Goal: Task Accomplishment & Management: Complete application form

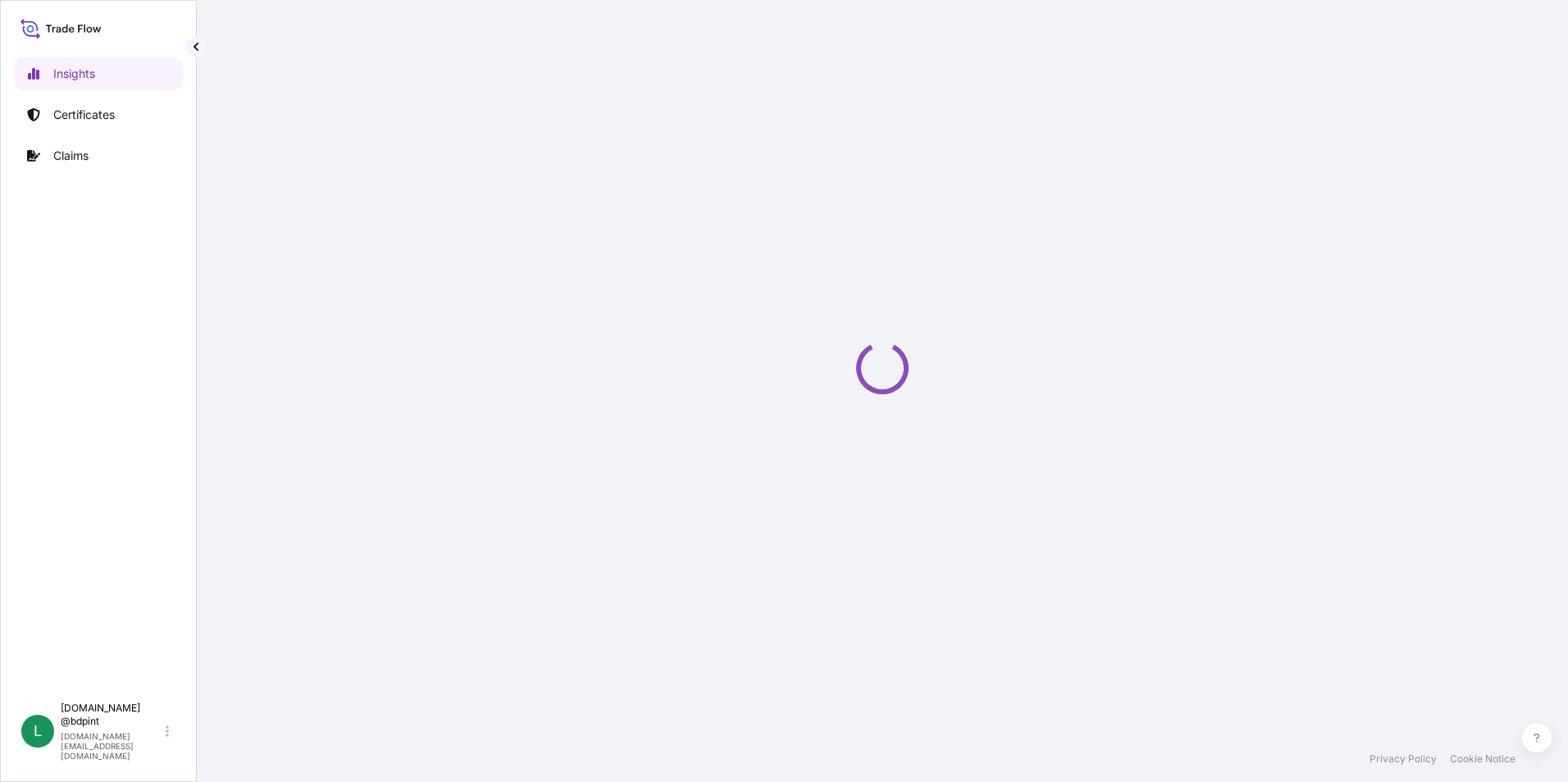
select select "2025"
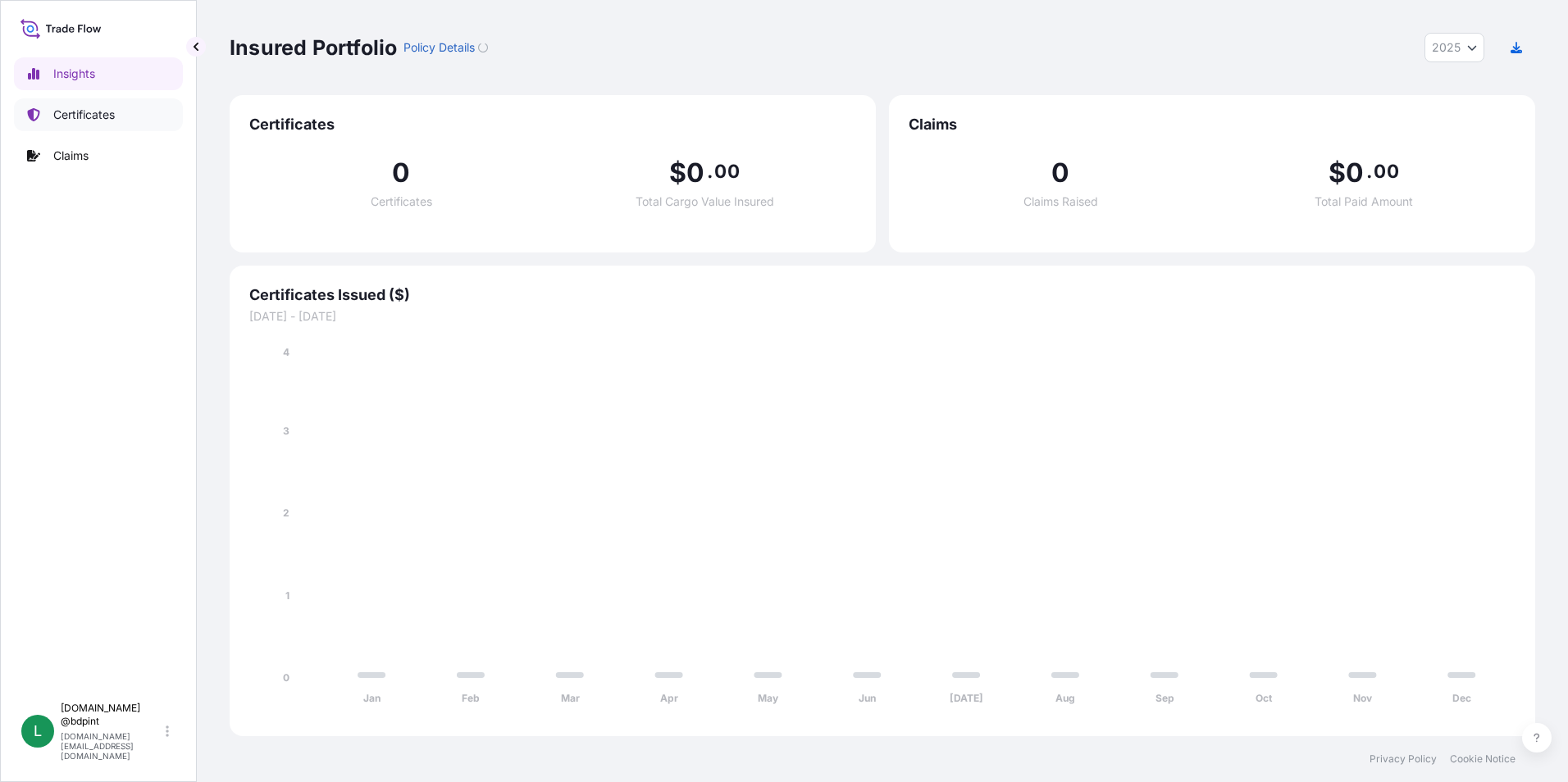
click at [107, 116] on p "Certificates" at bounding box center [84, 114] width 62 height 16
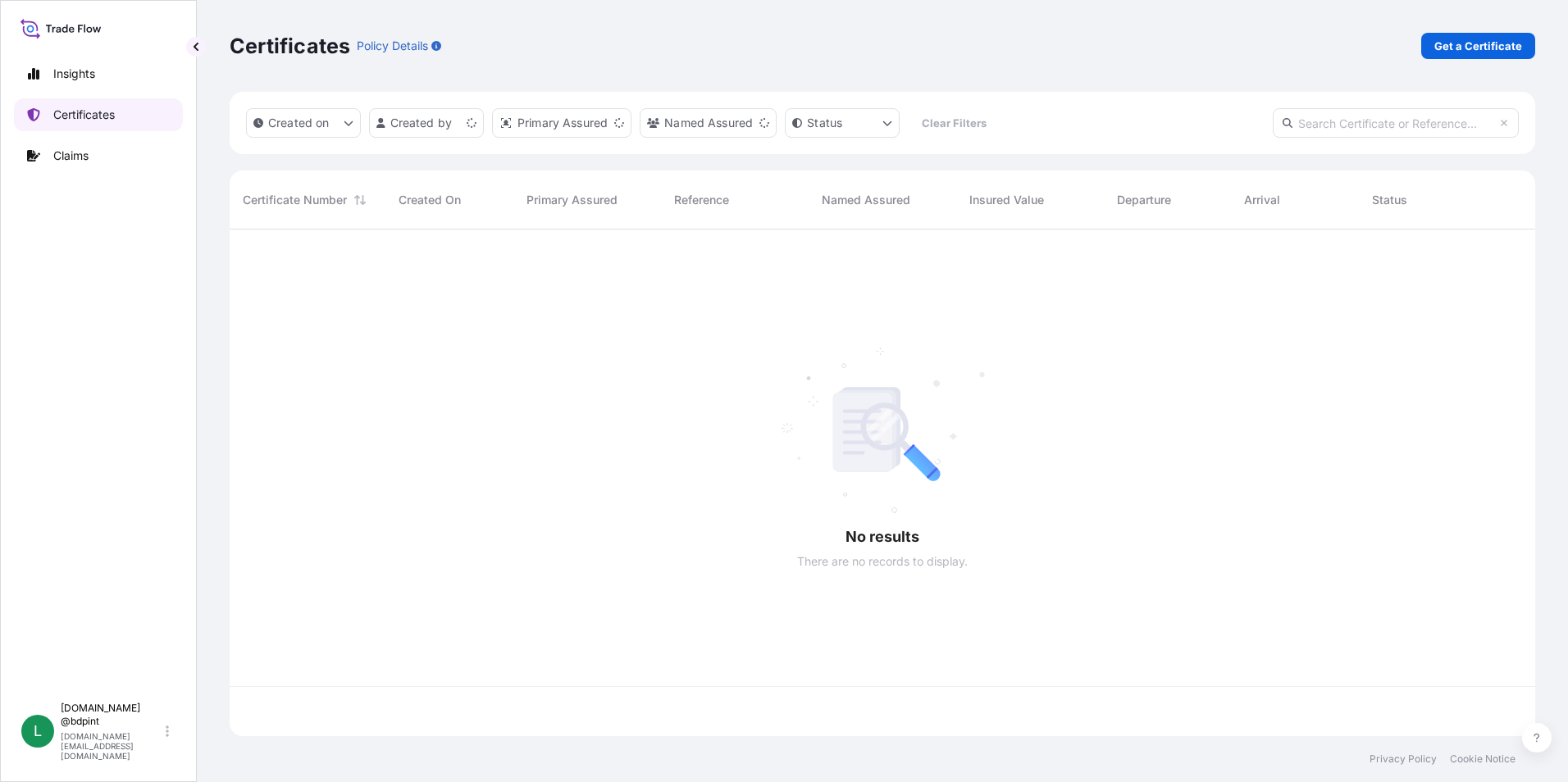
scroll to position [503, 1293]
click at [1502, 48] on p "Get a Certificate" at bounding box center [1478, 45] width 88 height 16
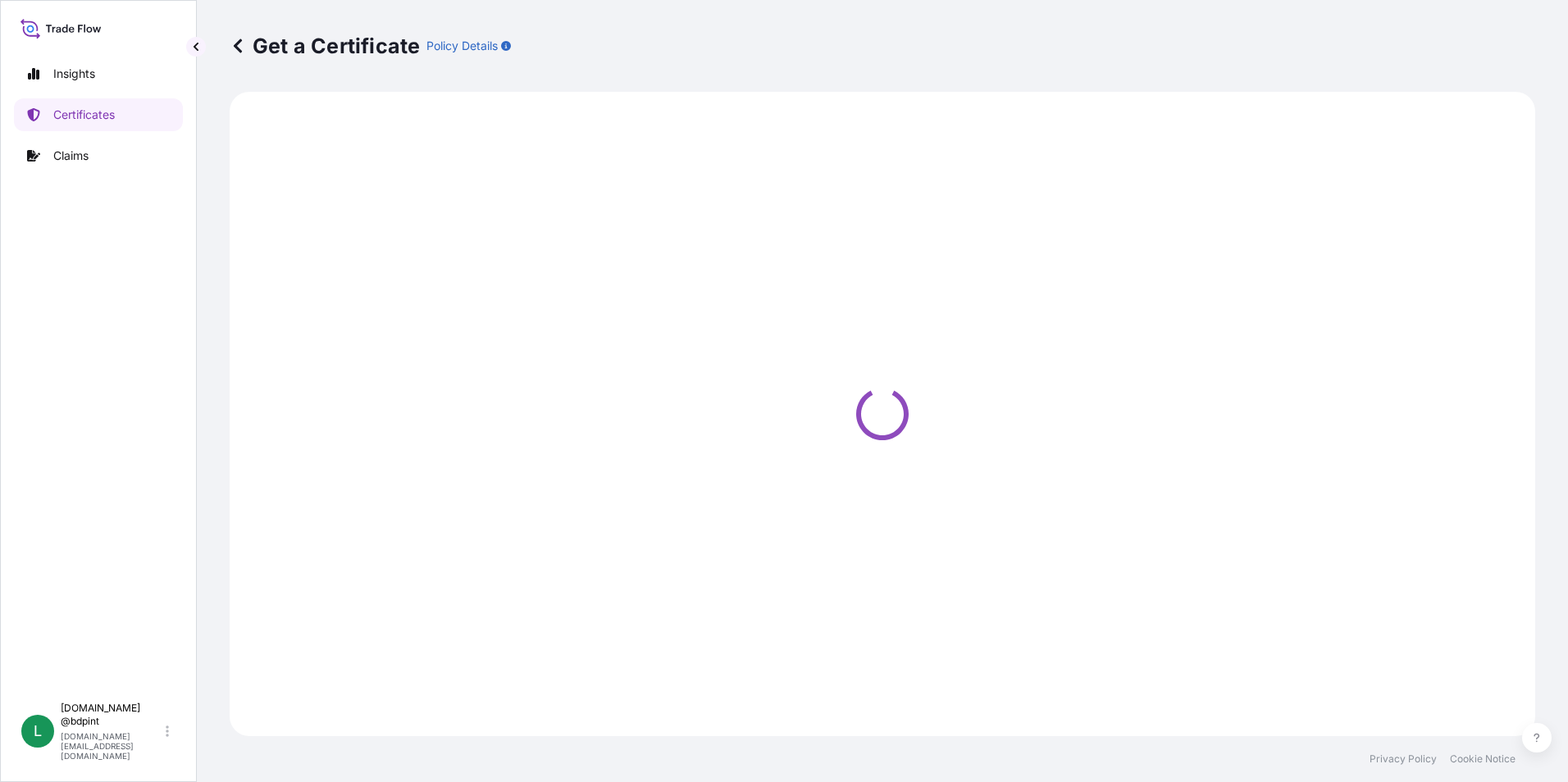
select select "Barge"
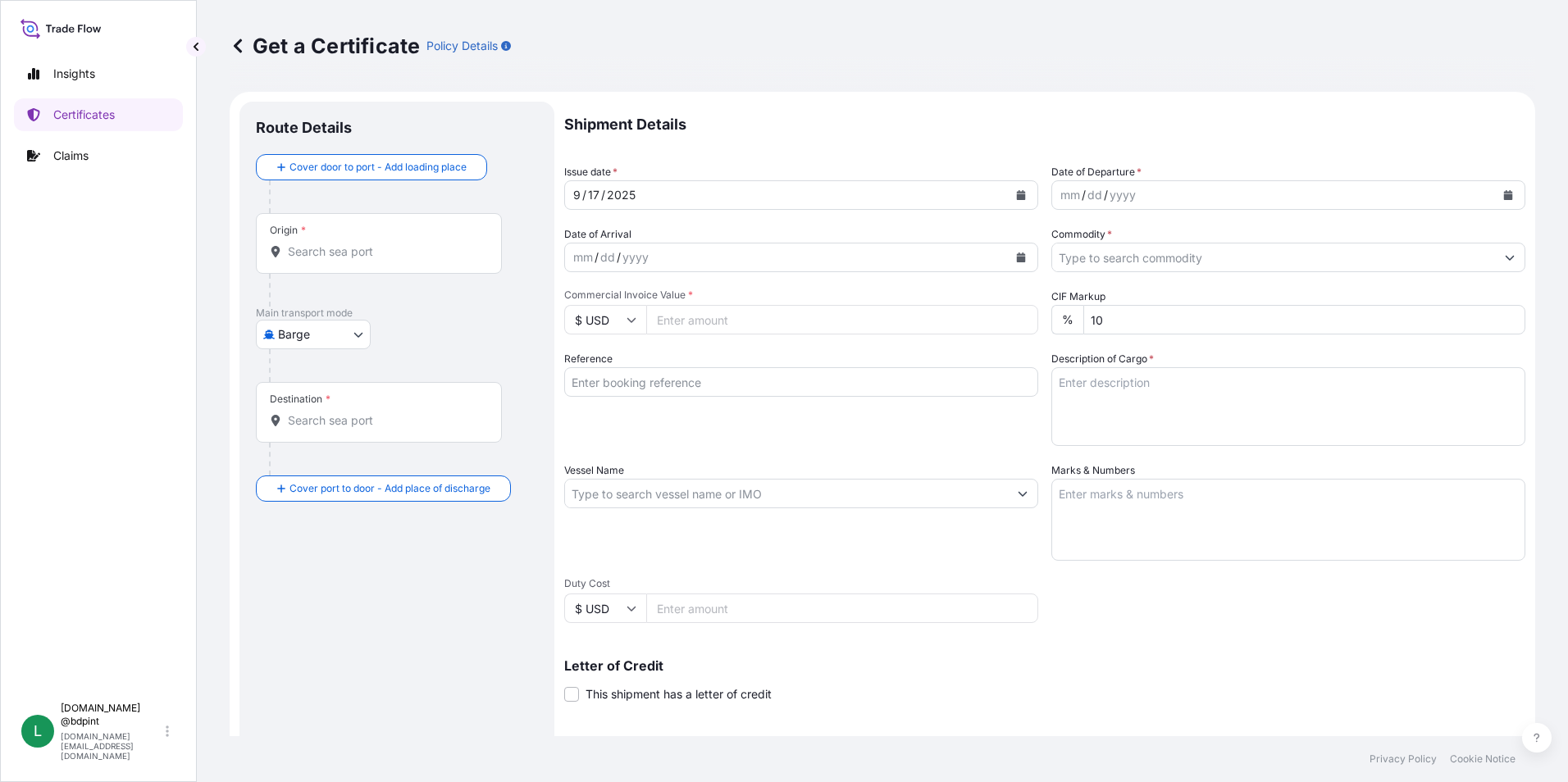
click at [1495, 196] on button "Calendar" at bounding box center [1508, 195] width 26 height 26
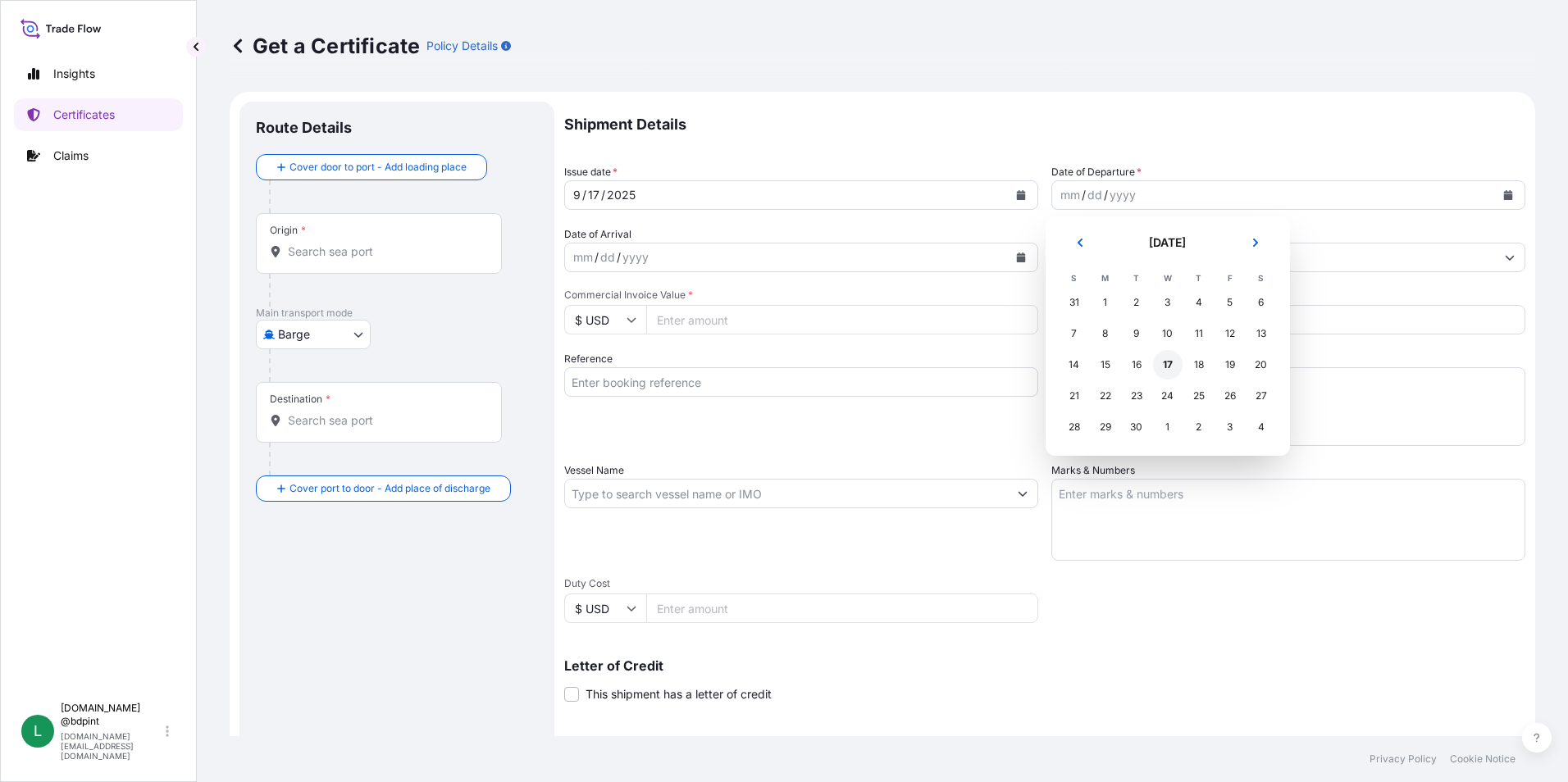
click at [1173, 367] on div "17" at bounding box center [1167, 365] width 30 height 30
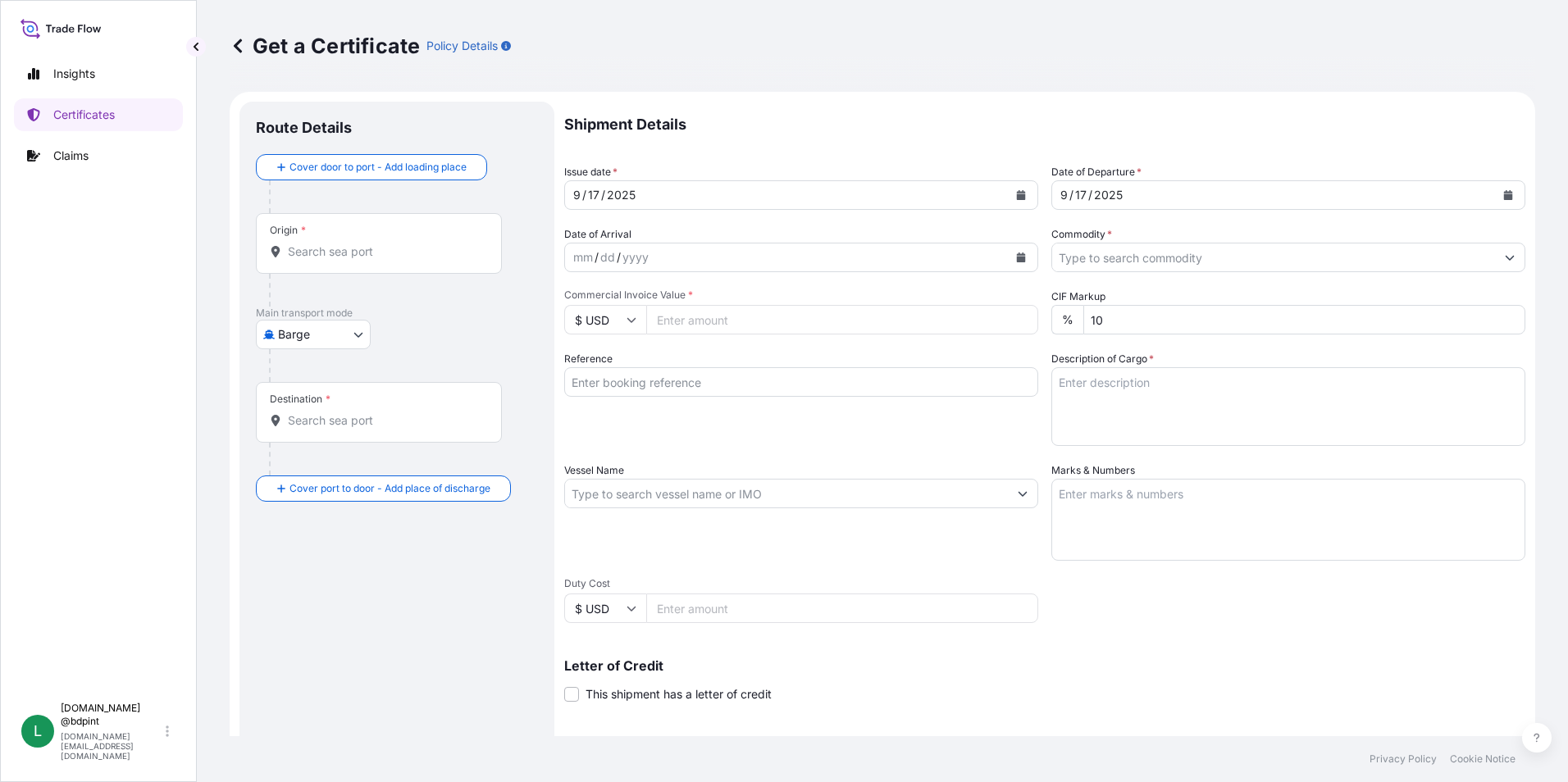
click at [1017, 260] on icon "Calendar" at bounding box center [1021, 257] width 9 height 10
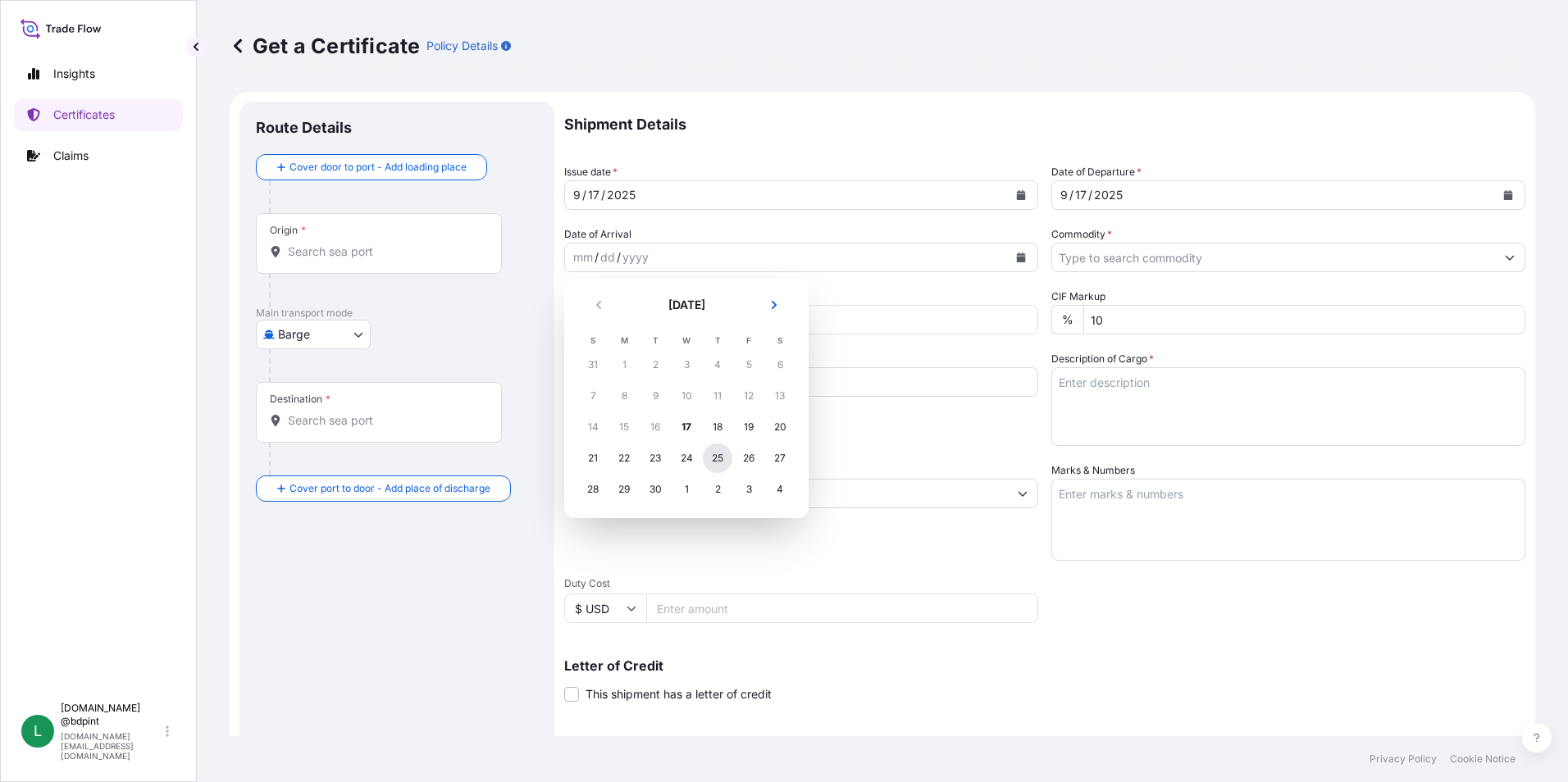
click at [710, 459] on div "25" at bounding box center [717, 458] width 30 height 30
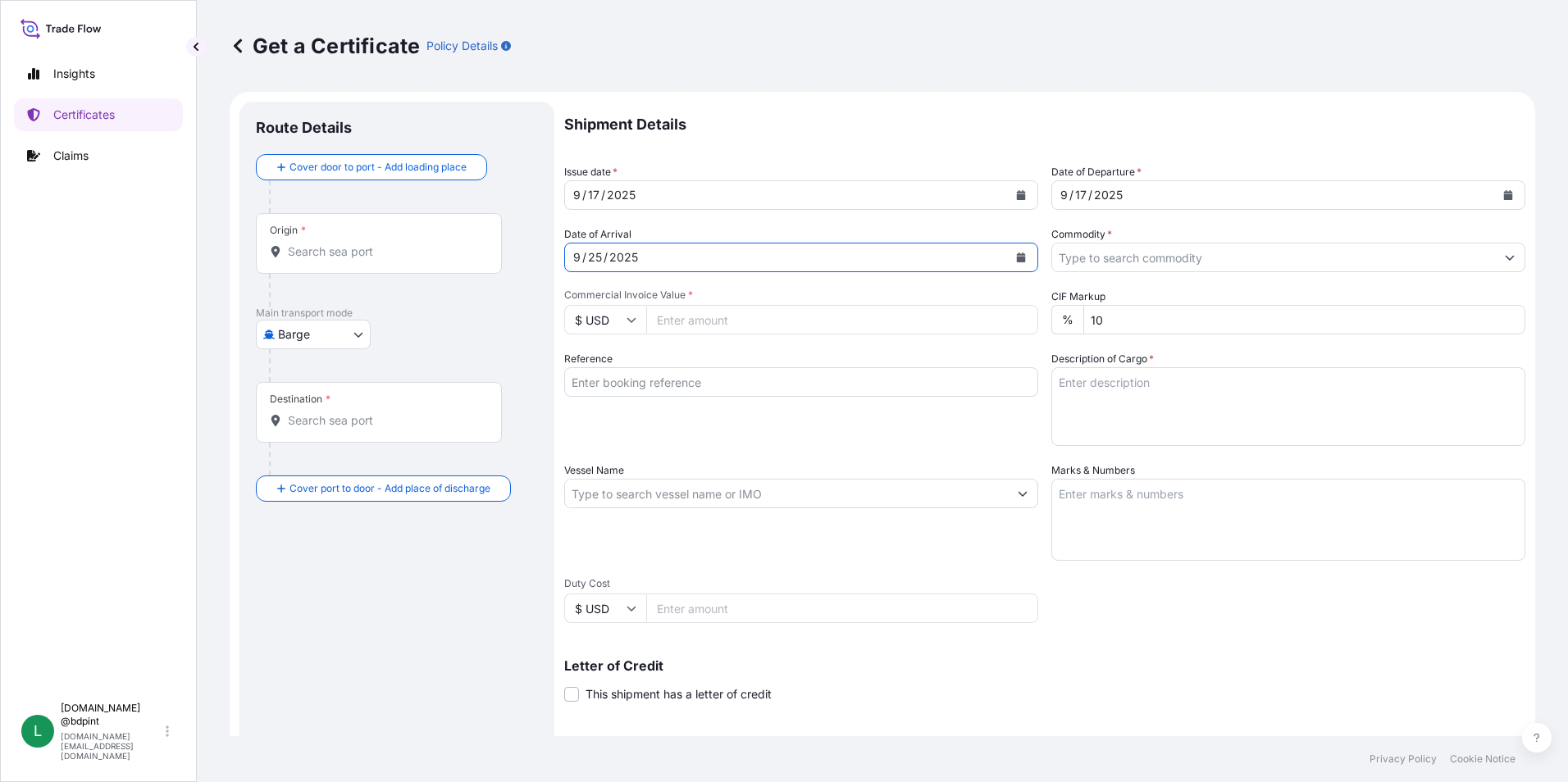
click at [1196, 261] on input "Commodity *" at bounding box center [1274, 257] width 443 height 30
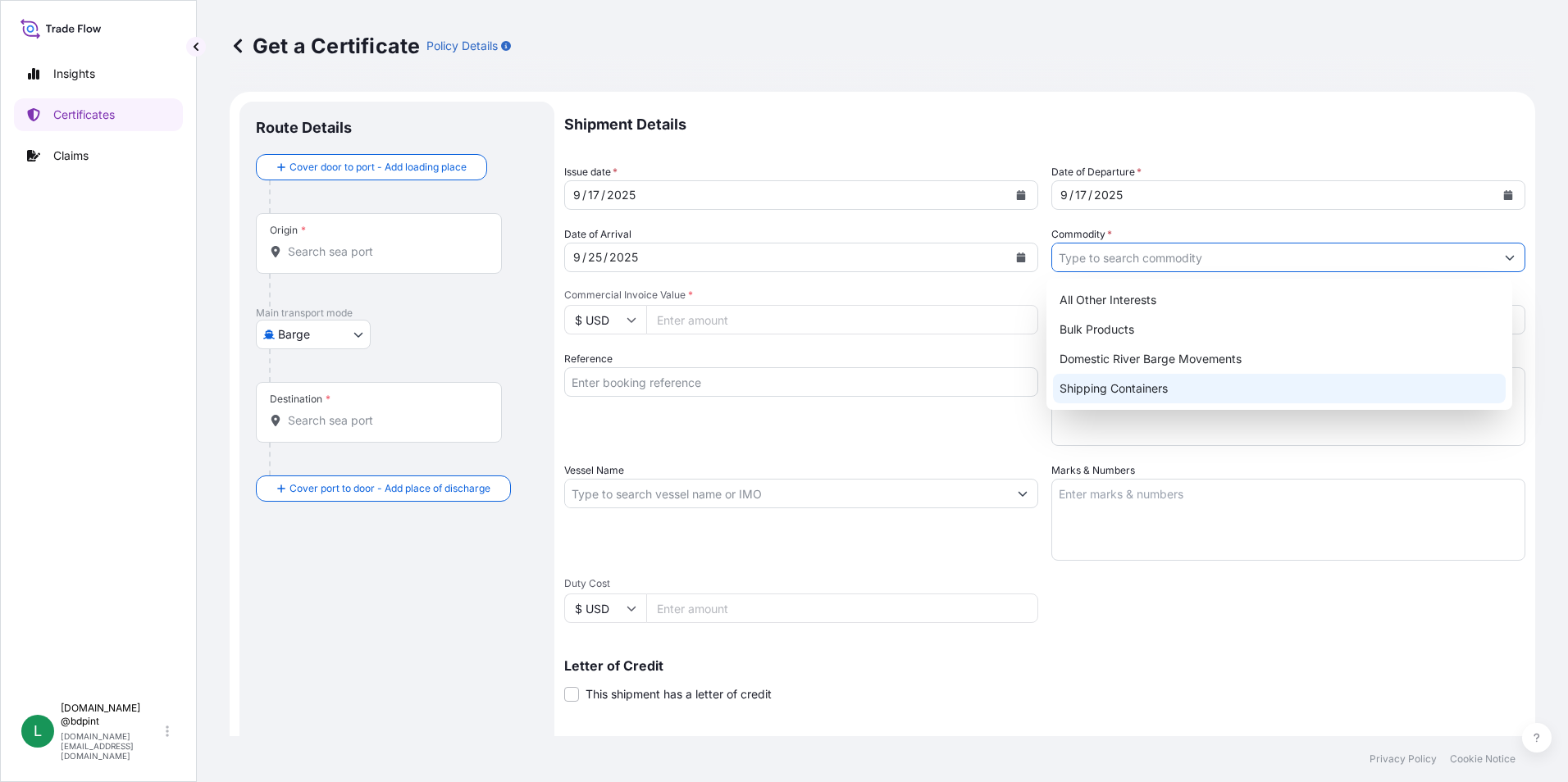
click at [1108, 385] on div "Shipping Containers" at bounding box center [1280, 388] width 454 height 30
type input "Shipping Containers"
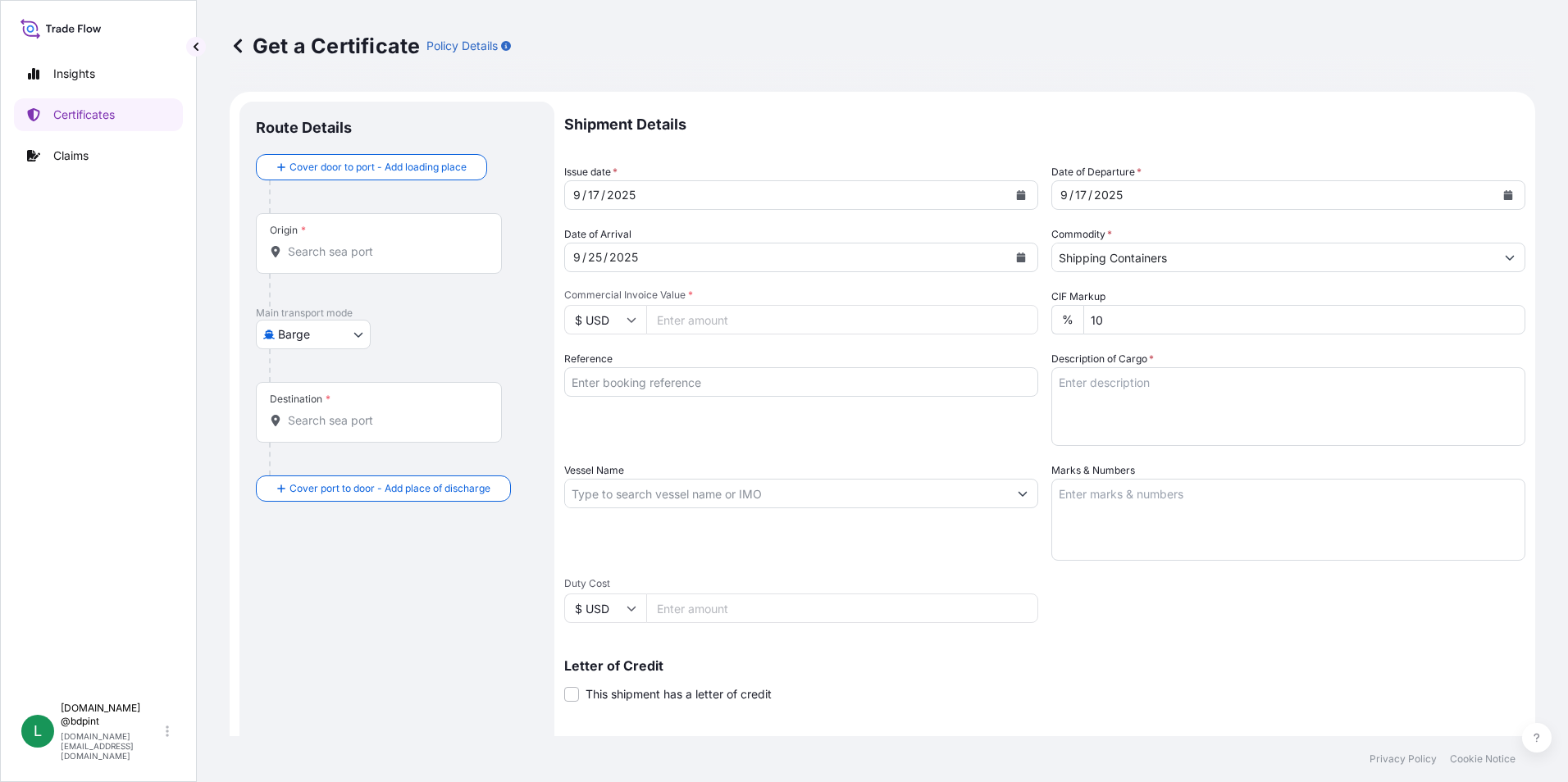
click at [709, 319] on input "Commercial Invoice Value *" at bounding box center [842, 319] width 392 height 30
type input "89191.41"
click at [841, 415] on div "Reference" at bounding box center [801, 399] width 474 height 95
click at [675, 390] on input "Reference" at bounding box center [801, 382] width 474 height 30
paste input "80000109631"
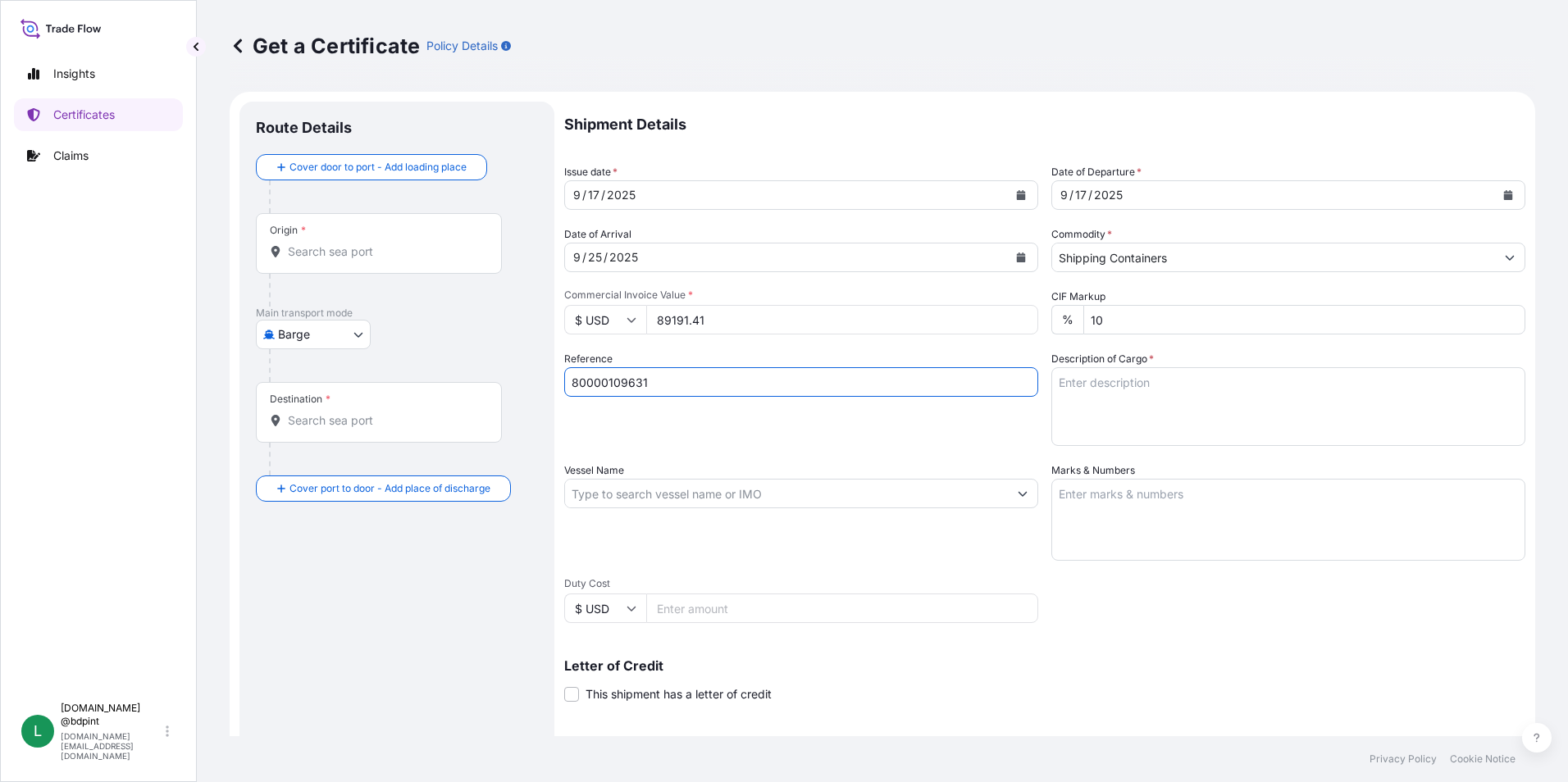
click at [749, 375] on input "80000109631" at bounding box center [801, 382] width 474 height 30
paste input "K-4192"
type input "80000109631 K-4192"
click at [1235, 405] on textarea "Description of Cargo *" at bounding box center [1288, 406] width 474 height 78
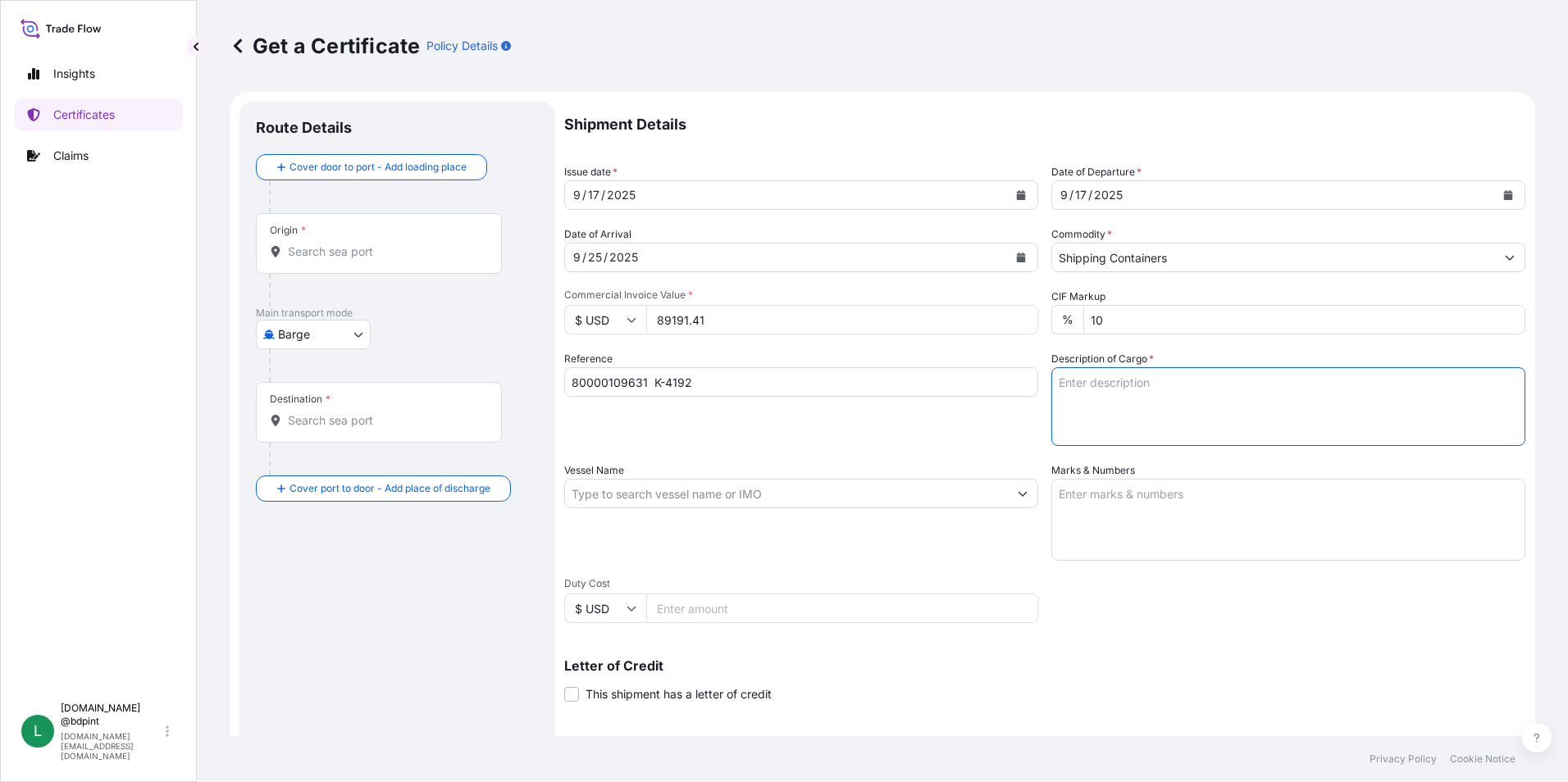
paste textarea "CV2301 CV2301\"
click at [1145, 420] on textarea "CV2301 CV2301\" at bounding box center [1288, 406] width 474 height 78
paste textarea "LUBRICATING OIL ADDITIVES"
drag, startPoint x: 1142, startPoint y: 398, endPoint x: 965, endPoint y: 398, distance: 177.0
click at [965, 398] on div "Shipment Details Issue date * [DATE] Date of Departure * [DATE] Date of Arrival…" at bounding box center [1044, 492] width 961 height 781
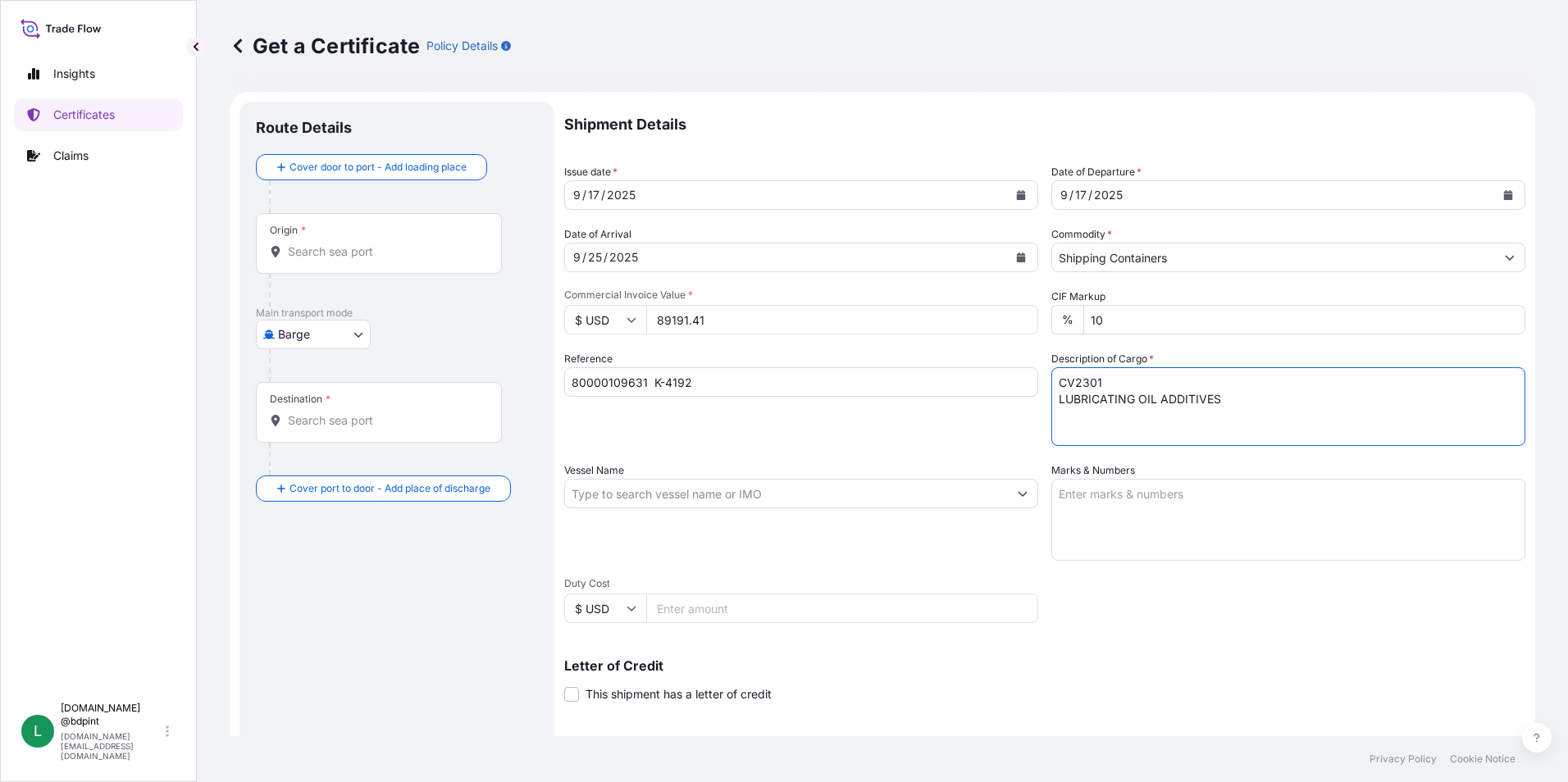
click at [1253, 410] on textarea "CV2301 LUBRICATING OIL ADDITIVES" at bounding box center [1288, 406] width 474 height 78
type textarea "CV2301 LUBRICATING OIL ADDITIVES 1 tank"
click at [704, 492] on input "Vessel Name" at bounding box center [787, 494] width 443 height 30
paste input "[GEOGRAPHIC_DATA]"
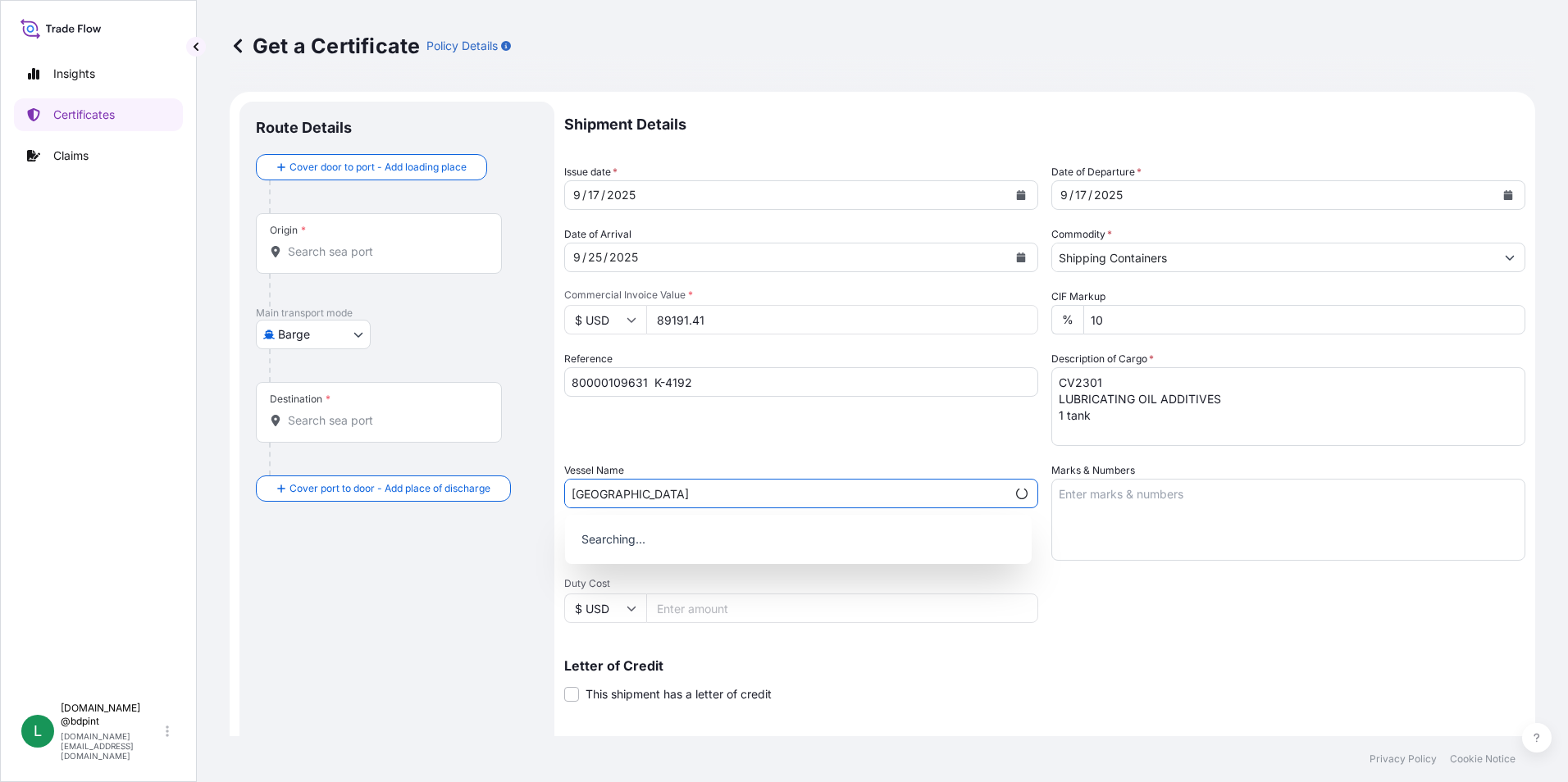
type input "[GEOGRAPHIC_DATA]"
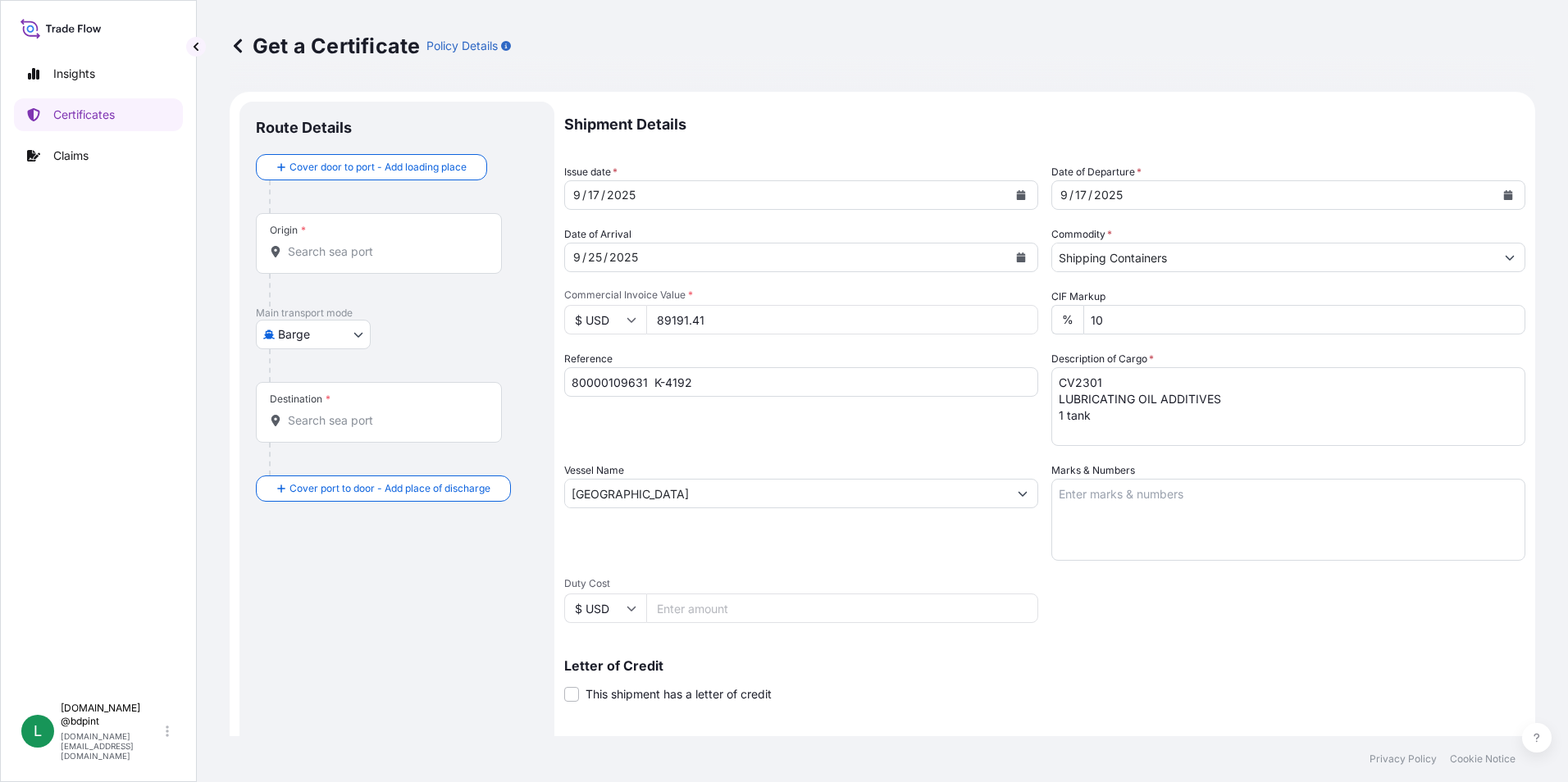
click at [1281, 515] on textarea "Marks & Numbers" at bounding box center [1288, 520] width 474 height 82
paste textarea "CONSIGNEE CONSIGNEE ORDER REFERENCE NUMBER SHIPPER ORDER NUMBER (LZ ORDER NUMBE…"
type textarea "CONSIGNEE CONSIGNEE ORDER REFERENCE NUMBER SHIPPER ORDER NUMBER (LZ ORDER NUMBE…"
click at [891, 545] on div "Vessel Name [GEOGRAPHIC_DATA]" at bounding box center [801, 512] width 474 height 99
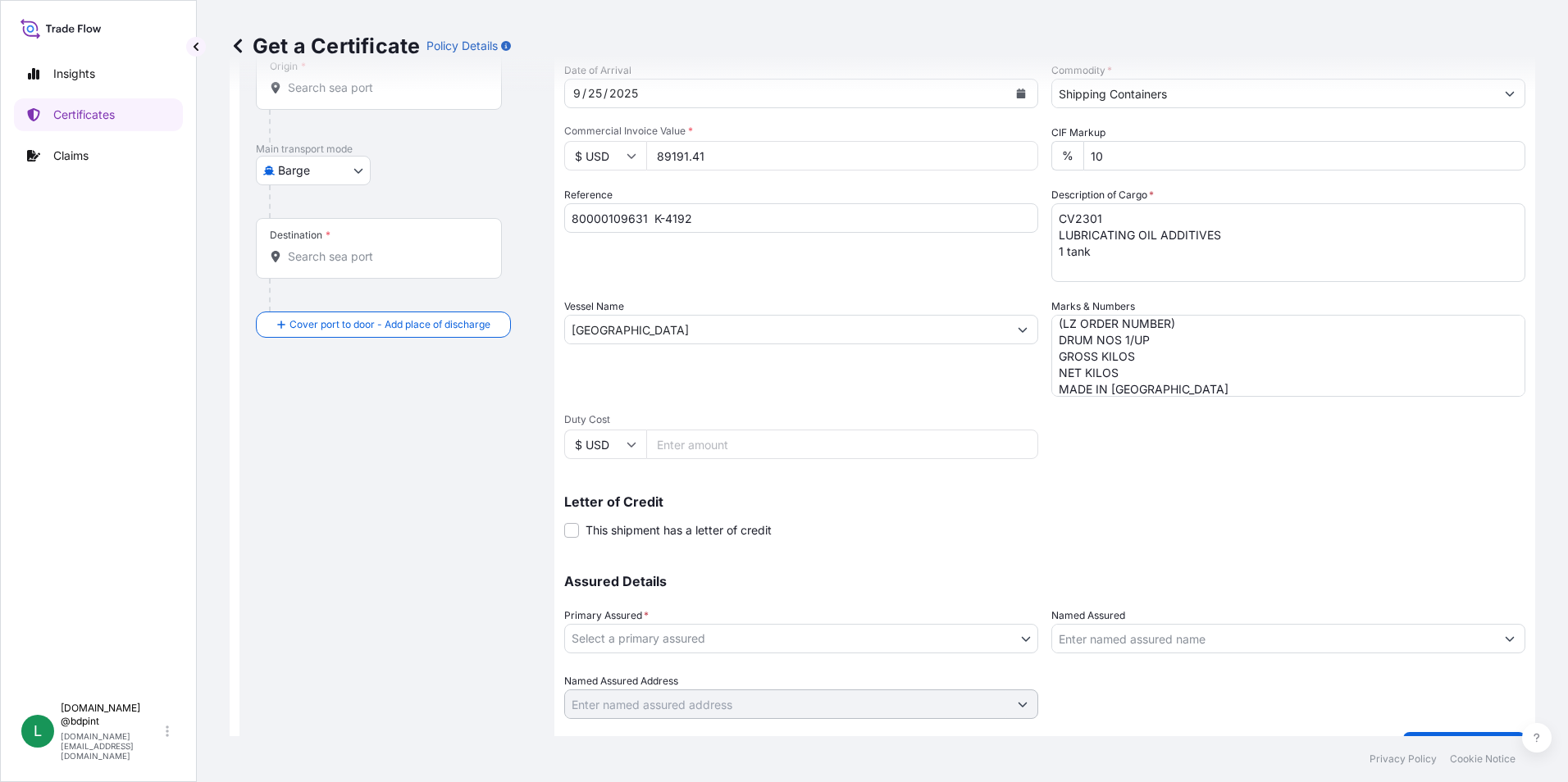
scroll to position [202, 0]
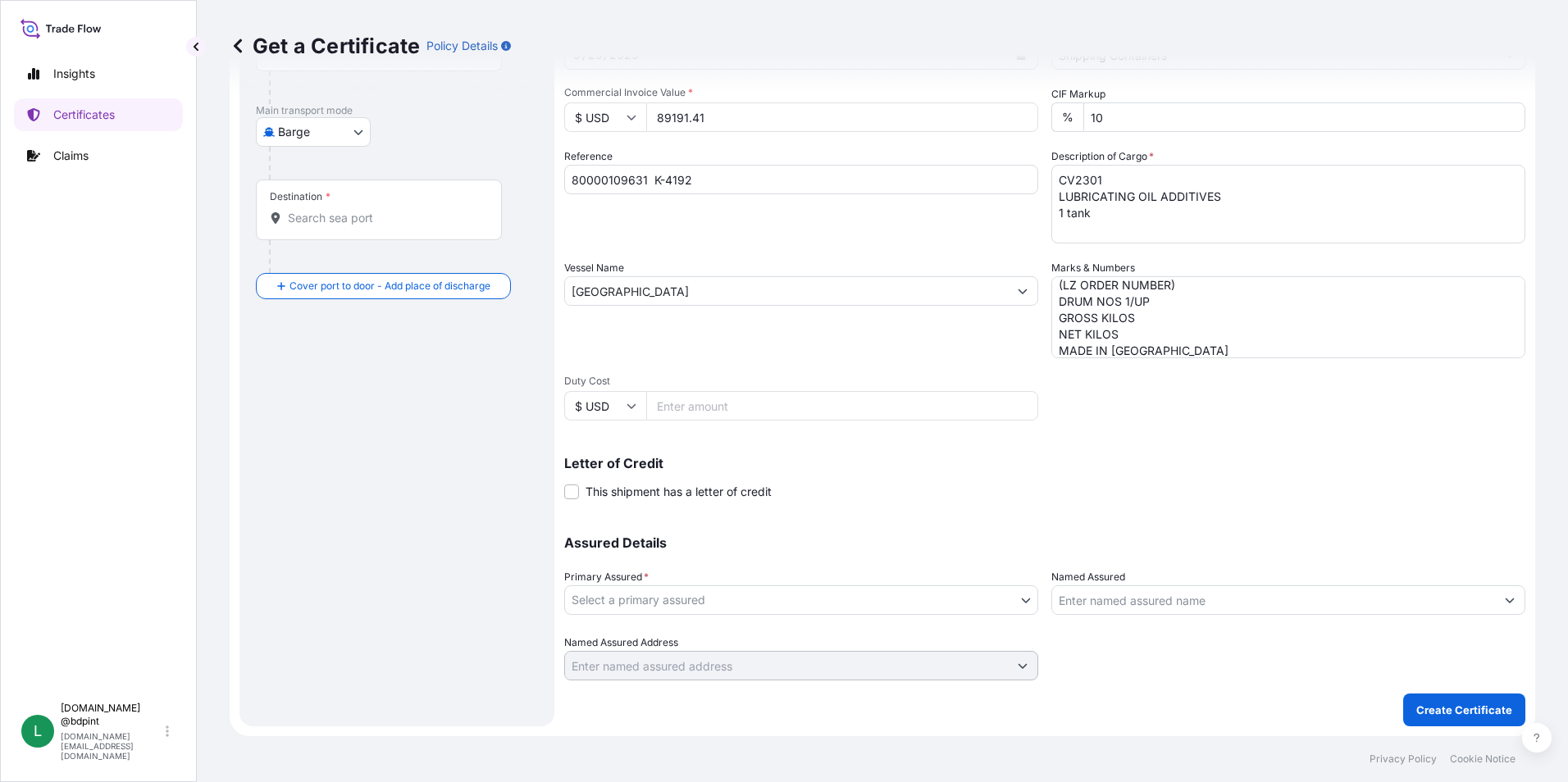
click at [920, 605] on body "0 options available. 3 options available. Insights Certificates Claims L [DOMAI…" at bounding box center [784, 391] width 1568 height 782
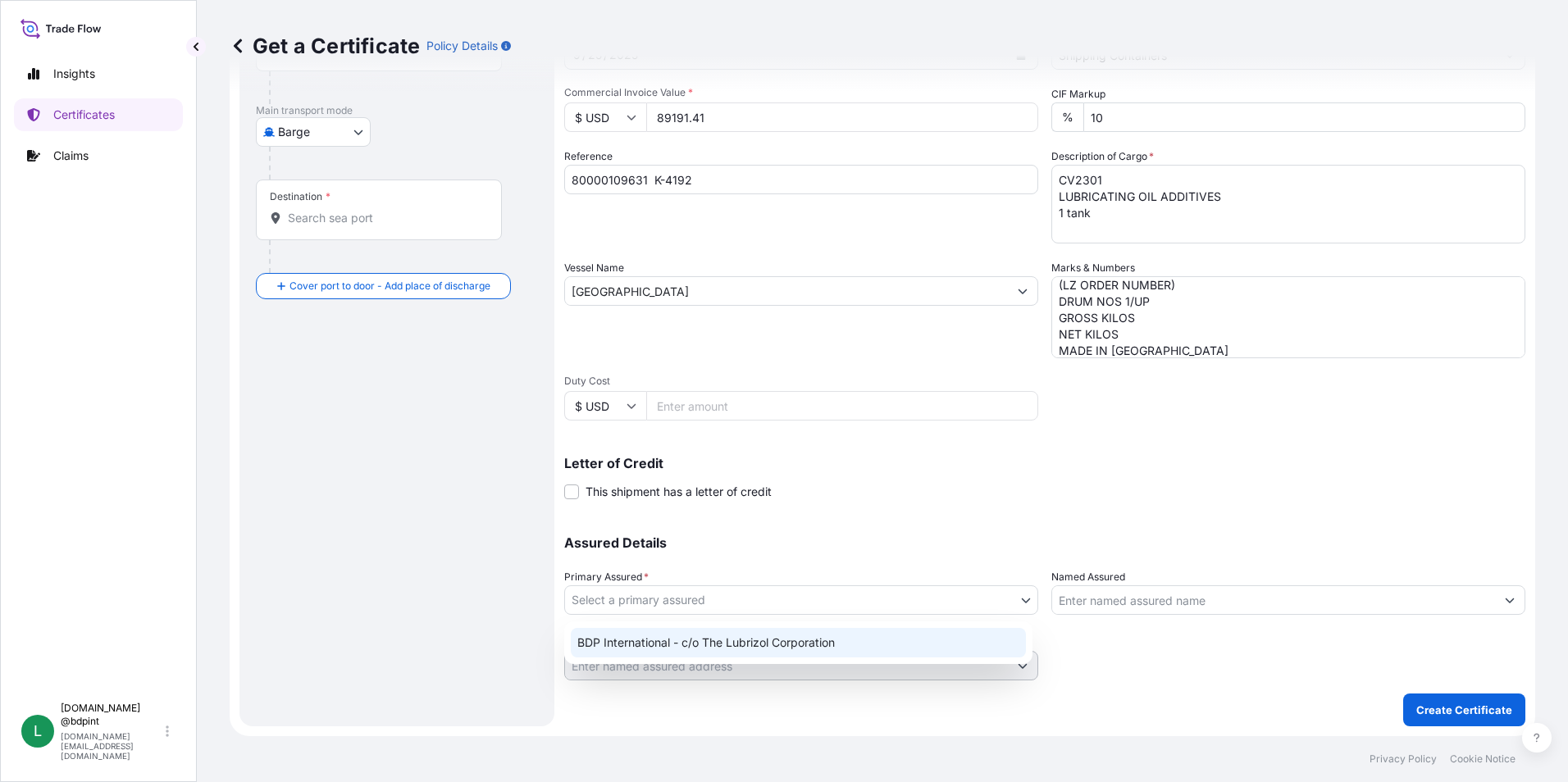
click at [860, 639] on div "BDP International - c/o The Lubrizol Corporation" at bounding box center [799, 643] width 455 height 30
select select "31972"
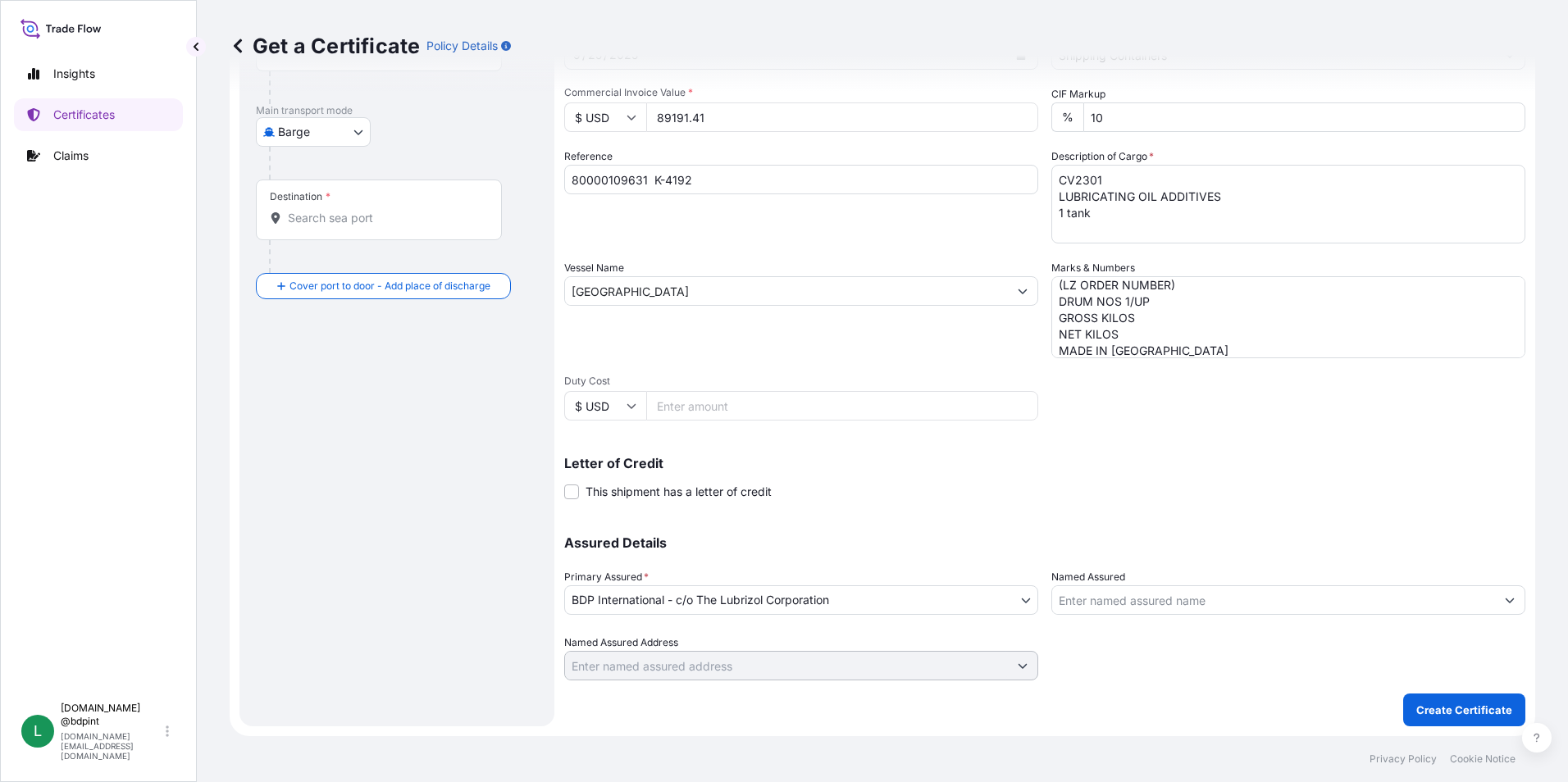
click at [1242, 588] on input "Named Assured" at bounding box center [1274, 600] width 443 height 30
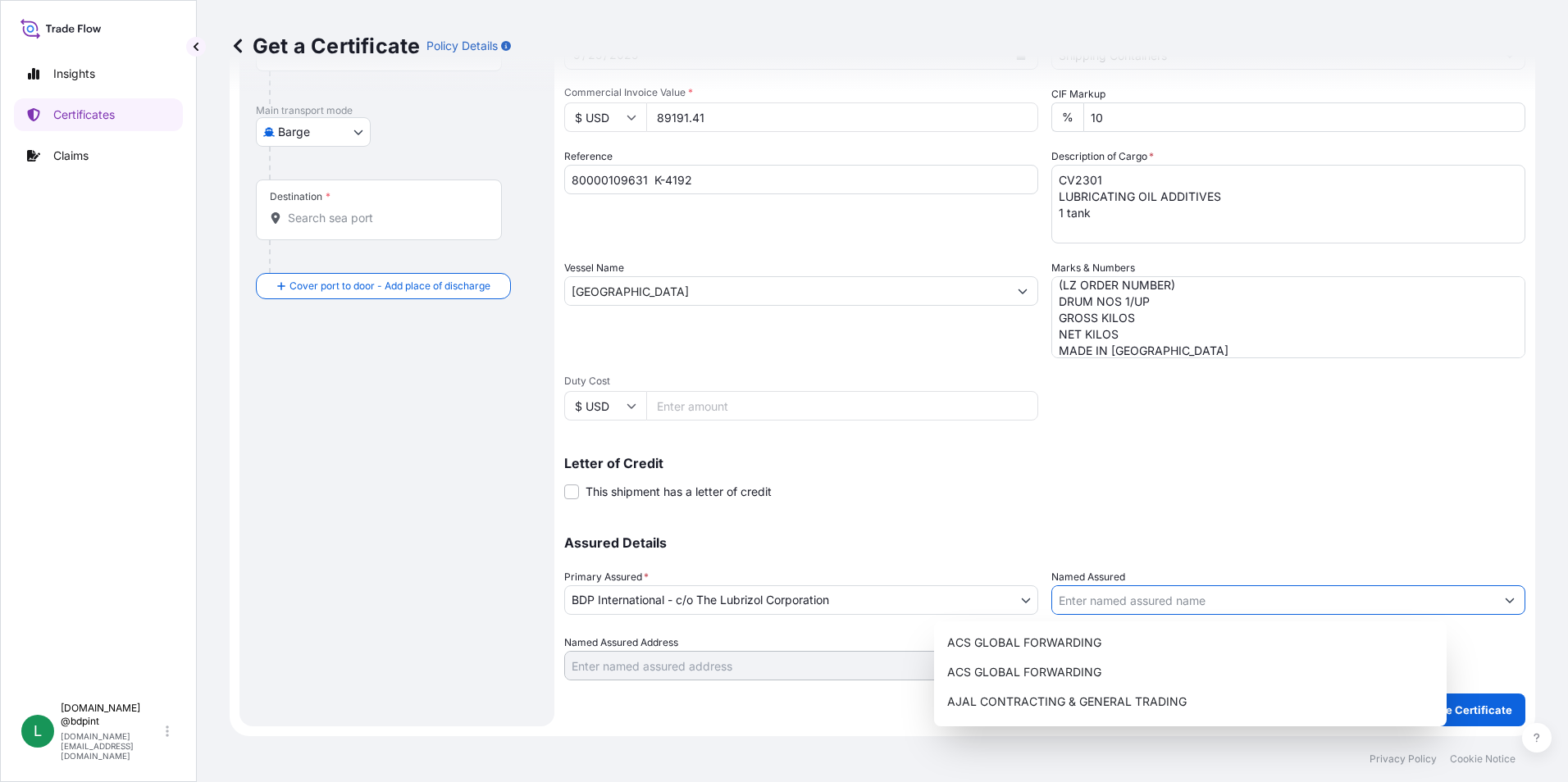
paste input "KEMIZOL SAS"
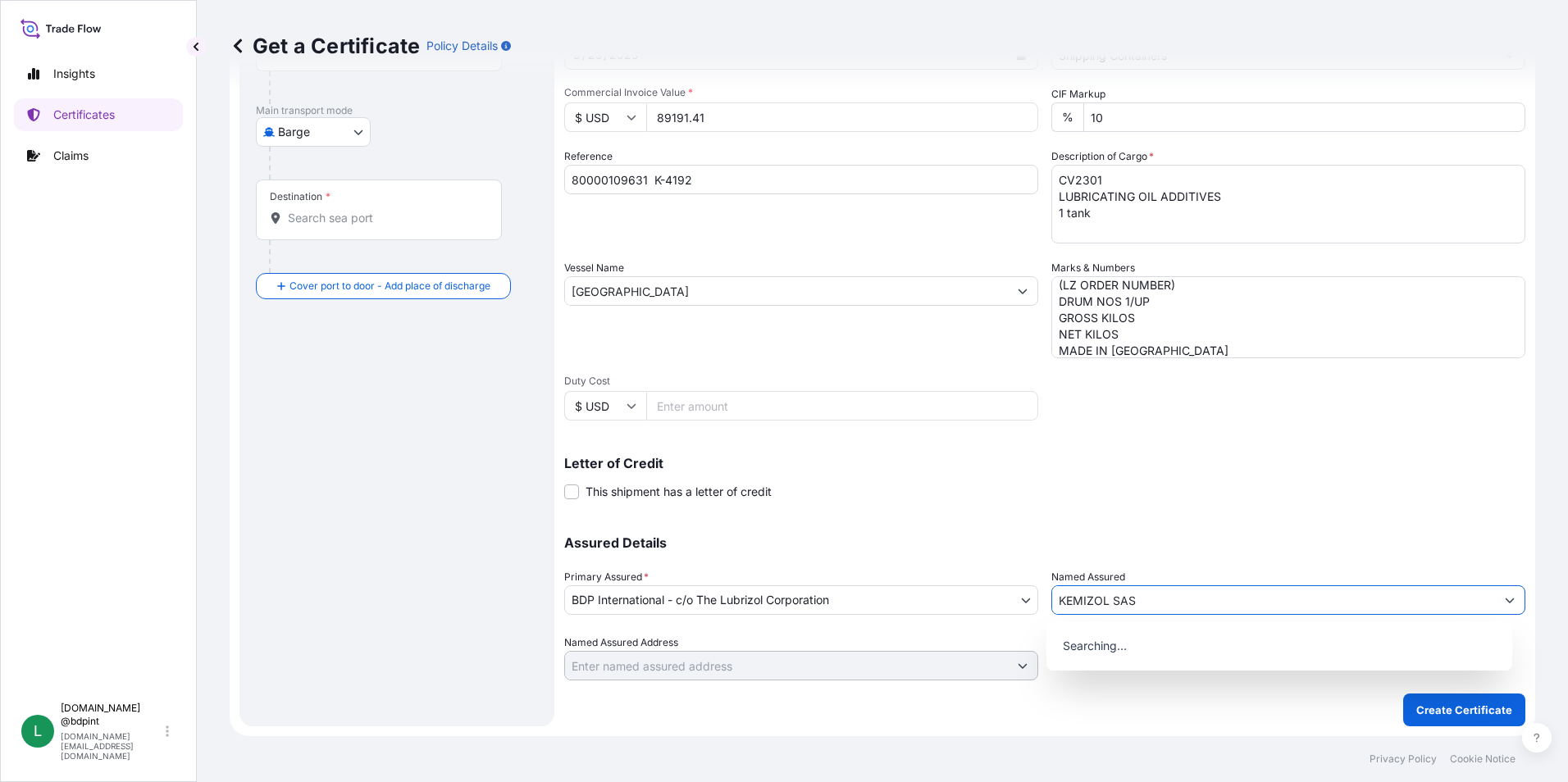
type input "KEMIZOL SAS"
click at [1181, 472] on div "Letter of Credit This shipment has a letter of credit Letter of credit * Letter…" at bounding box center [1044, 478] width 961 height 44
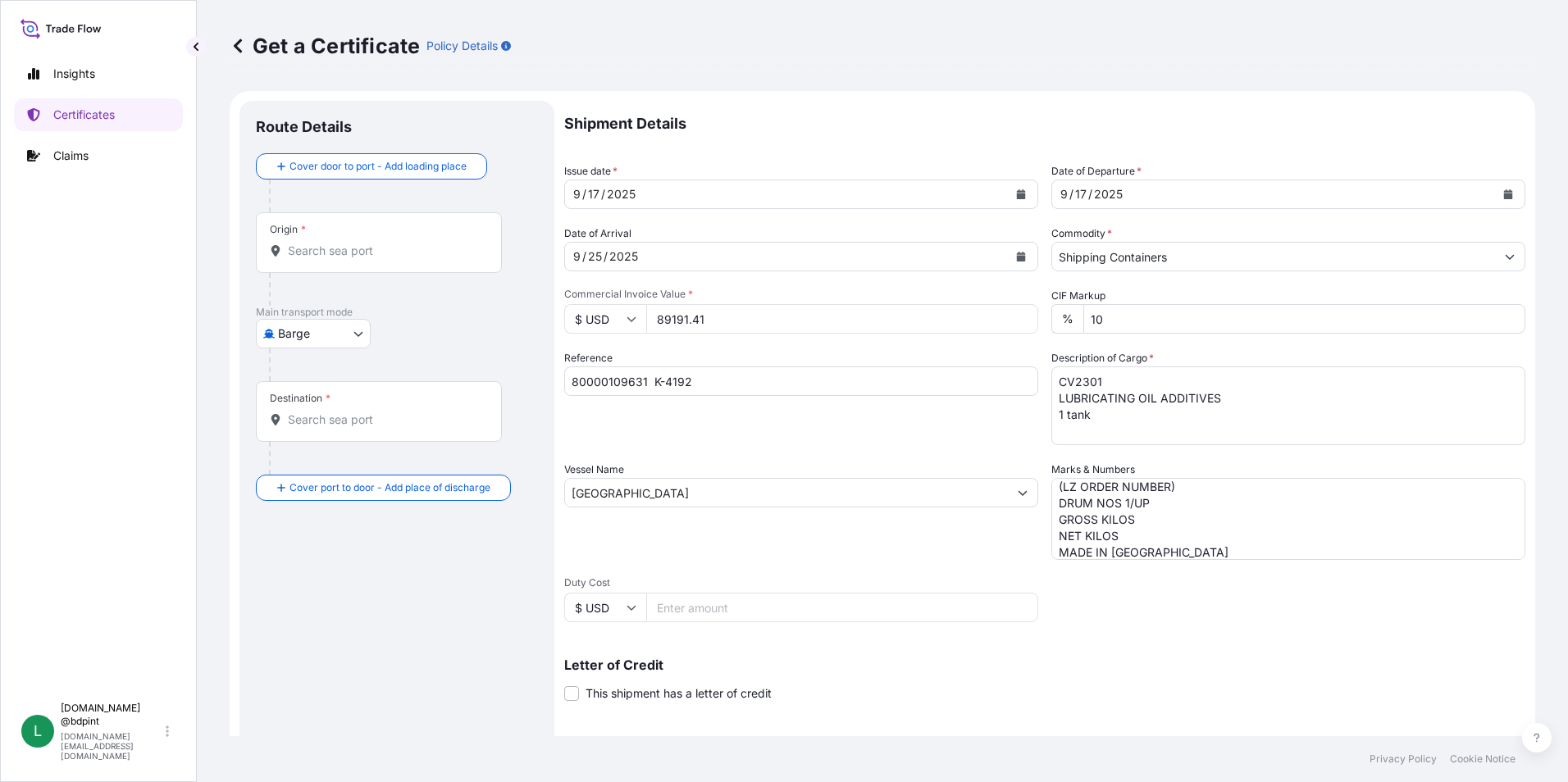
scroll to position [0, 0]
click at [331, 338] on body "15 options available. 0 options available. Insights Certificates Claims L [DOMA…" at bounding box center [784, 391] width 1568 height 782
click at [337, 468] on span "Ocean Vessel" at bounding box center [323, 466] width 73 height 16
select select "Ocean Vessel"
click at [343, 249] on div "Origin *" at bounding box center [378, 250] width 246 height 61
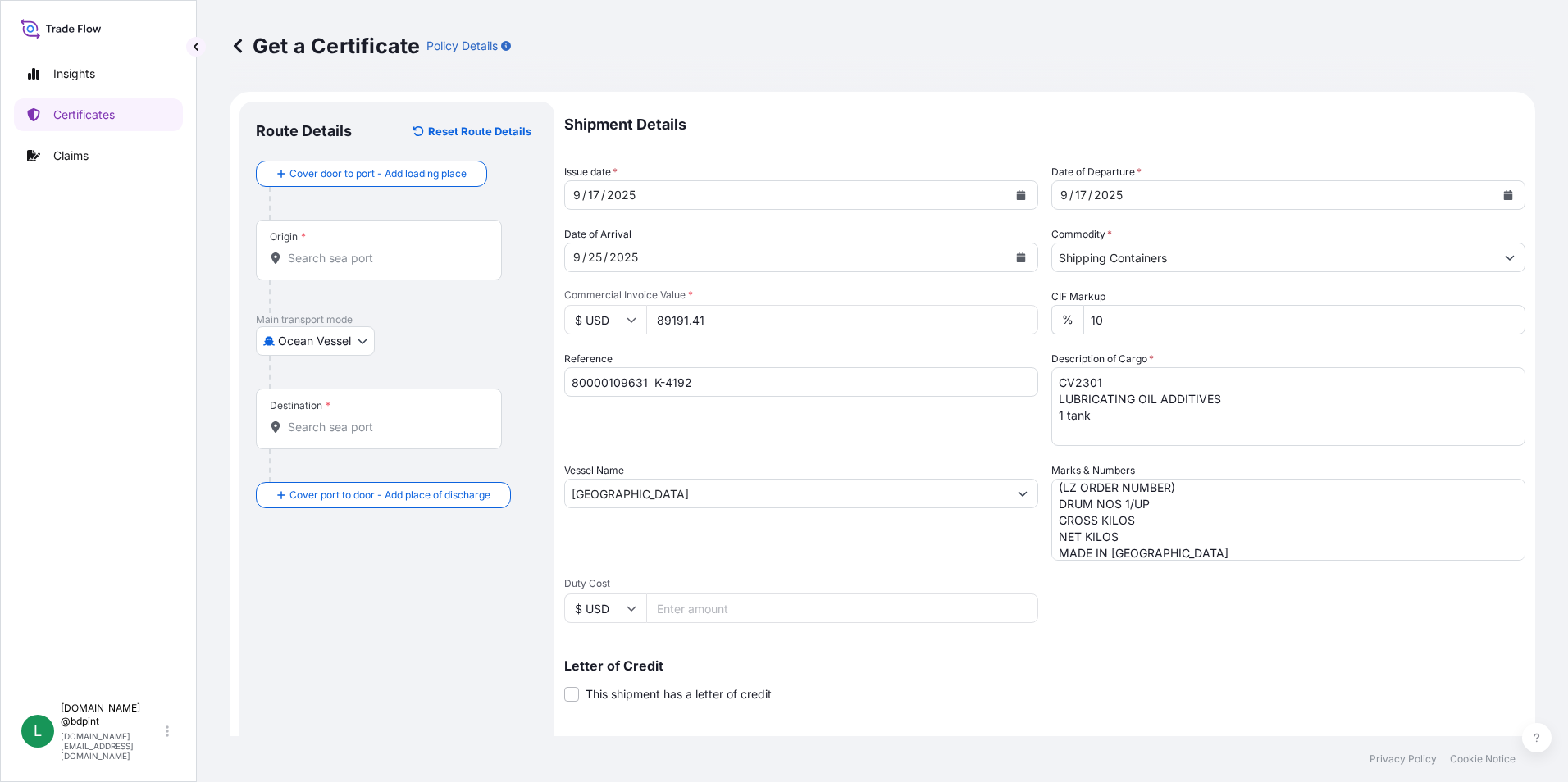
click at [343, 250] on input "Origin *" at bounding box center [384, 257] width 194 height 16
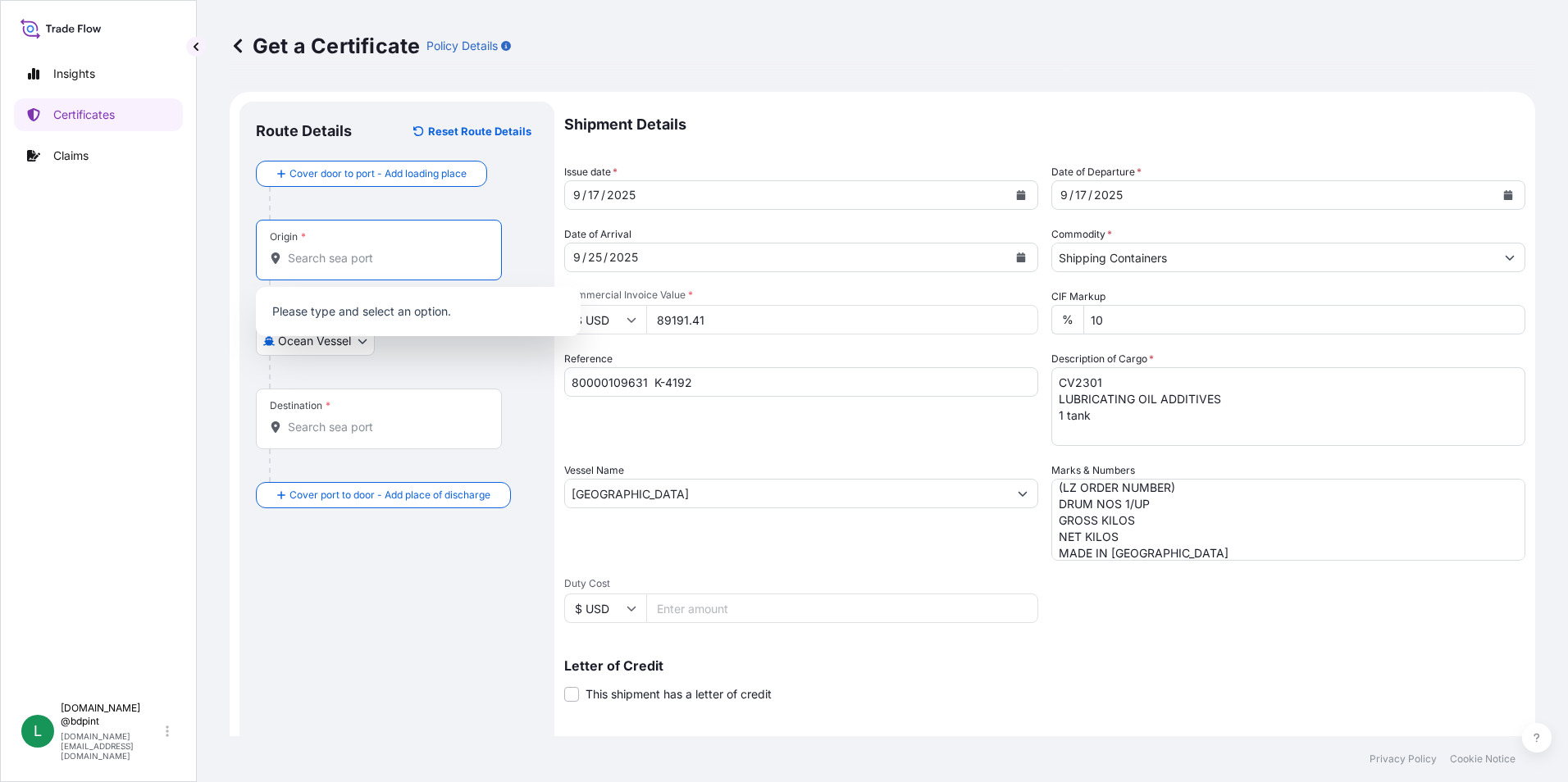
paste input "USHOU"
click at [368, 315] on span "USHOU / IAH - [GEOGRAPHIC_DATA], [GEOGRAPHIC_DATA]" at bounding box center [439, 316] width 256 height 33
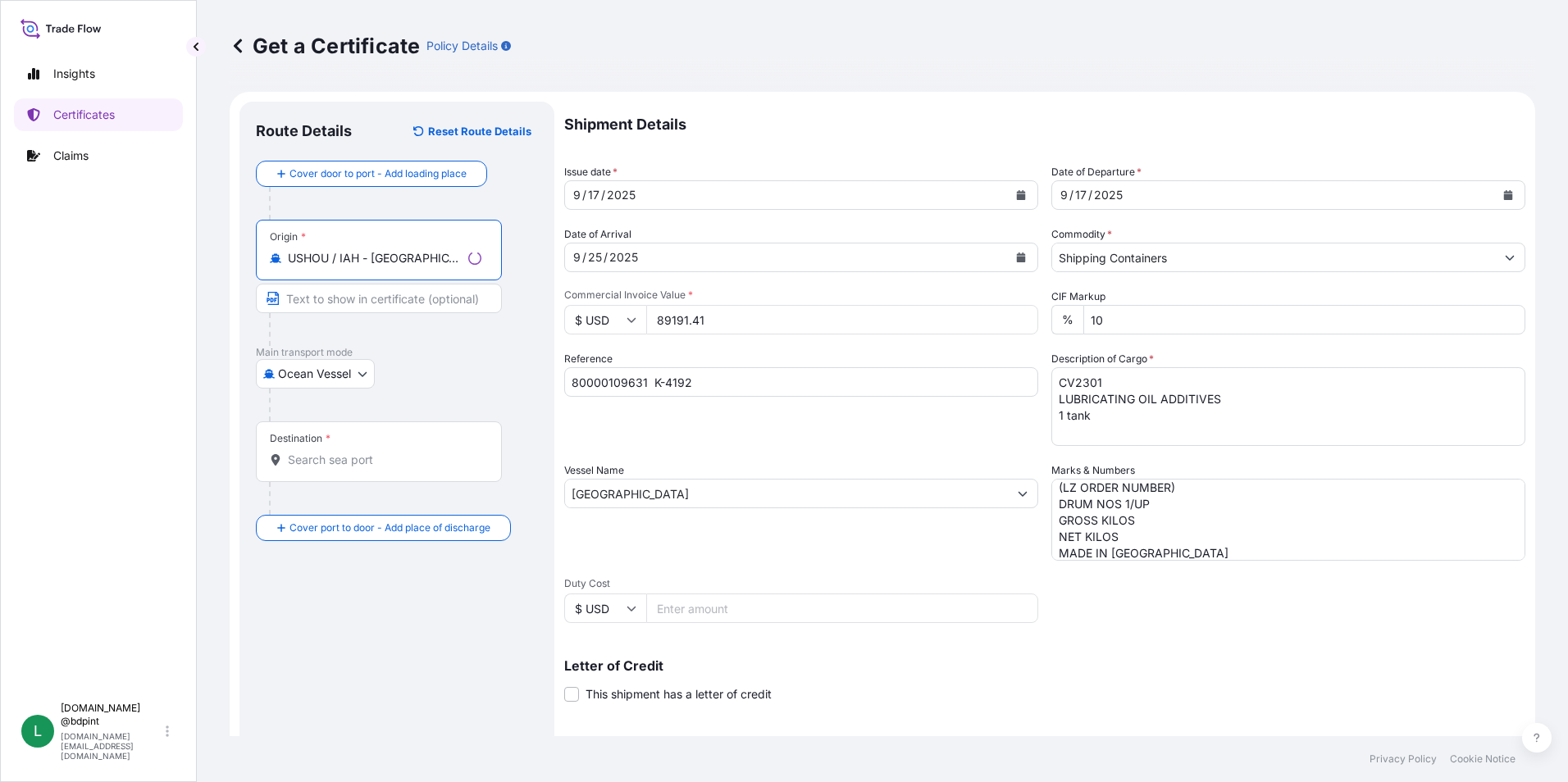
type input "USHOU / IAH - [GEOGRAPHIC_DATA], [GEOGRAPHIC_DATA]"
click at [383, 458] on input "Destination *" at bounding box center [384, 460] width 194 height 16
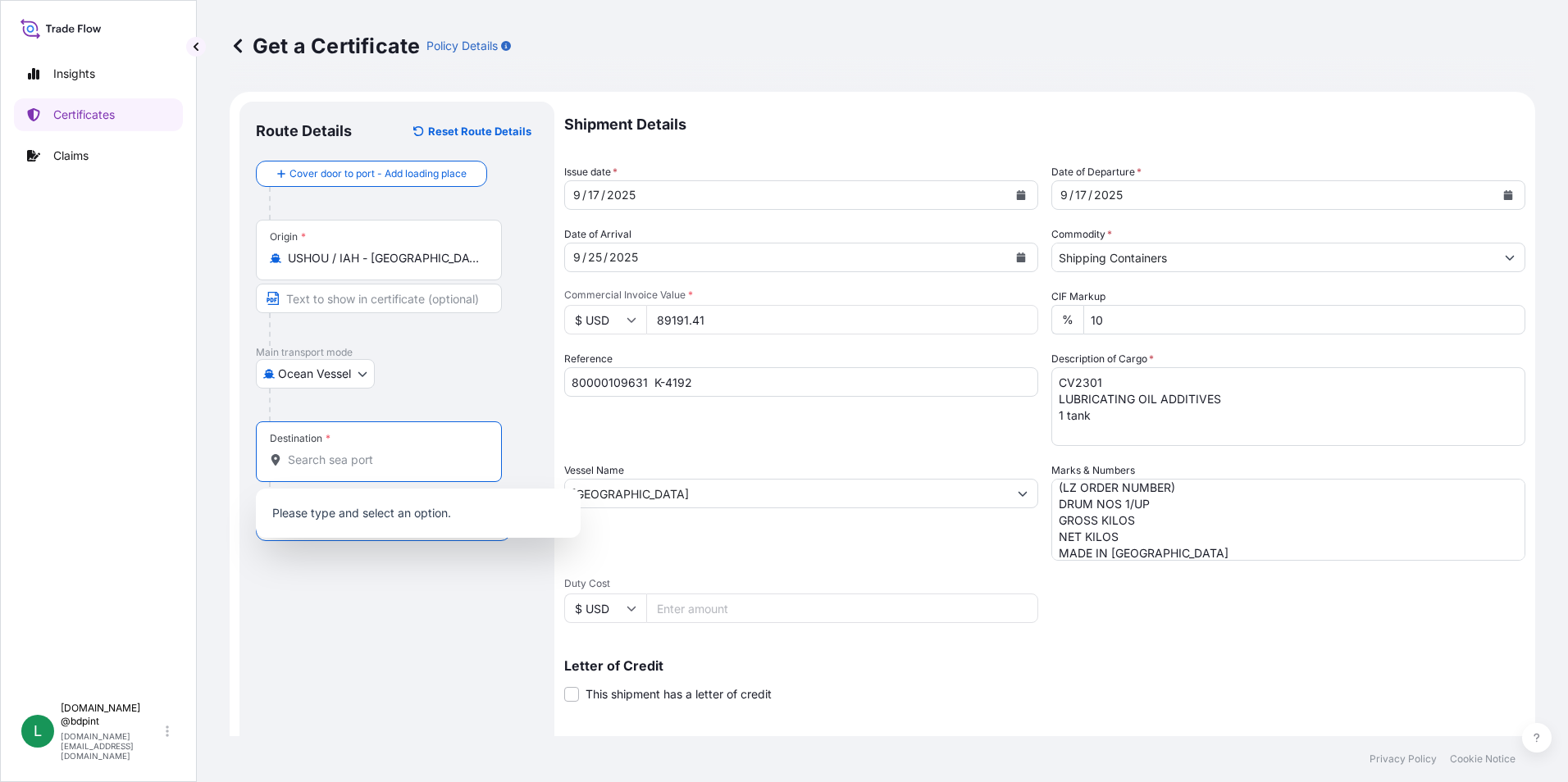
paste input "COCTG"
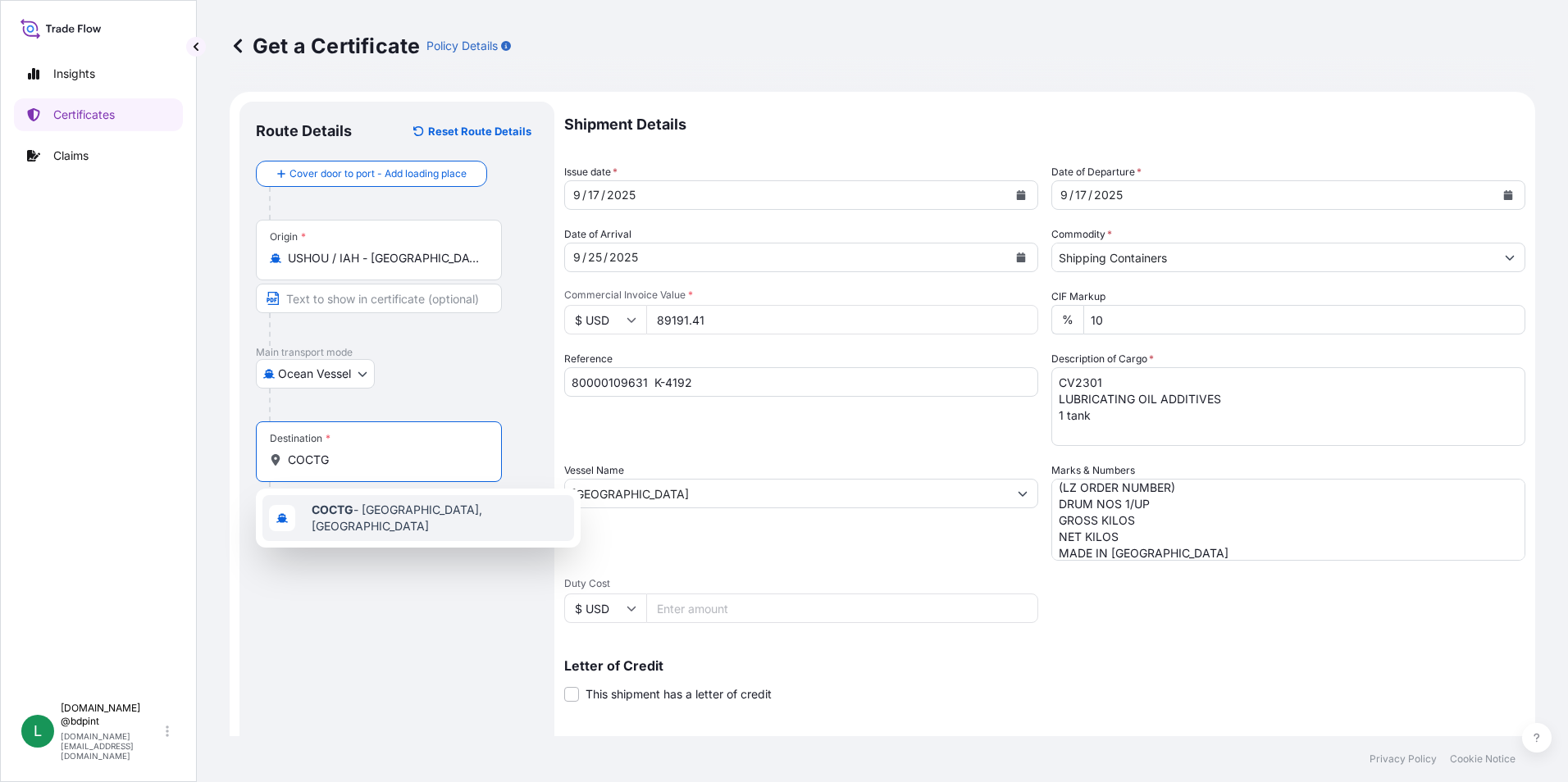
click at [378, 508] on span "COCTG - [GEOGRAPHIC_DATA], [GEOGRAPHIC_DATA]" at bounding box center [439, 519] width 256 height 33
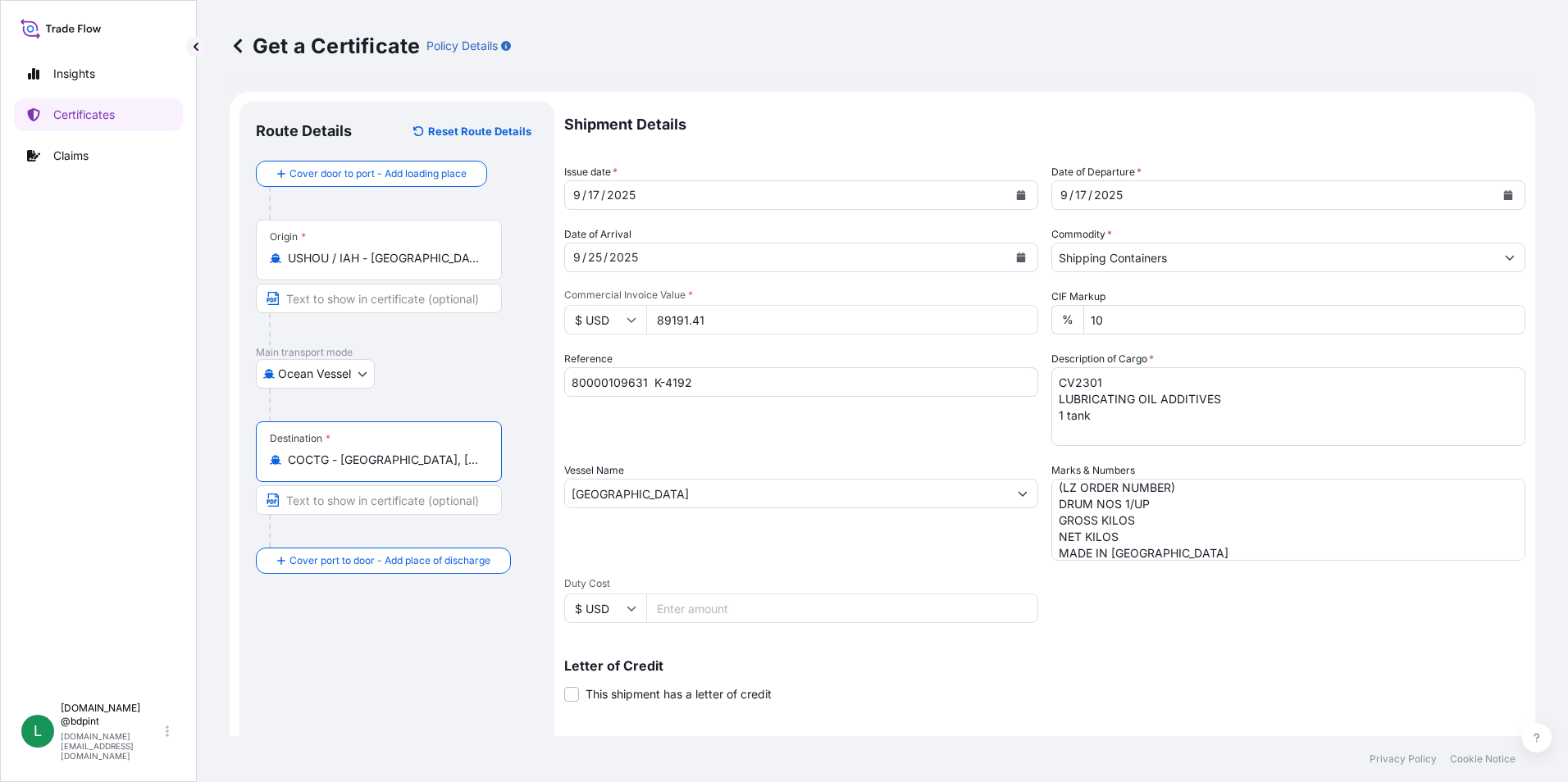
type input "COCTG - [GEOGRAPHIC_DATA], [GEOGRAPHIC_DATA]"
click at [438, 658] on div "Route Details Reset Route Details Cover door to port - Add loading place Place …" at bounding box center [396, 515] width 282 height 795
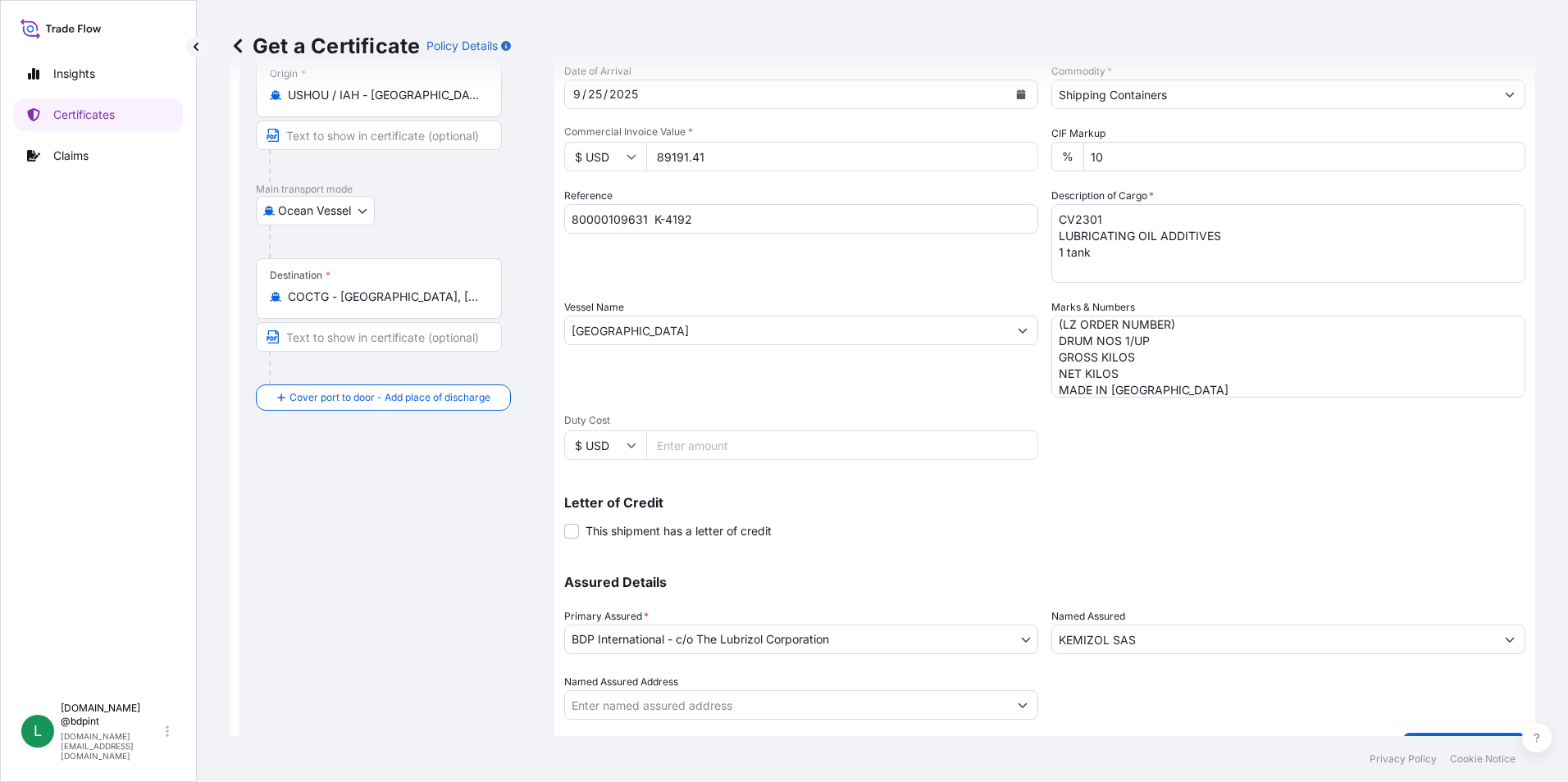
scroll to position [202, 0]
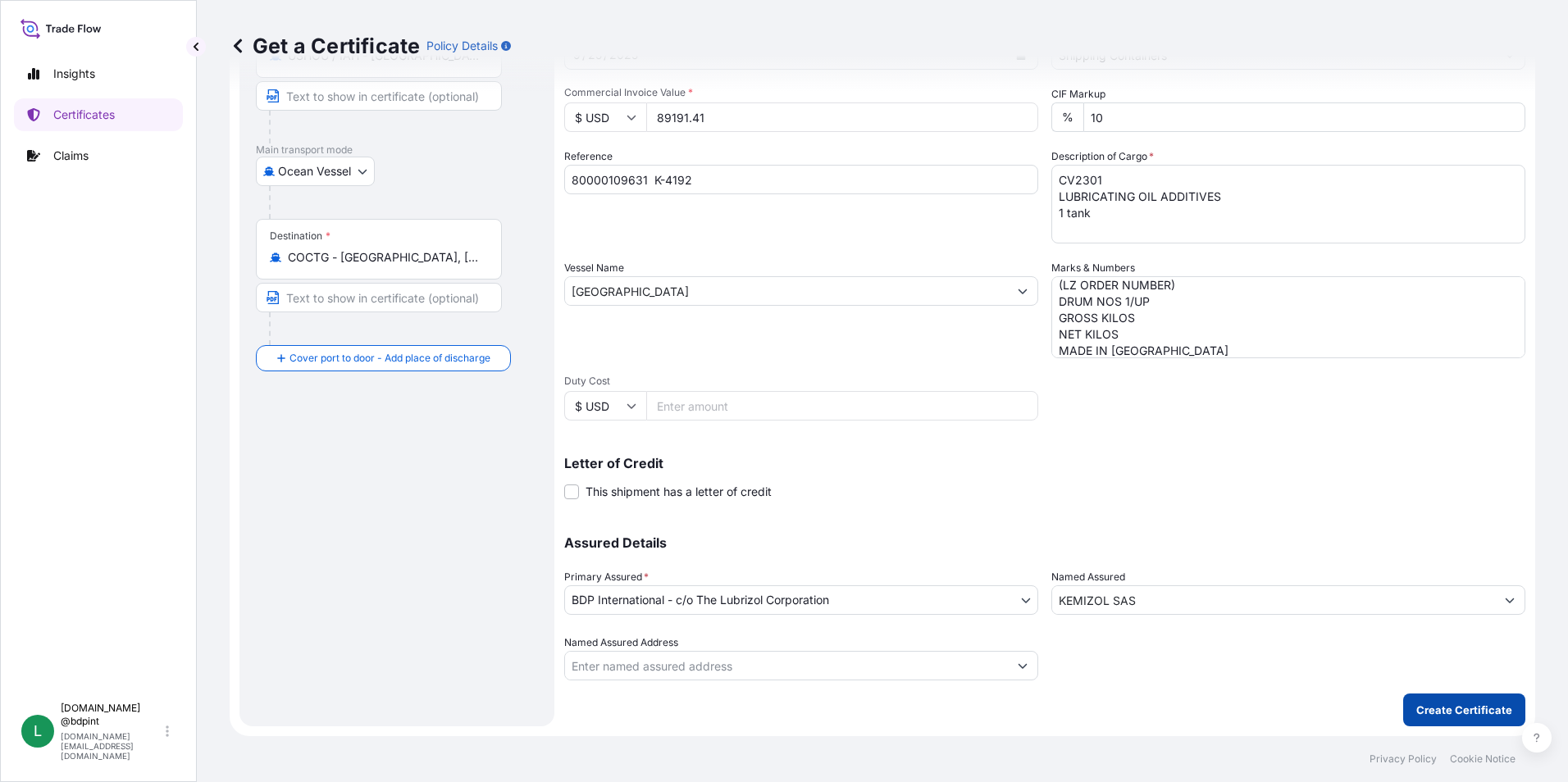
click at [1433, 714] on p "Create Certificate" at bounding box center [1463, 709] width 96 height 16
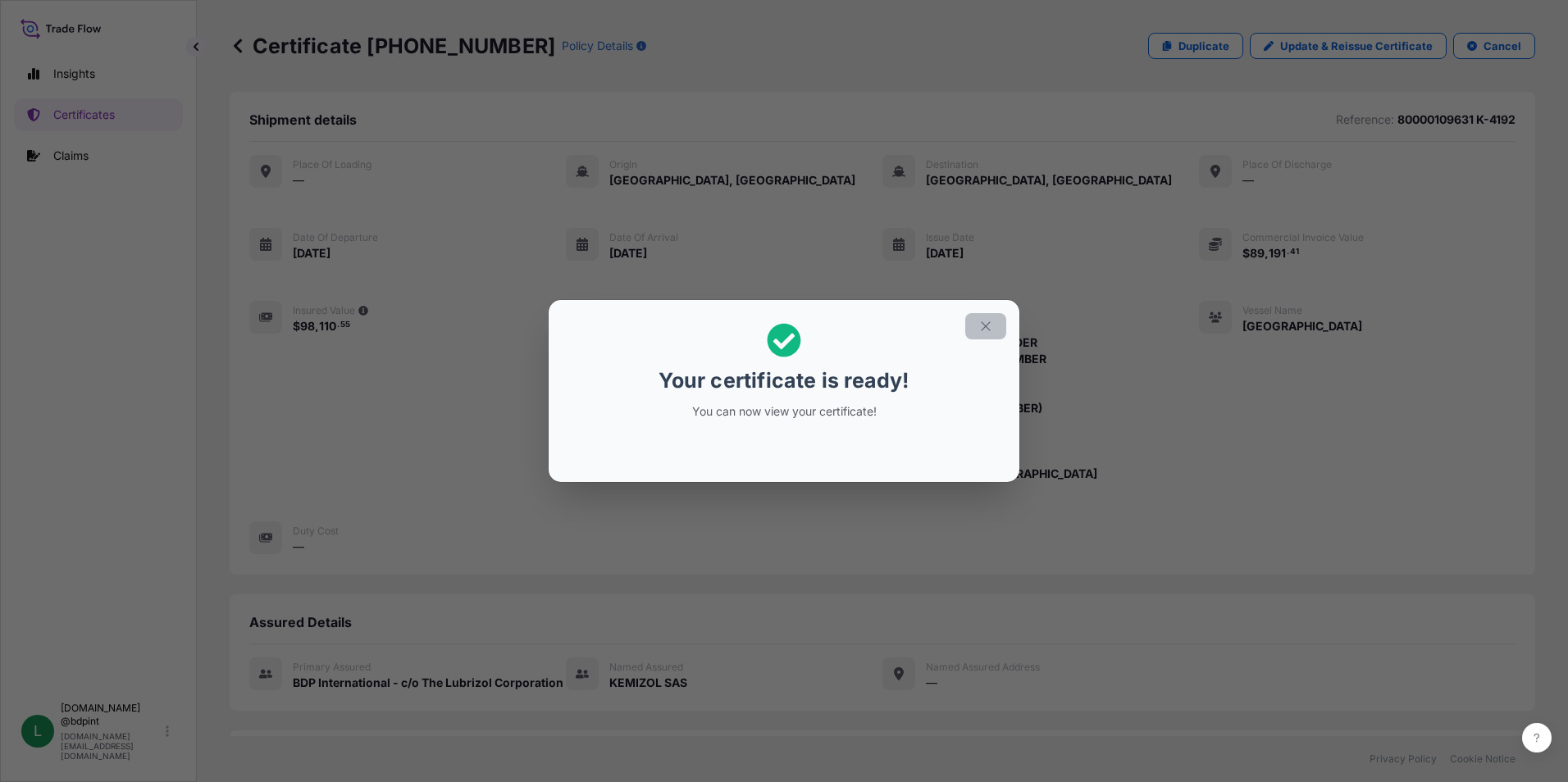
click at [980, 335] on button "button" at bounding box center [985, 326] width 41 height 26
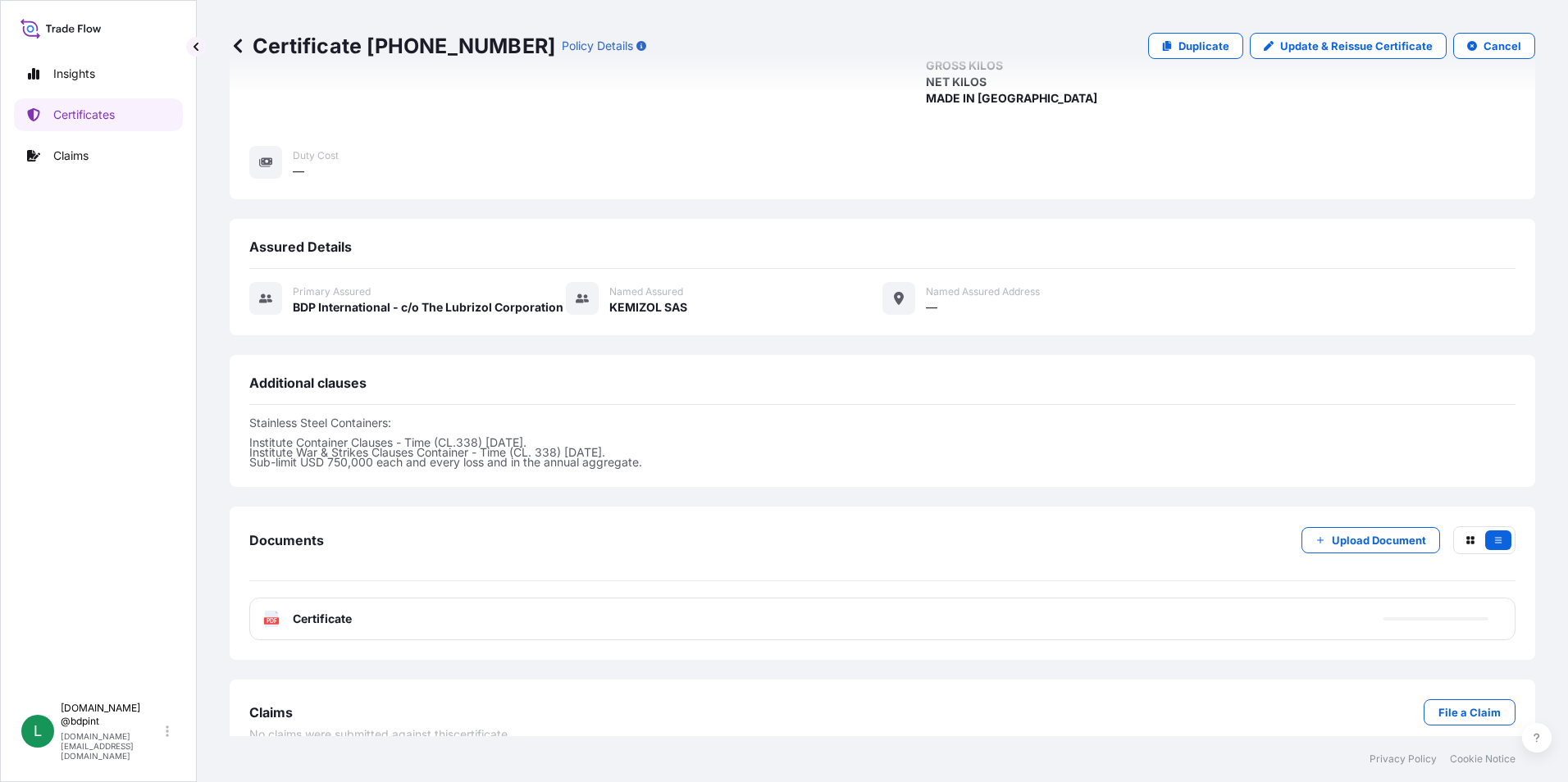
scroll to position [402, 0]
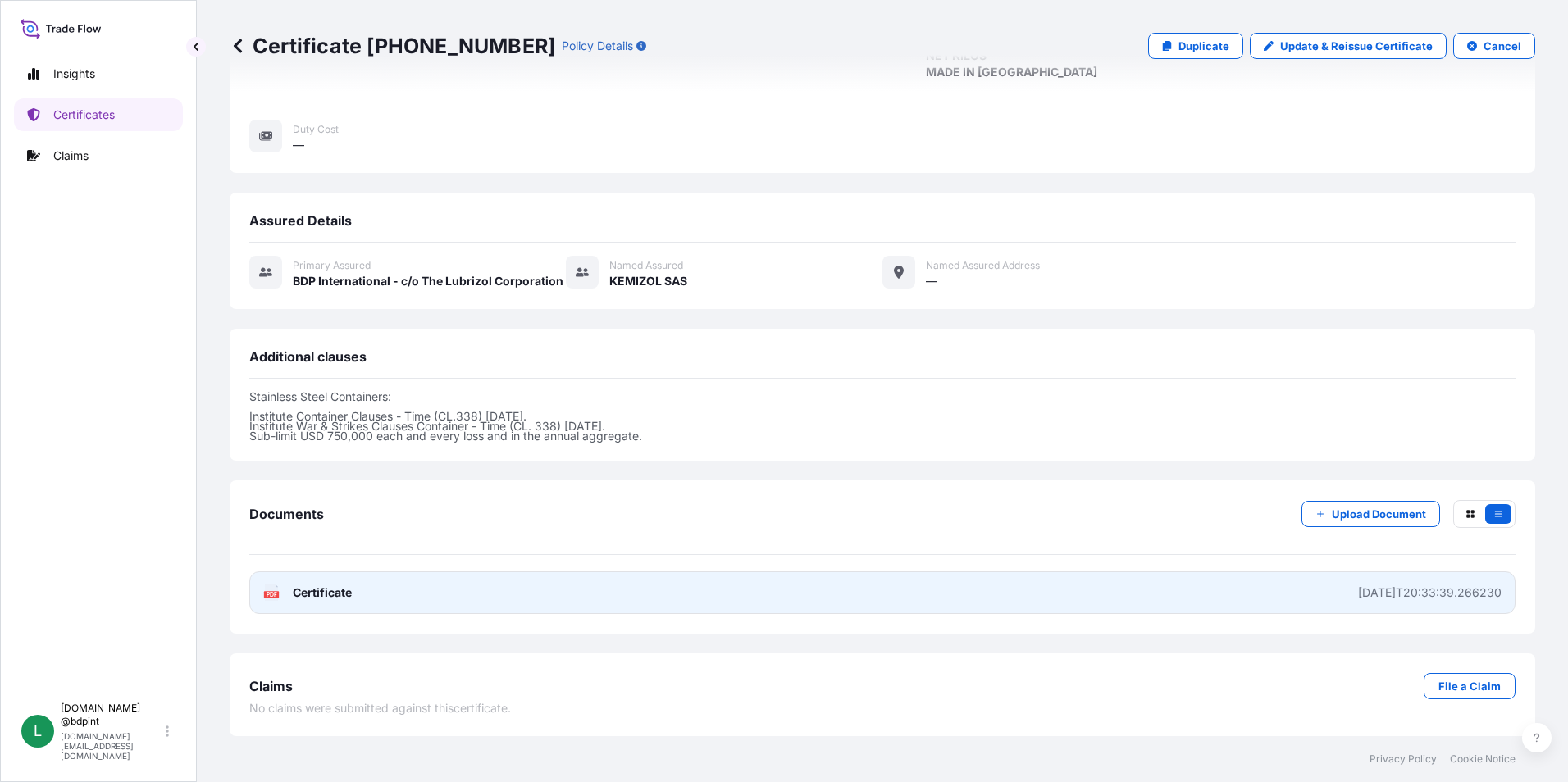
click at [752, 603] on link "PDF Certificate [DATE]T20:33:39.266230" at bounding box center [883, 593] width 1266 height 43
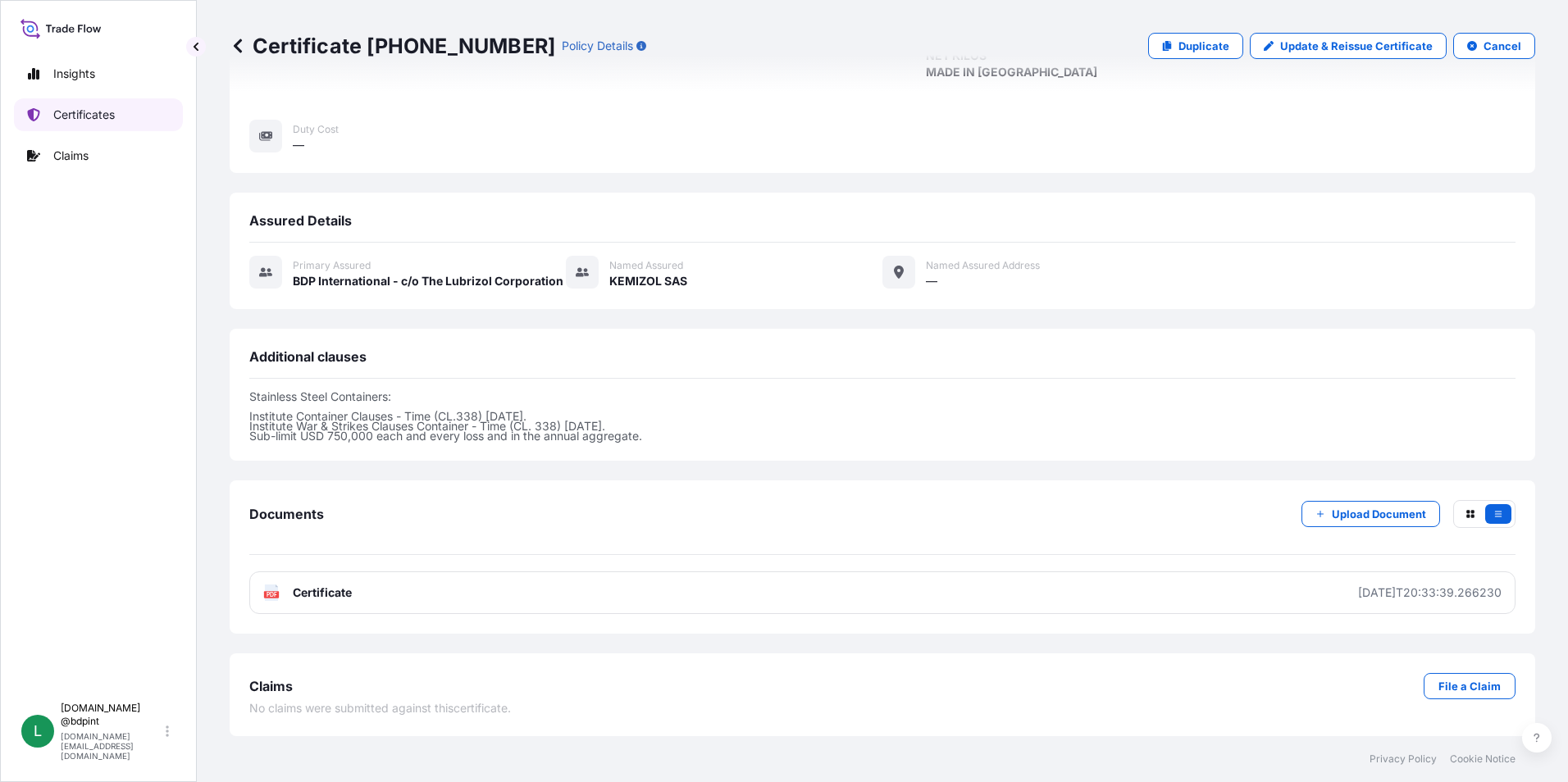
click at [105, 123] on link "Certificates" at bounding box center [98, 115] width 169 height 33
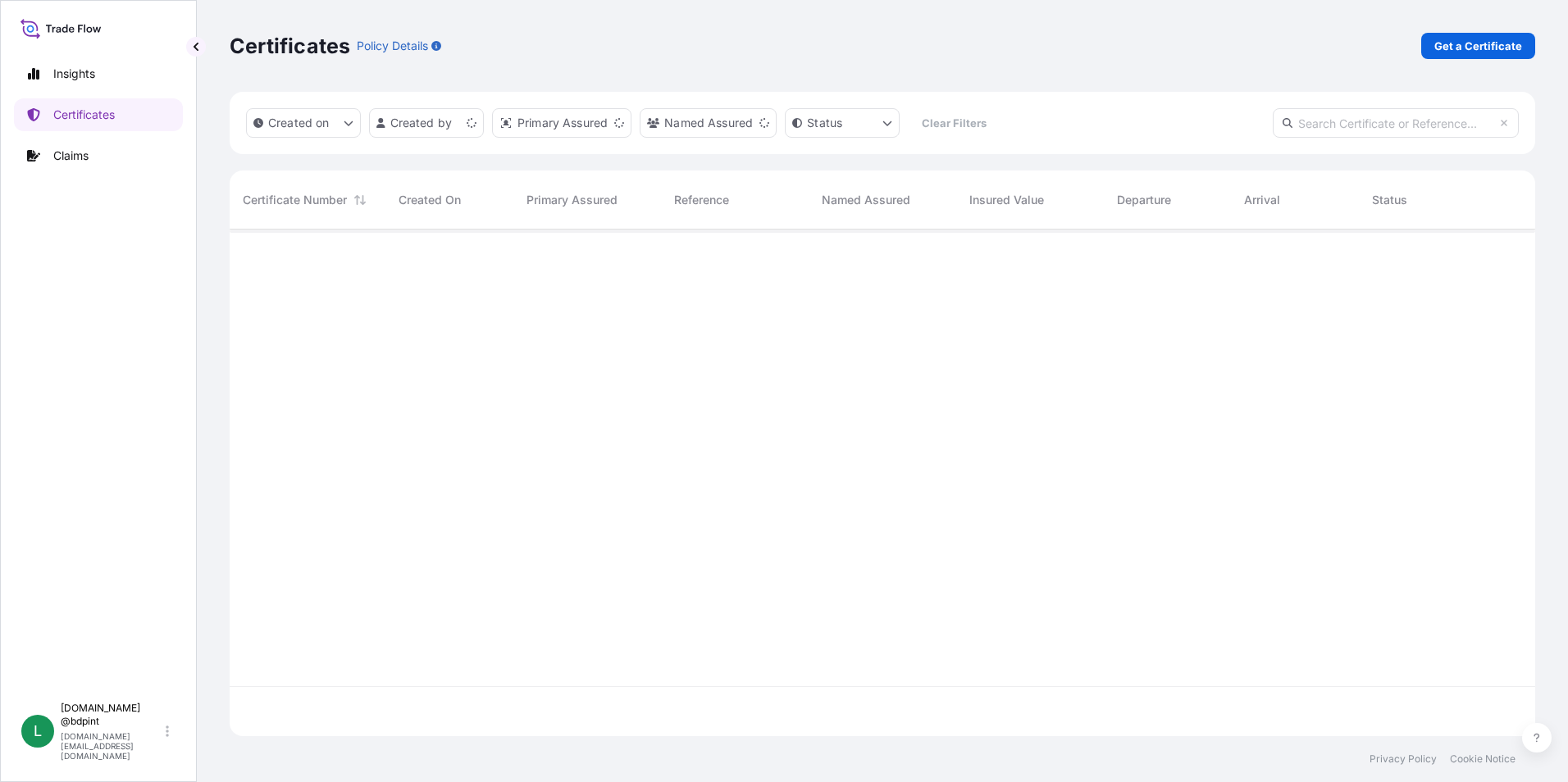
scroll to position [503, 1293]
click at [1490, 51] on p "Get a Certificate" at bounding box center [1478, 45] width 88 height 16
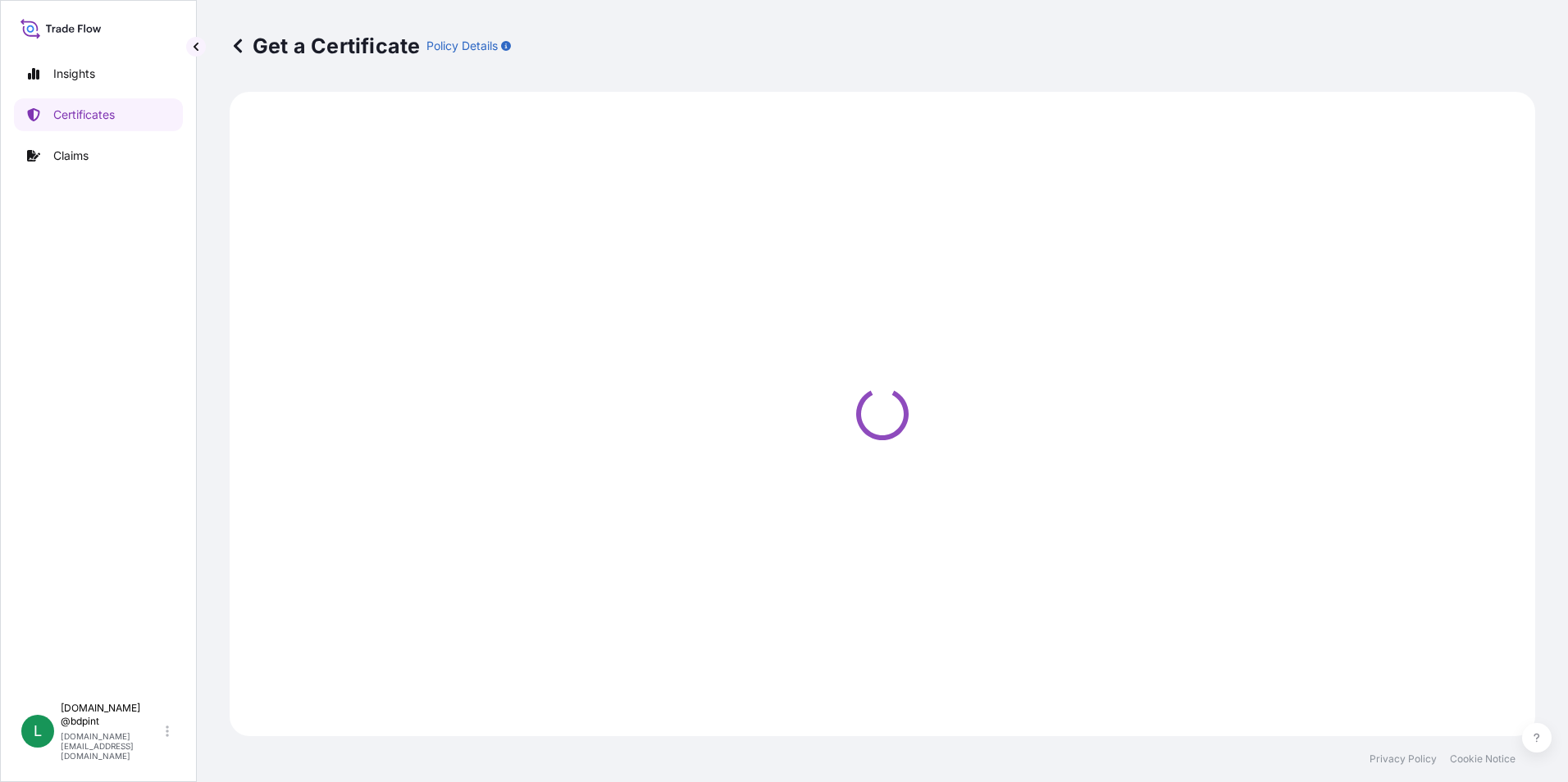
select select "Barge"
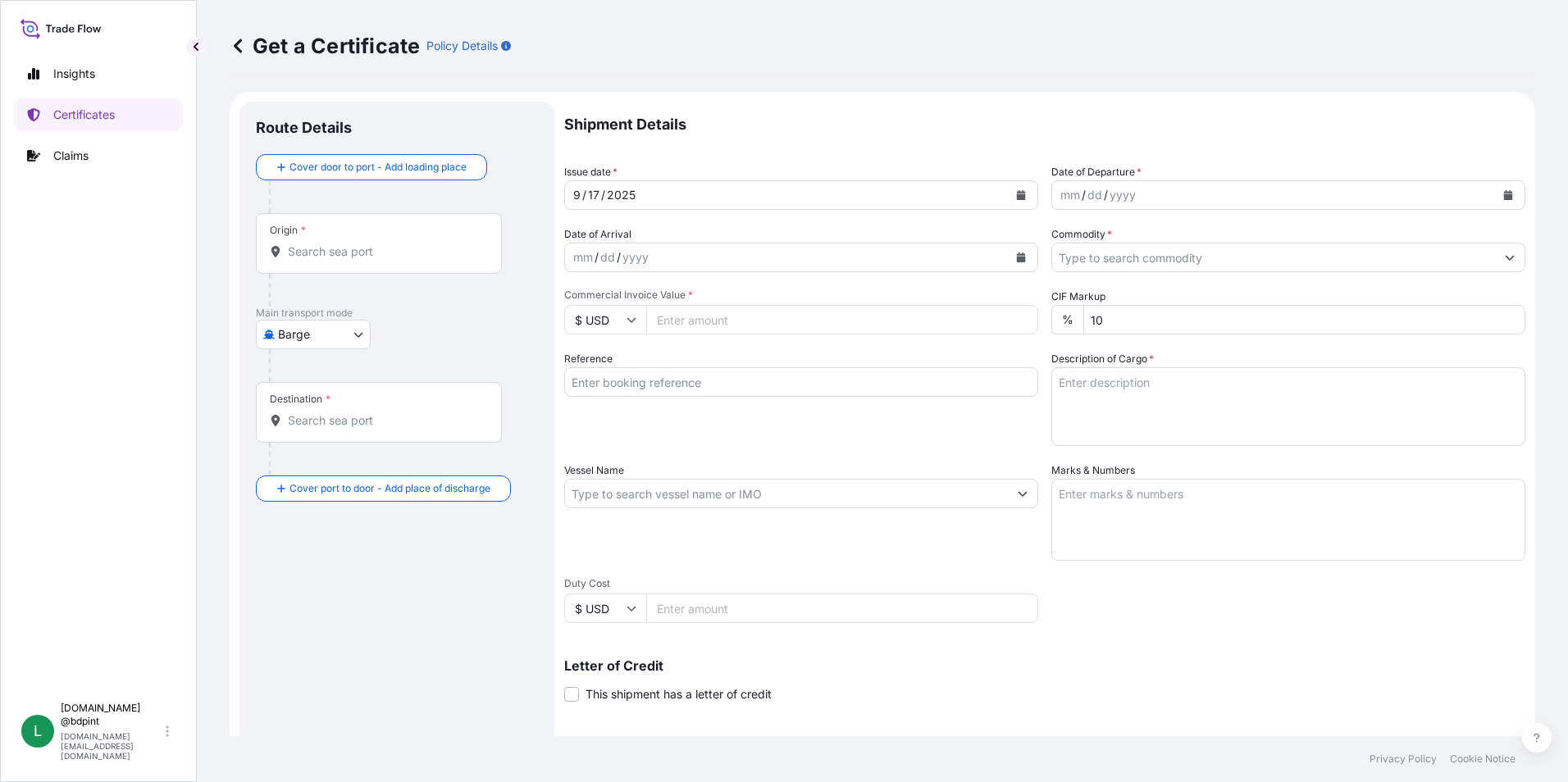
click at [1495, 200] on button "Calendar" at bounding box center [1508, 195] width 26 height 26
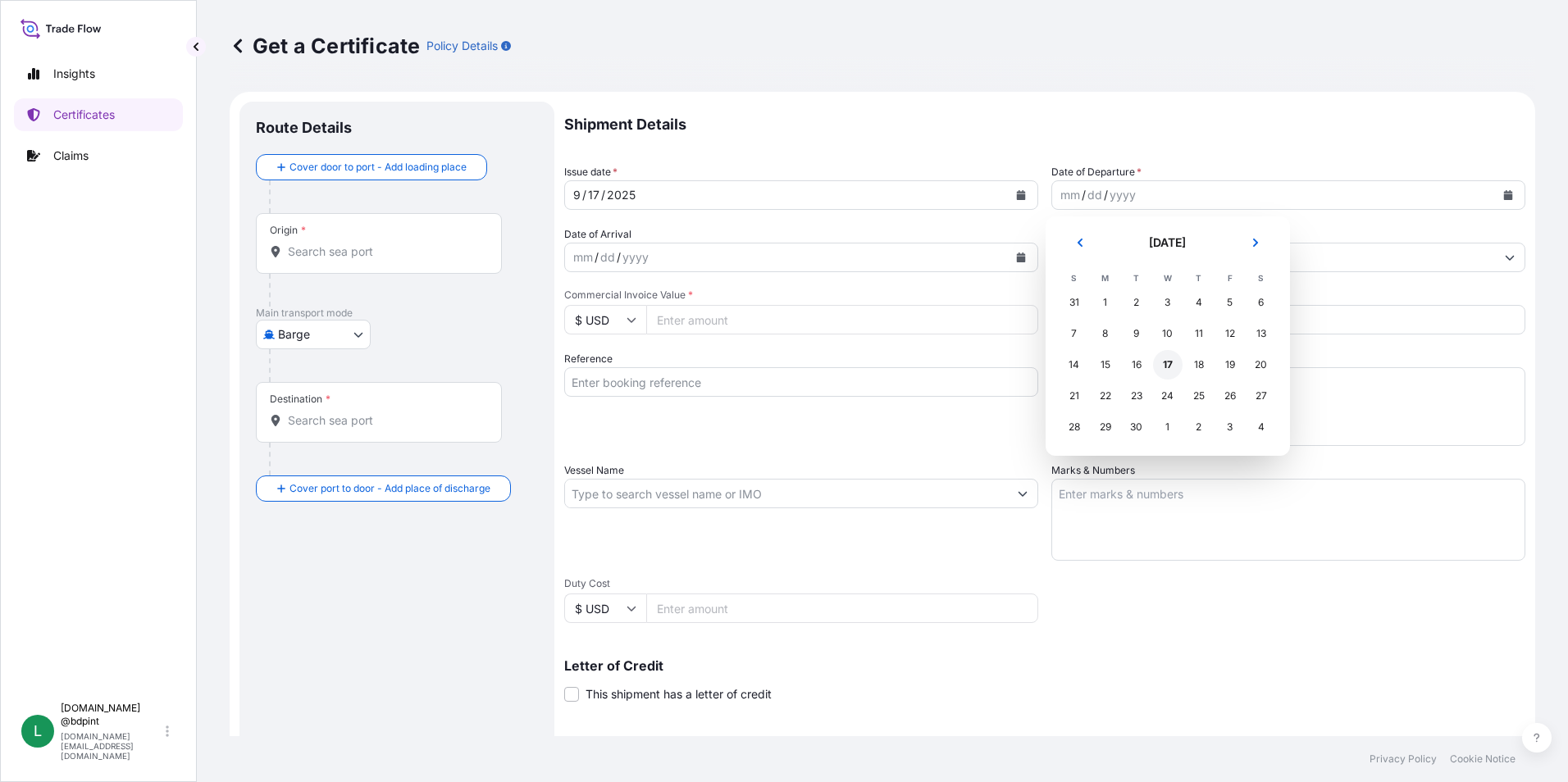
click at [1163, 369] on div "17" at bounding box center [1167, 365] width 30 height 30
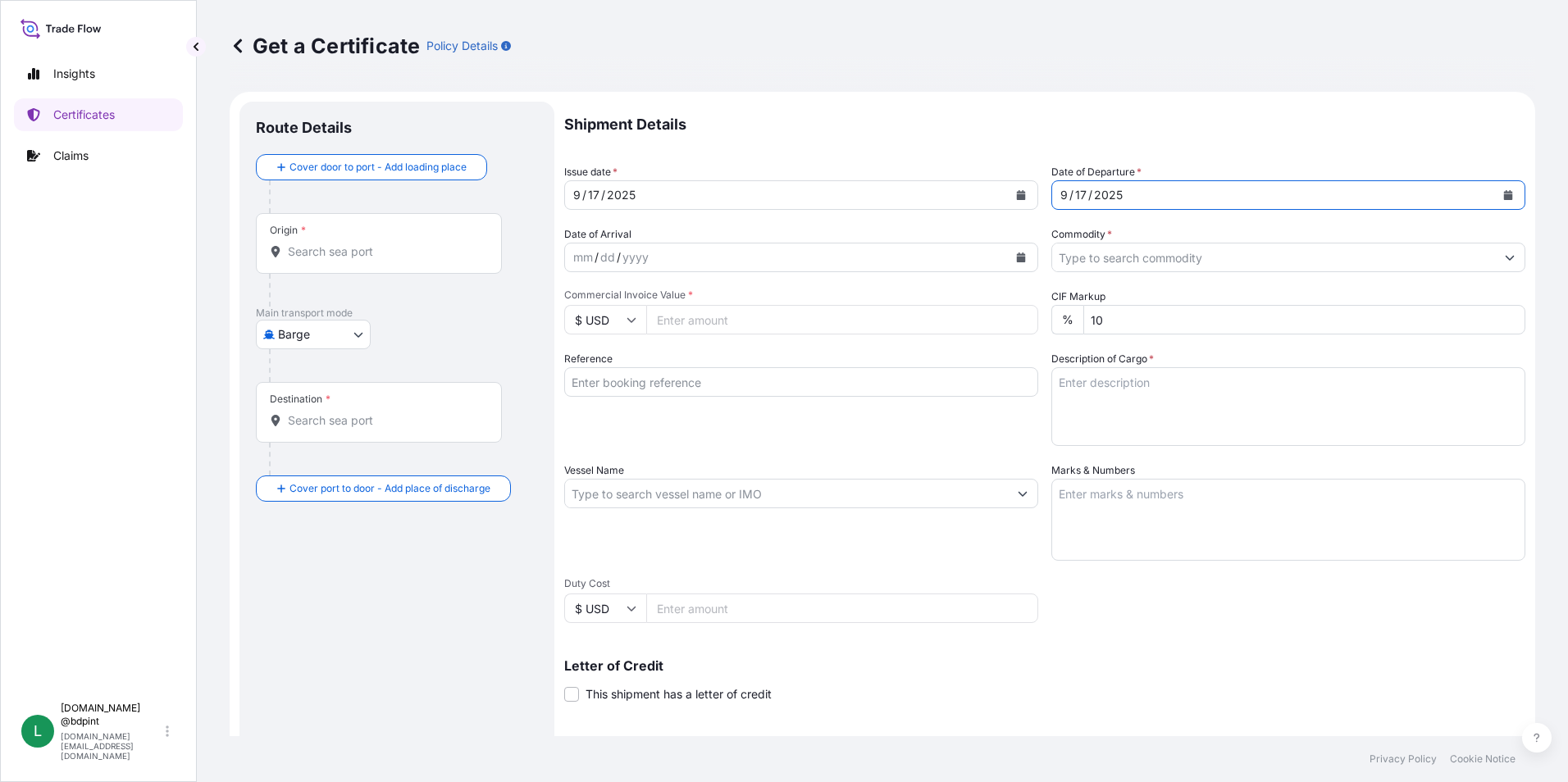
click at [1017, 260] on icon "Calendar" at bounding box center [1021, 257] width 9 height 10
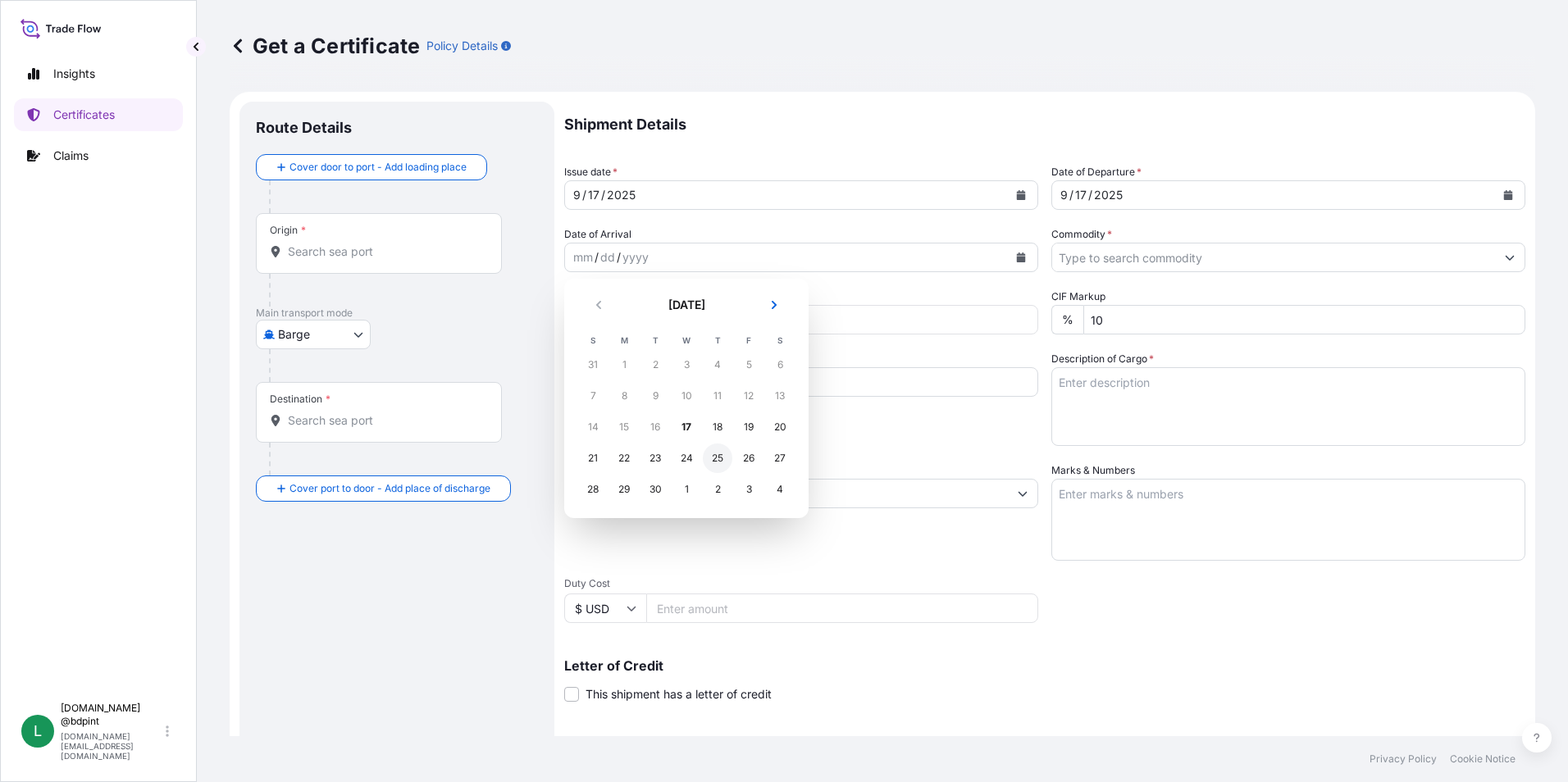
click at [711, 454] on div "25" at bounding box center [717, 458] width 30 height 30
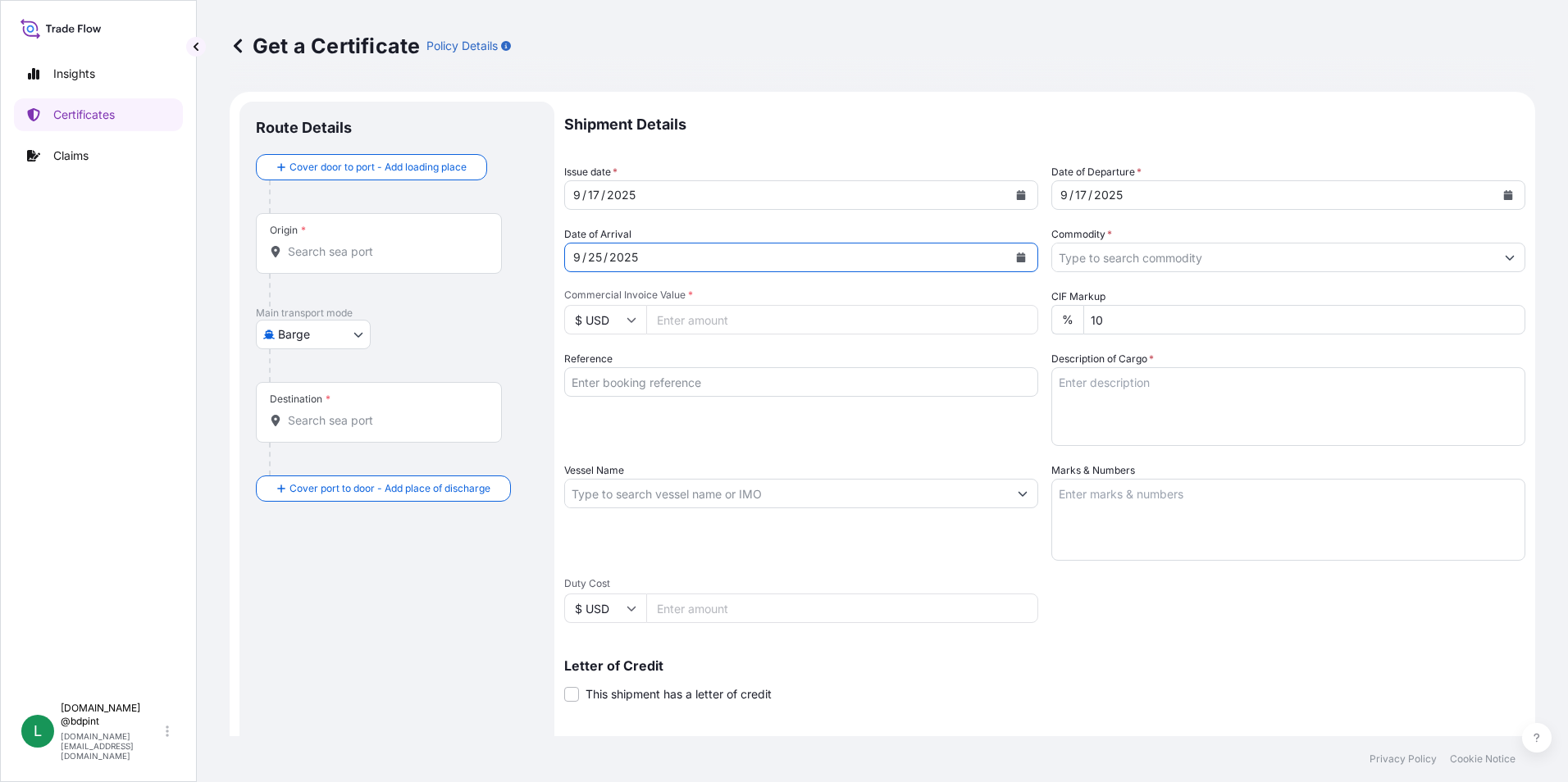
click at [1360, 266] on input "Commodity *" at bounding box center [1274, 257] width 443 height 30
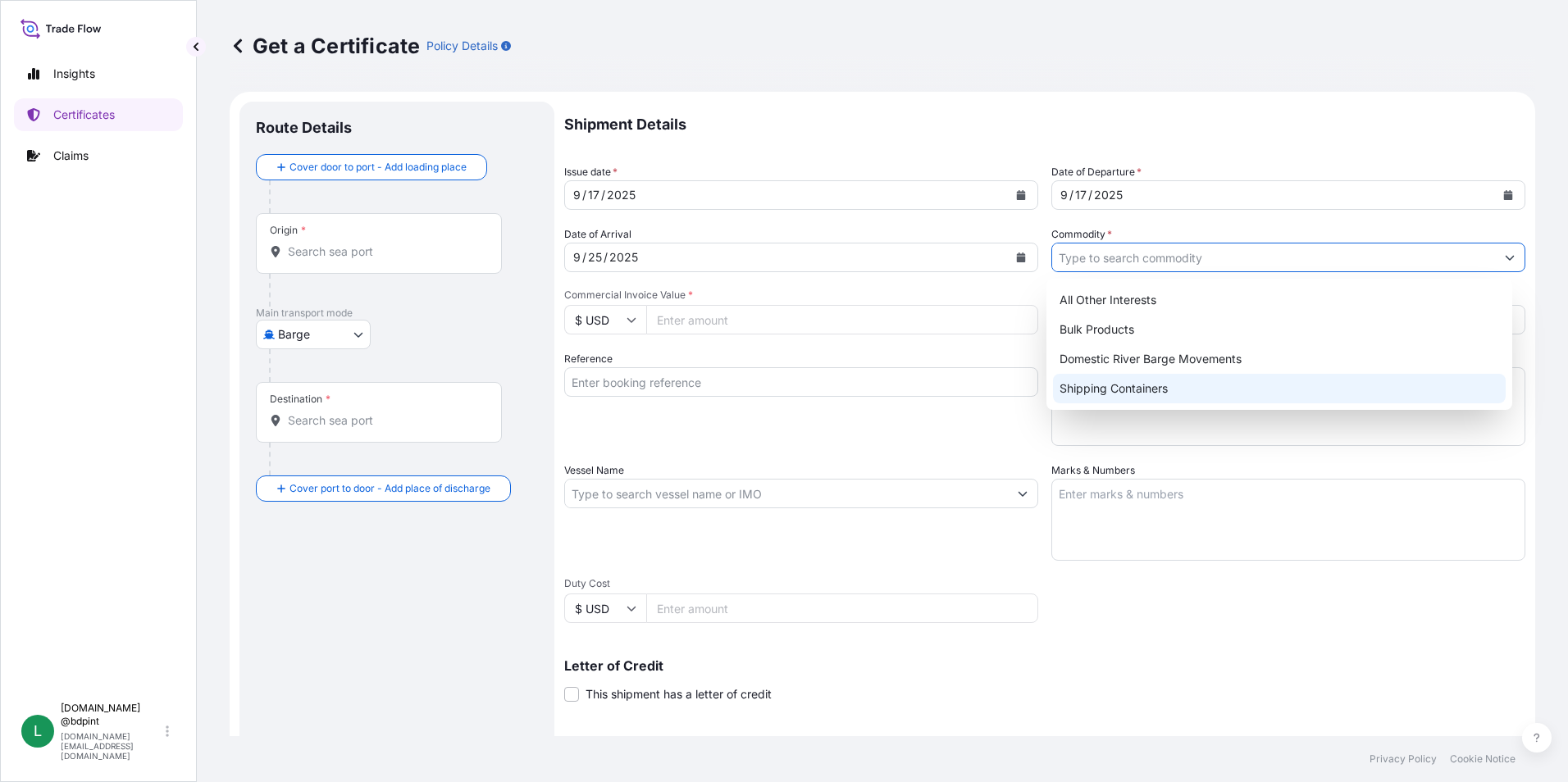
click at [1135, 389] on div "Shipping Containers" at bounding box center [1280, 388] width 454 height 30
type input "Shipping Containers"
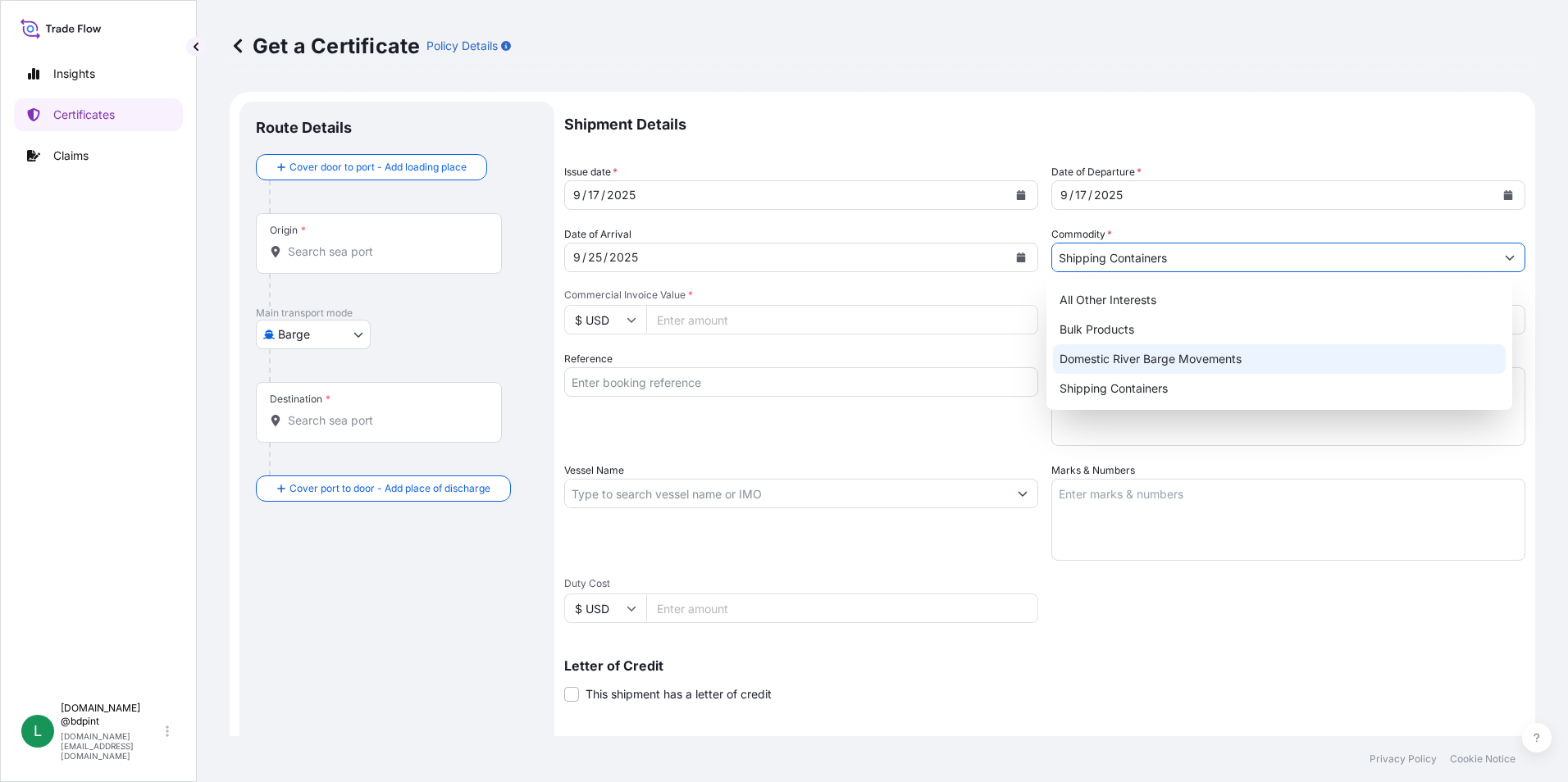
click at [1276, 675] on div "Letter of Credit This shipment has a letter of credit Letter of credit * Letter…" at bounding box center [1044, 680] width 961 height 44
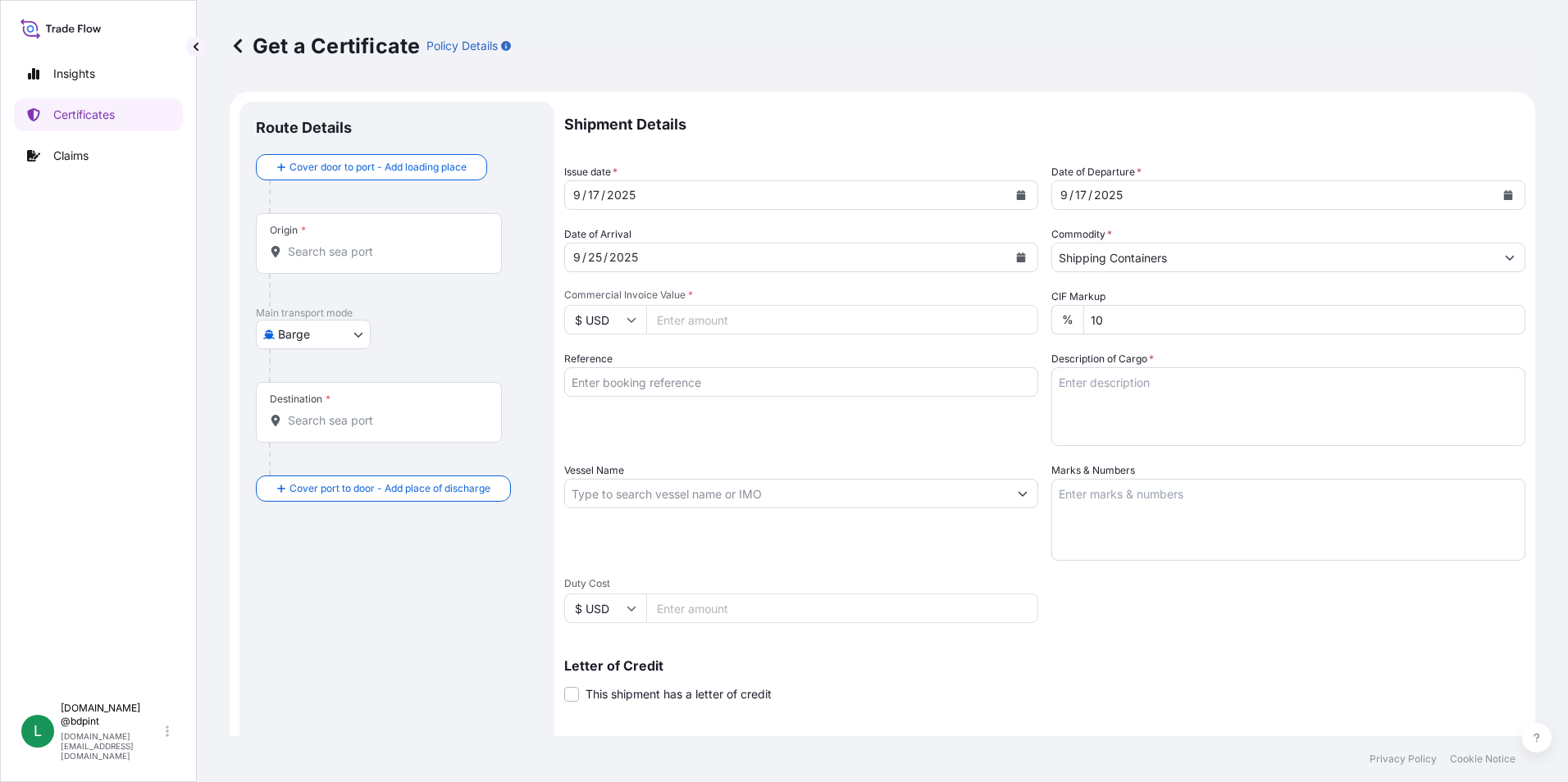
click at [721, 325] on input "Commercial Invoice Value *" at bounding box center [842, 319] width 392 height 30
click at [846, 549] on div "Vessel Name" at bounding box center [801, 512] width 474 height 99
click at [681, 323] on input "60821.58" at bounding box center [842, 319] width 392 height 30
type input "60851.28"
click at [757, 430] on div "Reference" at bounding box center [801, 399] width 474 height 95
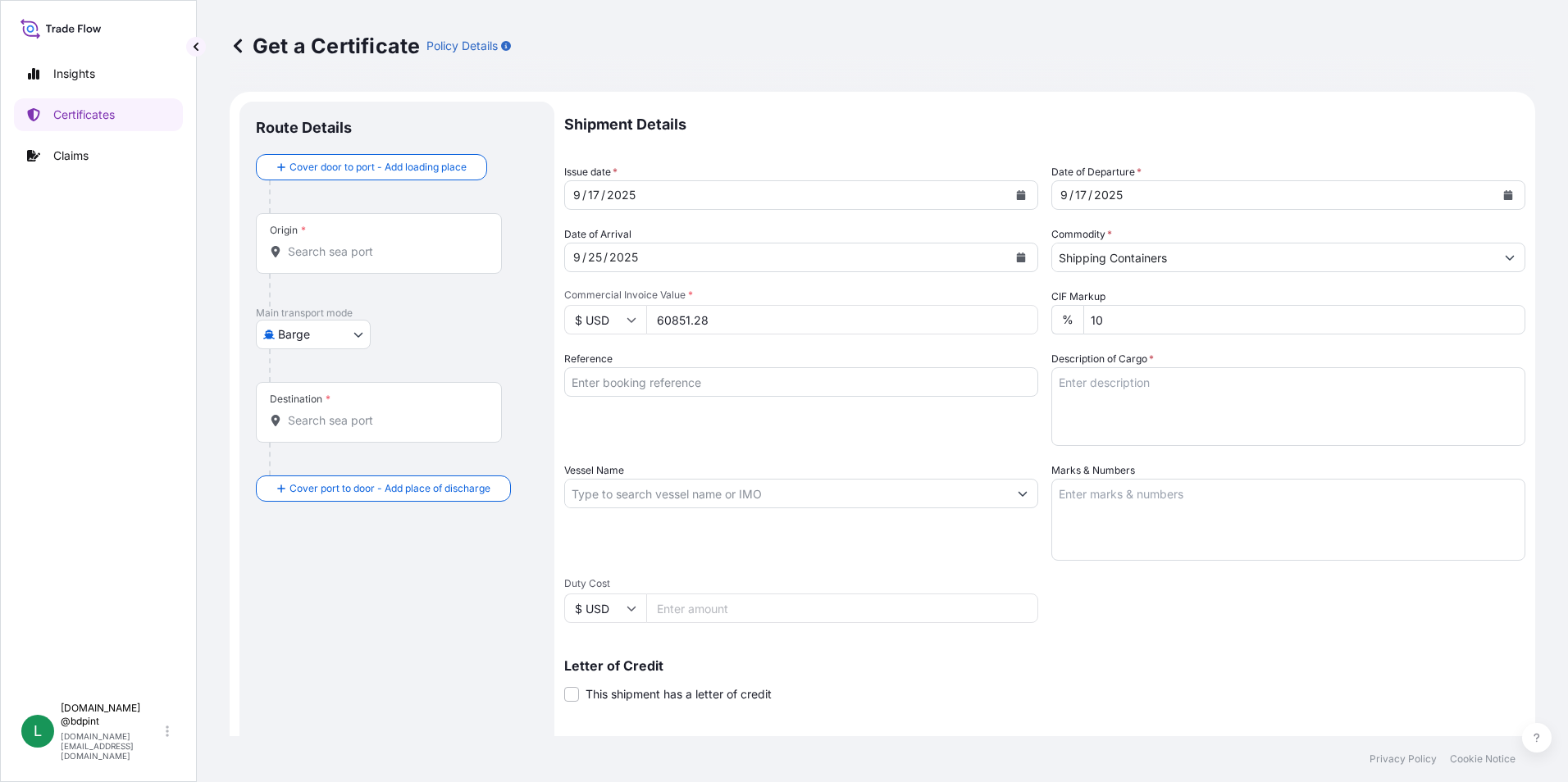
click at [830, 364] on div "Reference" at bounding box center [801, 399] width 474 height 95
click at [740, 390] on input "Reference" at bounding box center [801, 382] width 474 height 30
paste input "80000110102"
click at [698, 383] on input "80000110102" at bounding box center [801, 382] width 474 height 30
paste input "K-4195"
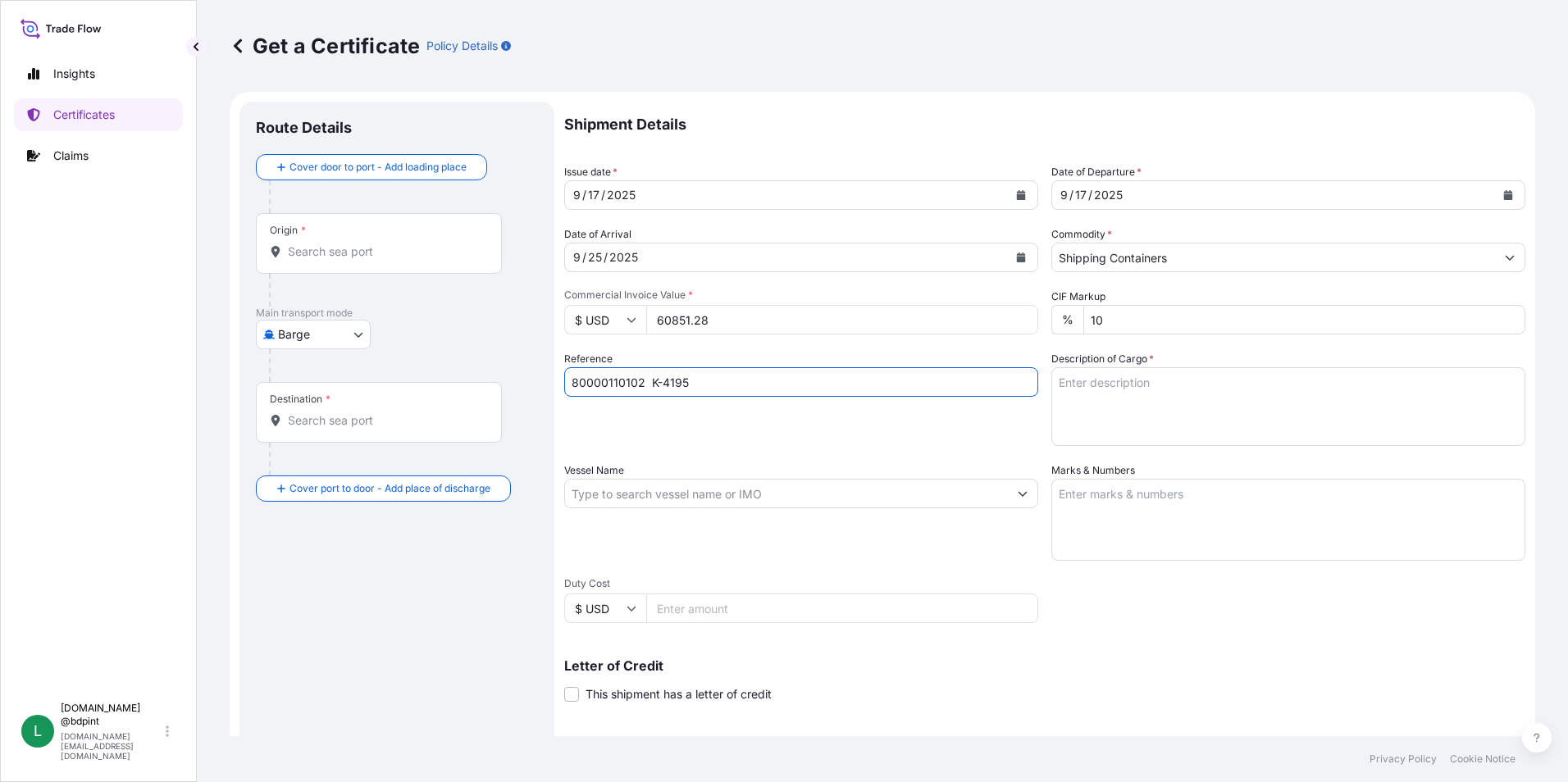
type input "80000110102 K-4195"
click at [1114, 389] on textarea "Description of Cargo *" at bounding box center [1288, 406] width 474 height 78
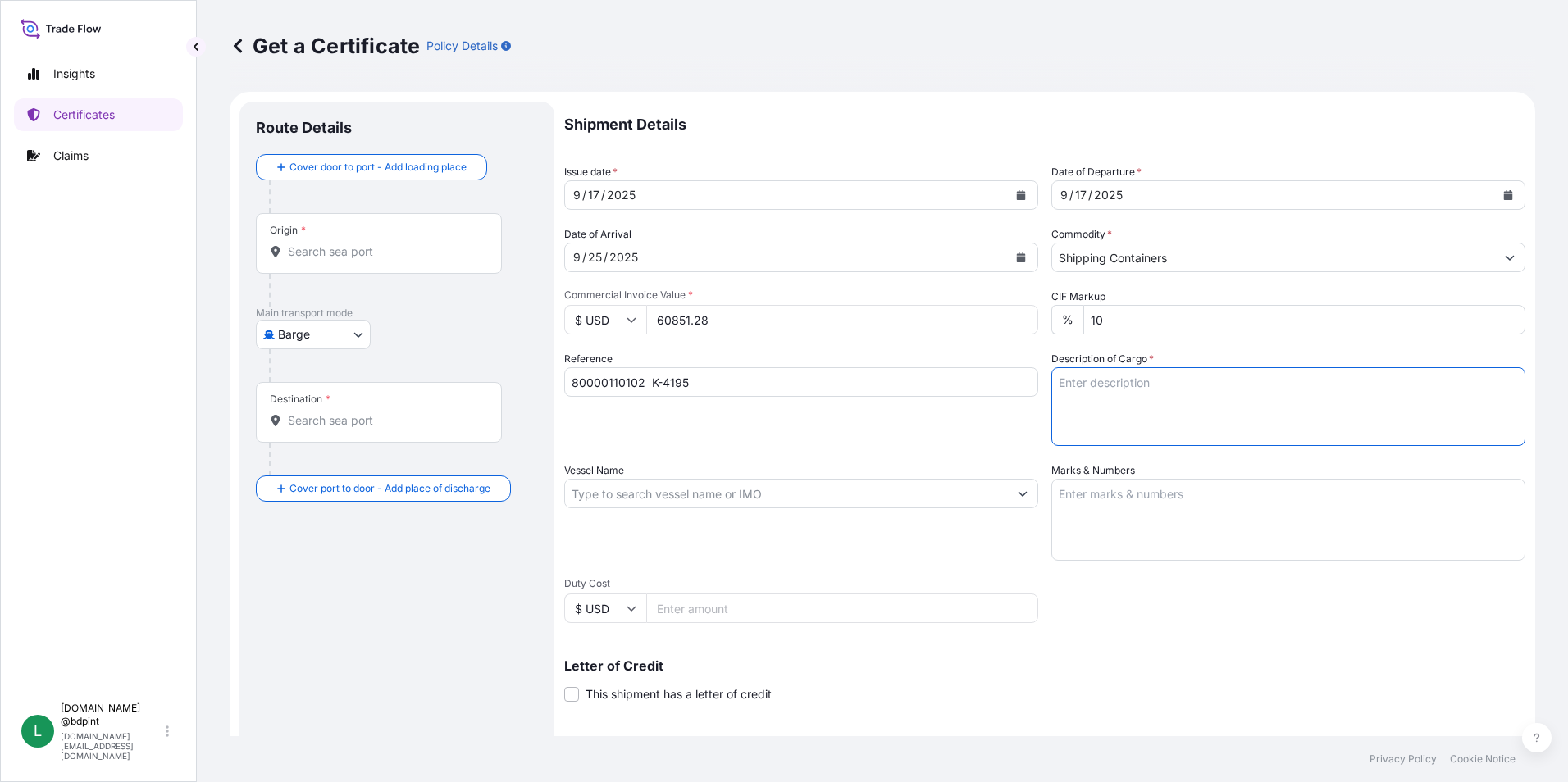
paste textarea "LUBRIZOL® 3108 3108\"
click at [1132, 406] on textarea "LUBRIZOL® 3108 3108\" at bounding box center [1288, 406] width 474 height 78
click at [1133, 415] on textarea "LUBRIZOL® 3108 3108\" at bounding box center [1288, 406] width 474 height 78
paste textarea "LUBRICATING OIL ADDITIVES"
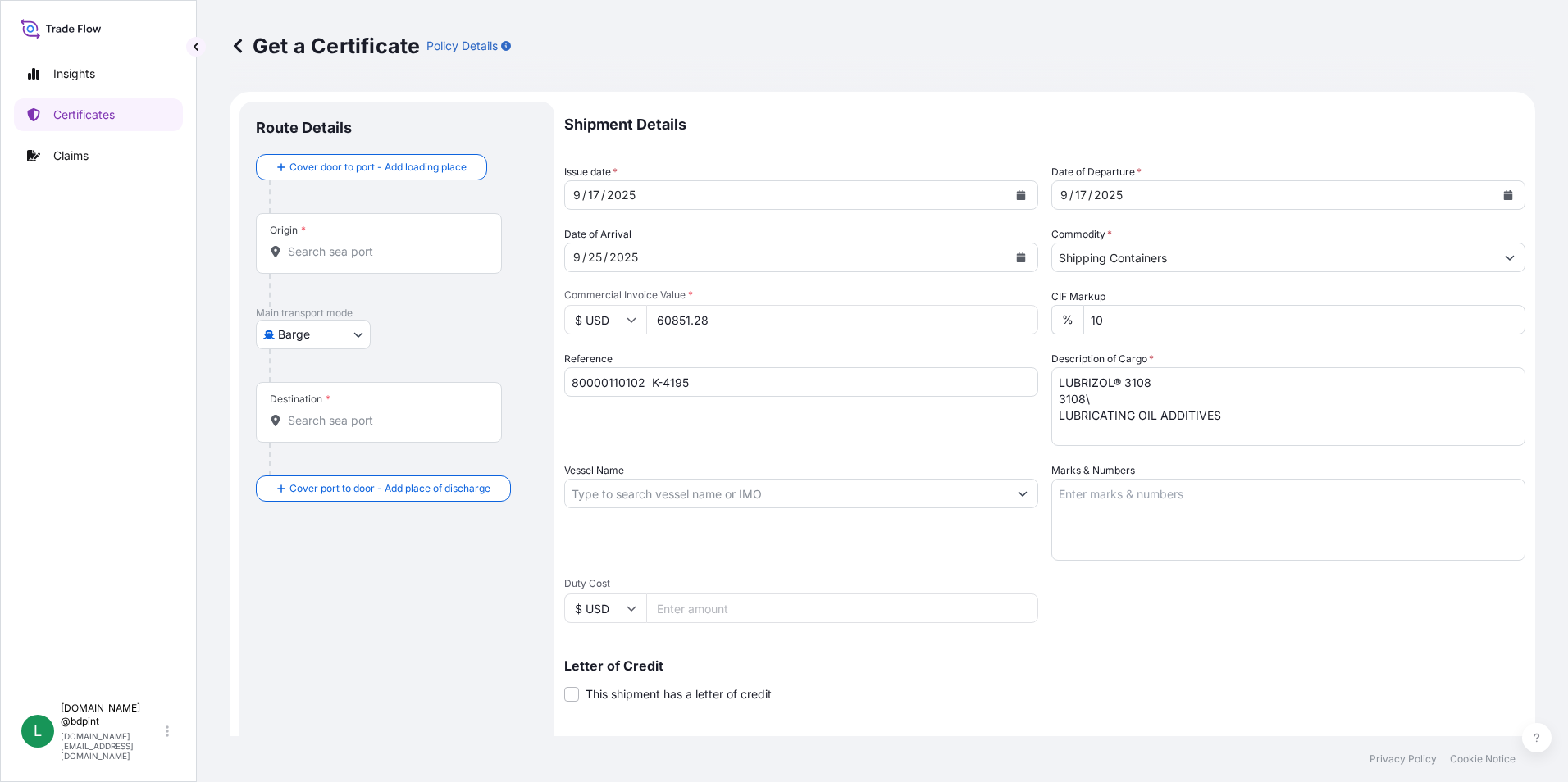
click at [1161, 435] on textarea "LUBRIZOL® 3108 3108\ LUBRICATING OIL ADDITIVES" at bounding box center [1288, 406] width 474 height 78
type textarea "LUBRIZOL® 3108 3108\ LUBRICATING OIL ADDITIVES 1 TANK"
click at [753, 489] on input "Vessel Name" at bounding box center [787, 494] width 443 height 30
paste input "[GEOGRAPHIC_DATA]"
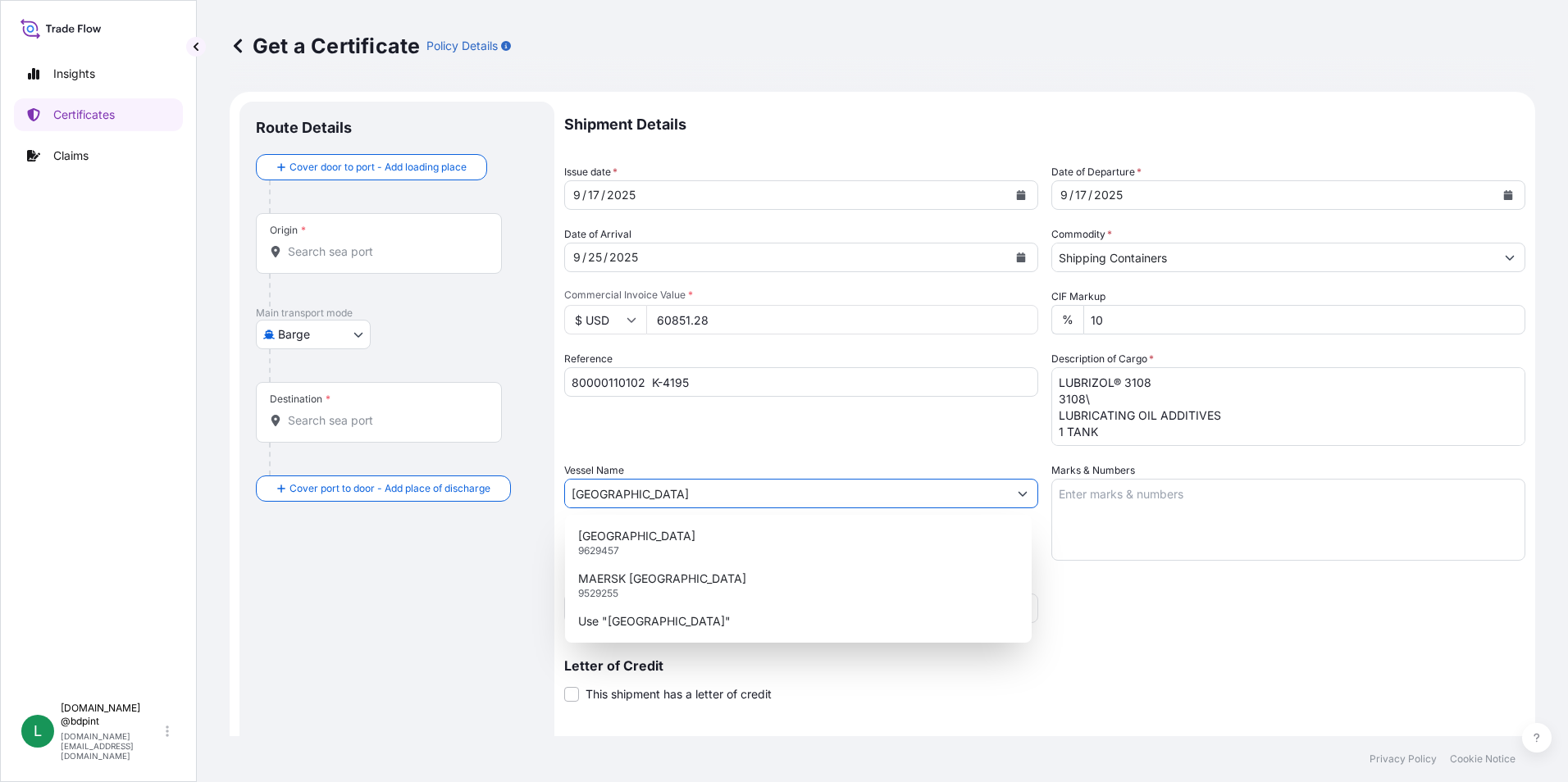
type input "[GEOGRAPHIC_DATA]"
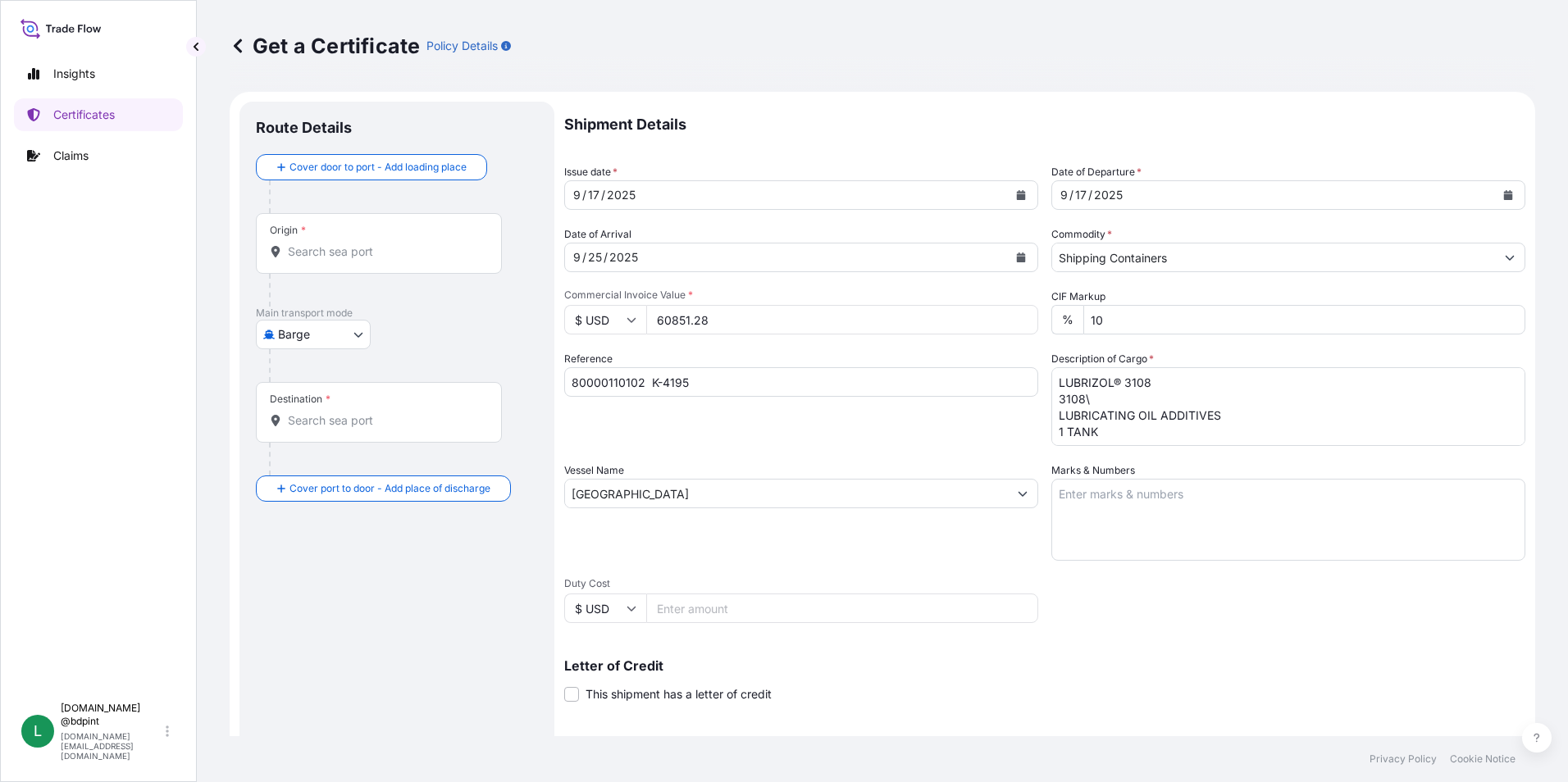
click at [1269, 496] on textarea "Marks & Numbers" at bounding box center [1288, 520] width 474 height 82
paste textarea "CONSIGNEE CONSIGNEE ORDER REFERENCE NUMBER SHIPPER ORDER NUMBER (LZ ORDER NUMBE…"
type textarea "CONSIGNEE CONSIGNEE ORDER REFERENCE NUMBER SHIPPER ORDER NUMBER (LZ ORDER NUMBE…"
click at [828, 533] on div "Vessel Name [GEOGRAPHIC_DATA]" at bounding box center [801, 512] width 474 height 99
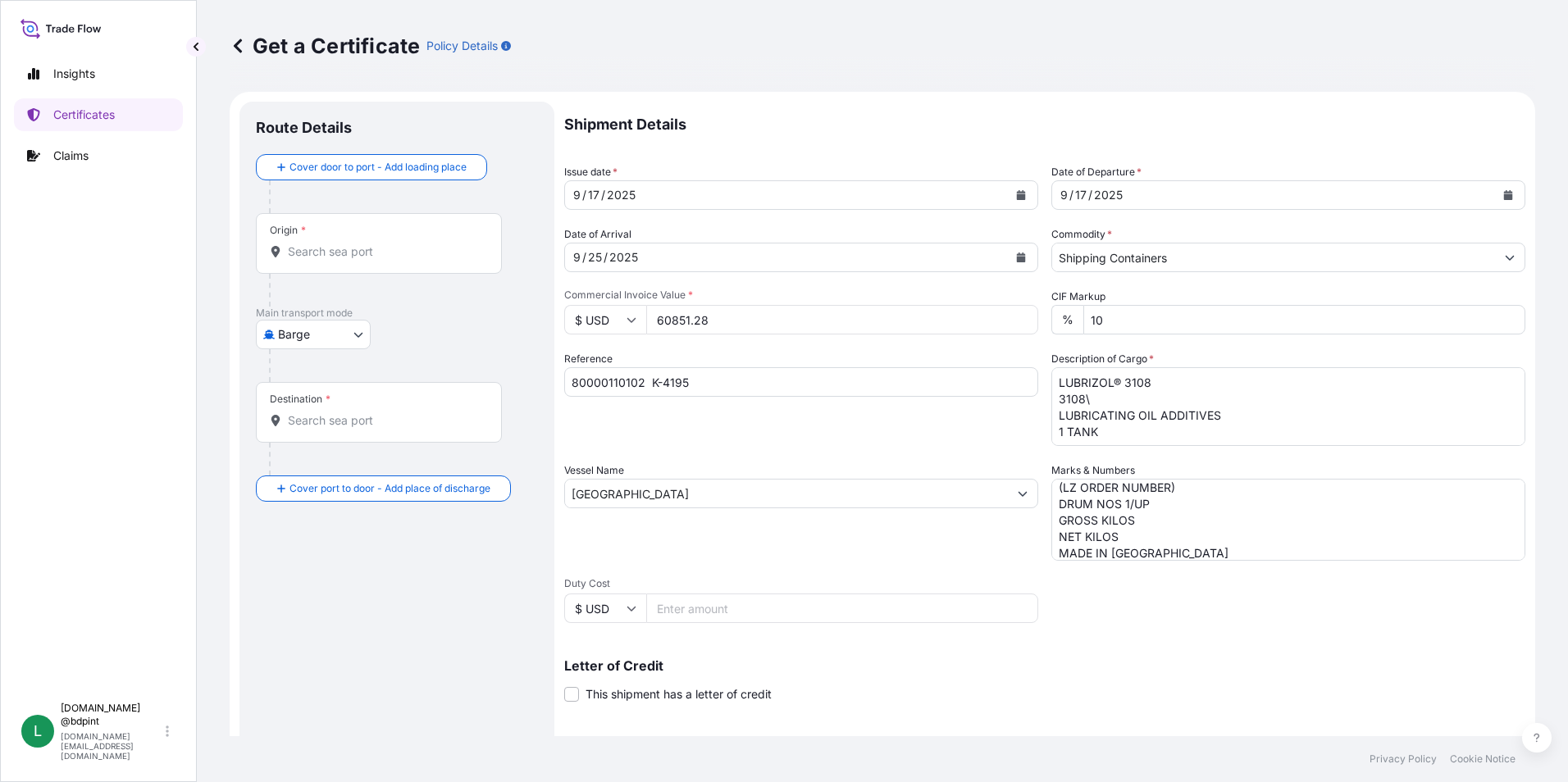
scroll to position [82, 0]
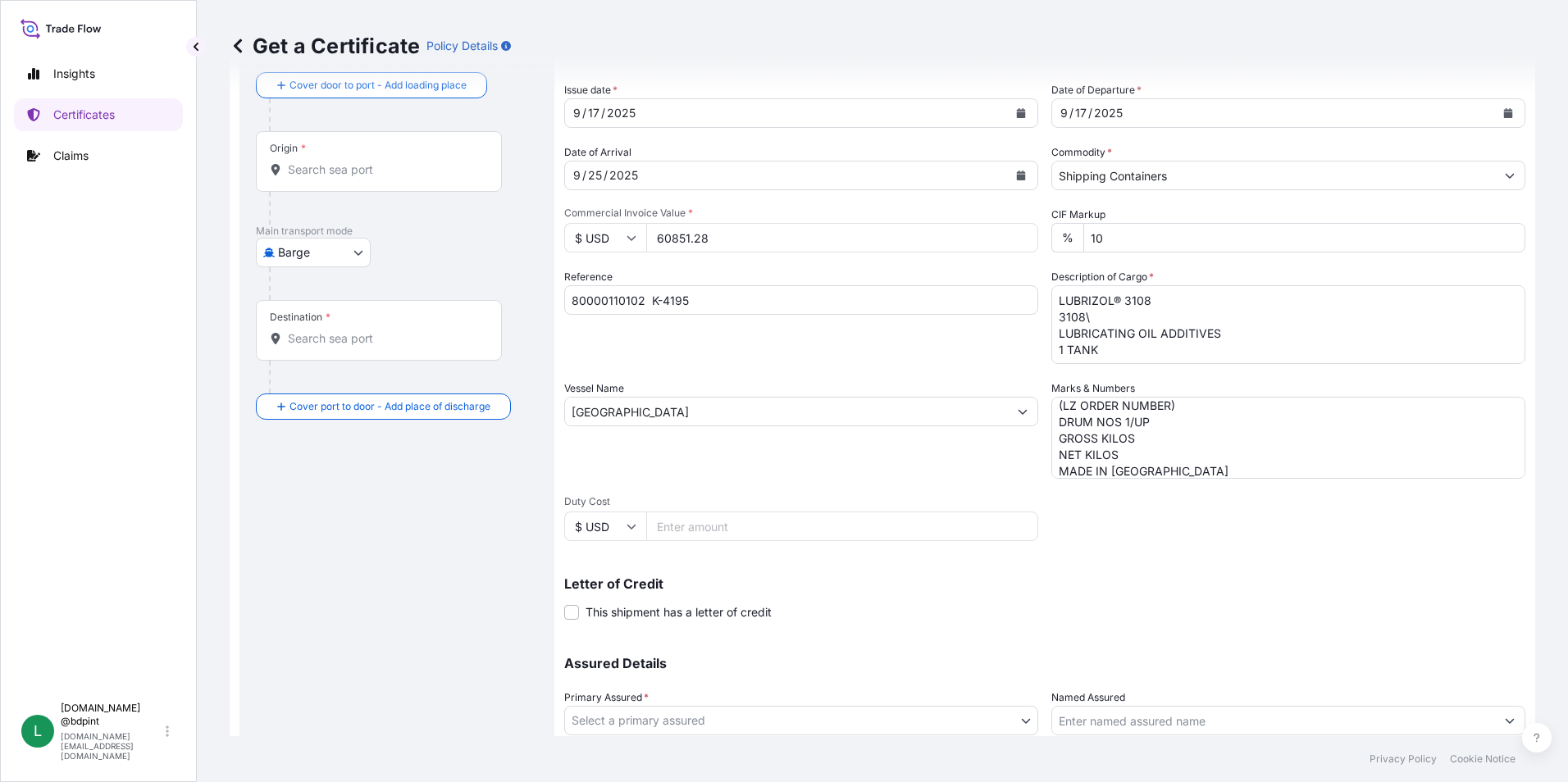
click at [907, 470] on div "Vessel Name [GEOGRAPHIC_DATA]" at bounding box center [801, 430] width 474 height 99
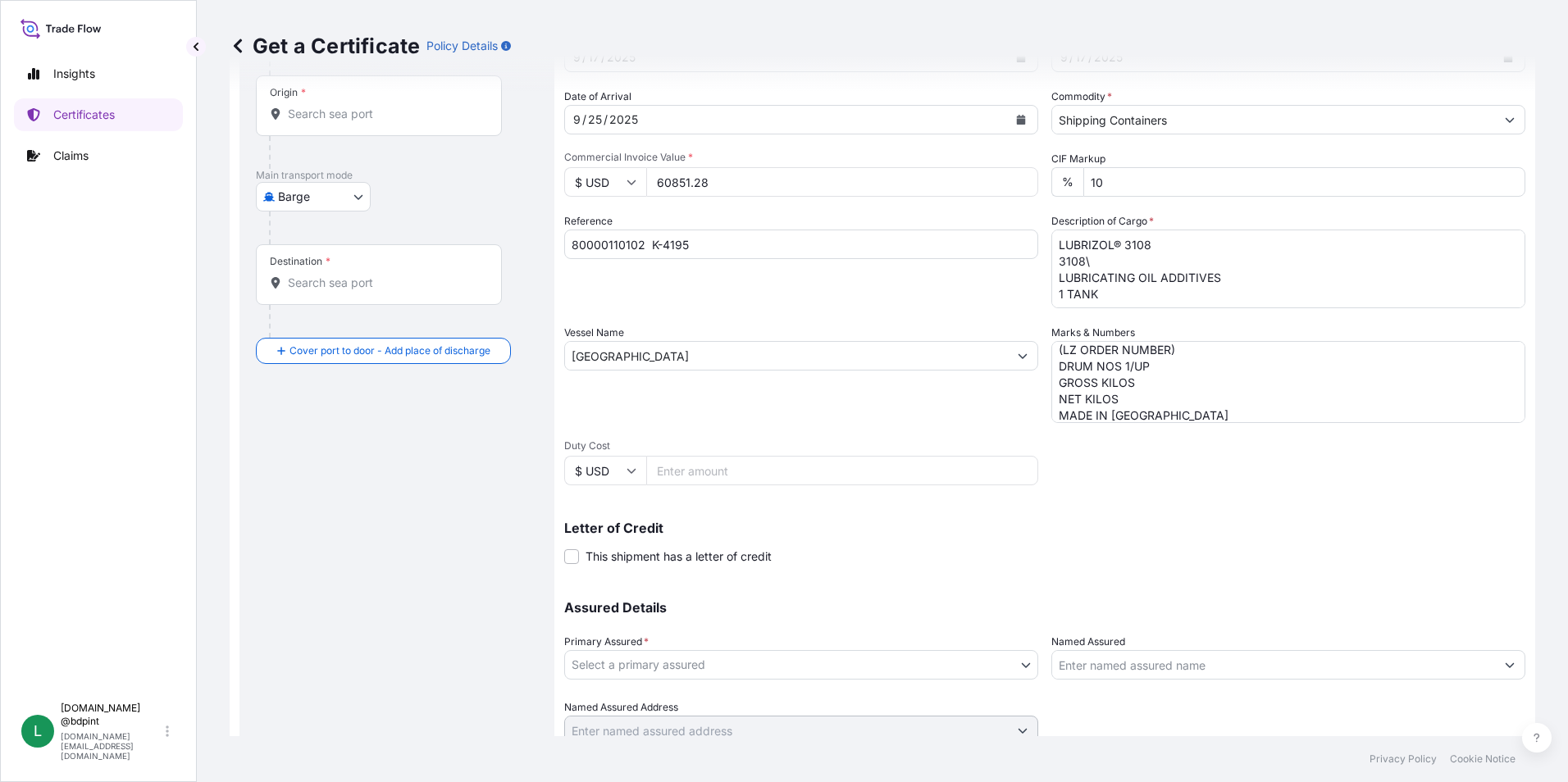
scroll to position [202, 0]
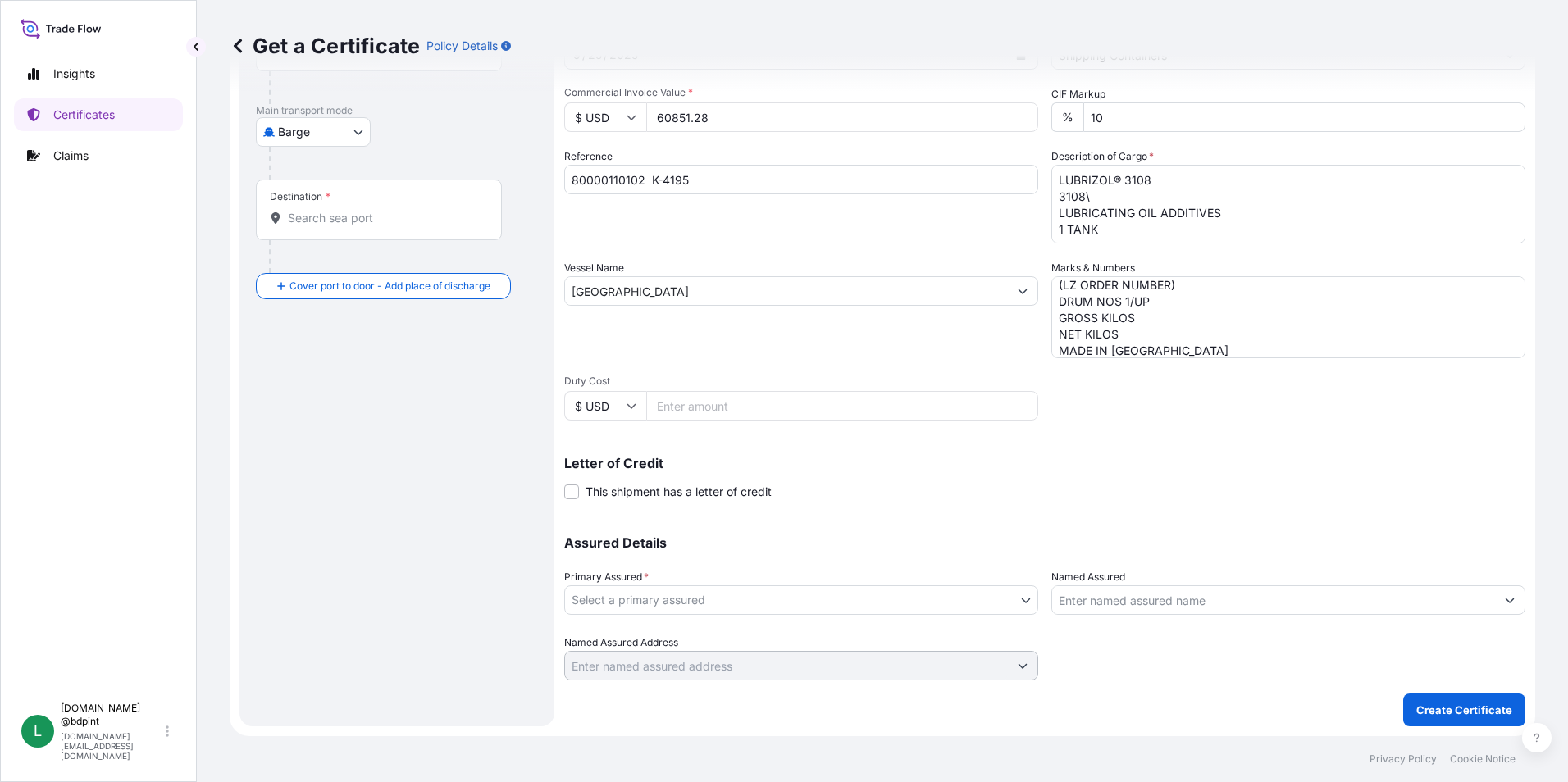
click at [846, 602] on body "Insights Certificates Claims L [DOMAIN_NAME] @bdpint [DOMAIN_NAME][EMAIL_ADDRES…" at bounding box center [784, 391] width 1568 height 782
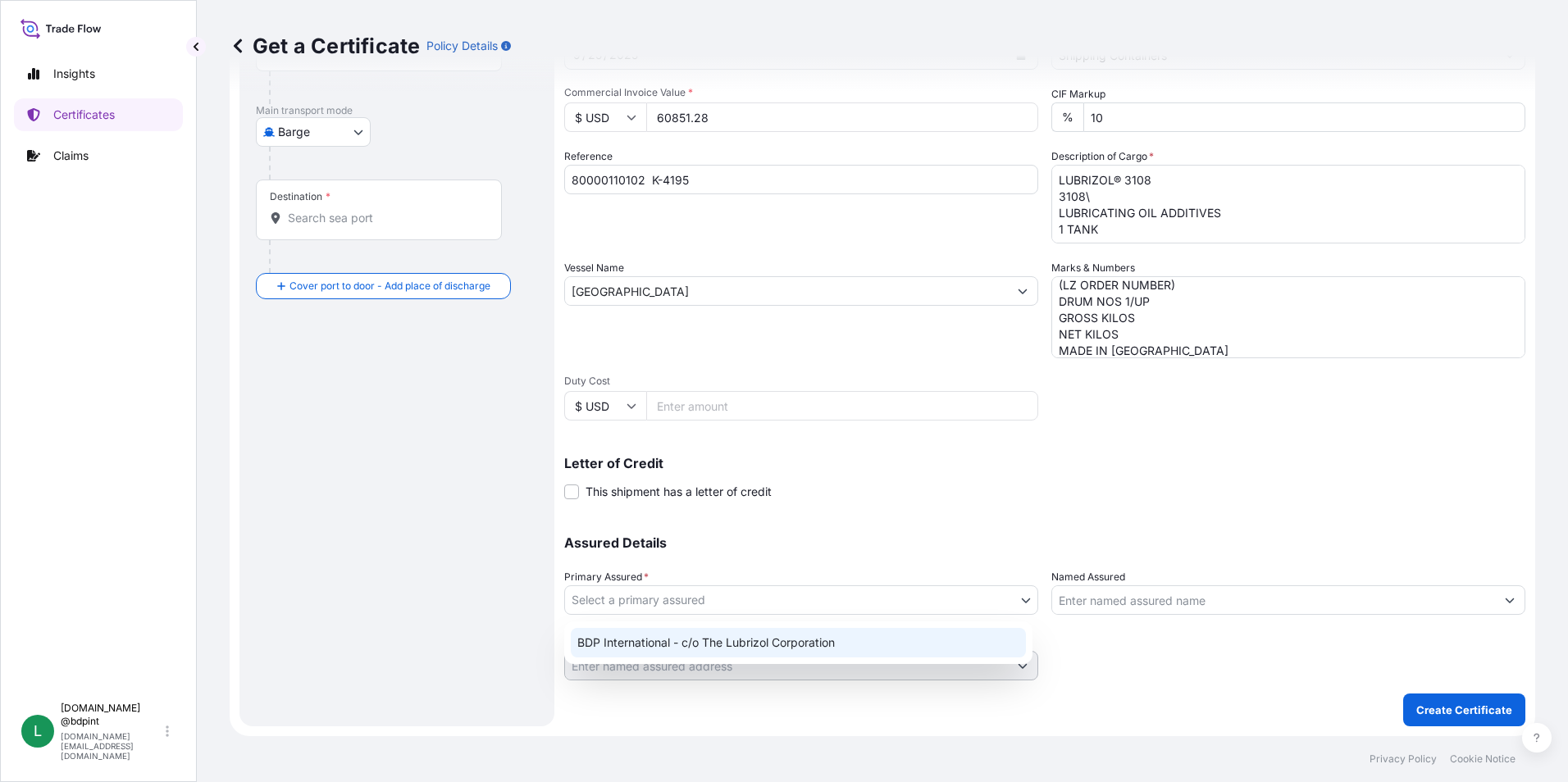
drag, startPoint x: 830, startPoint y: 662, endPoint x: 825, endPoint y: 652, distance: 11.2
click at [829, 662] on div "BDP International - c/o The Lubrizol Corporation" at bounding box center [799, 643] width 468 height 43
click at [822, 645] on div "BDP International - c/o The Lubrizol Corporation" at bounding box center [799, 643] width 455 height 30
select select "31972"
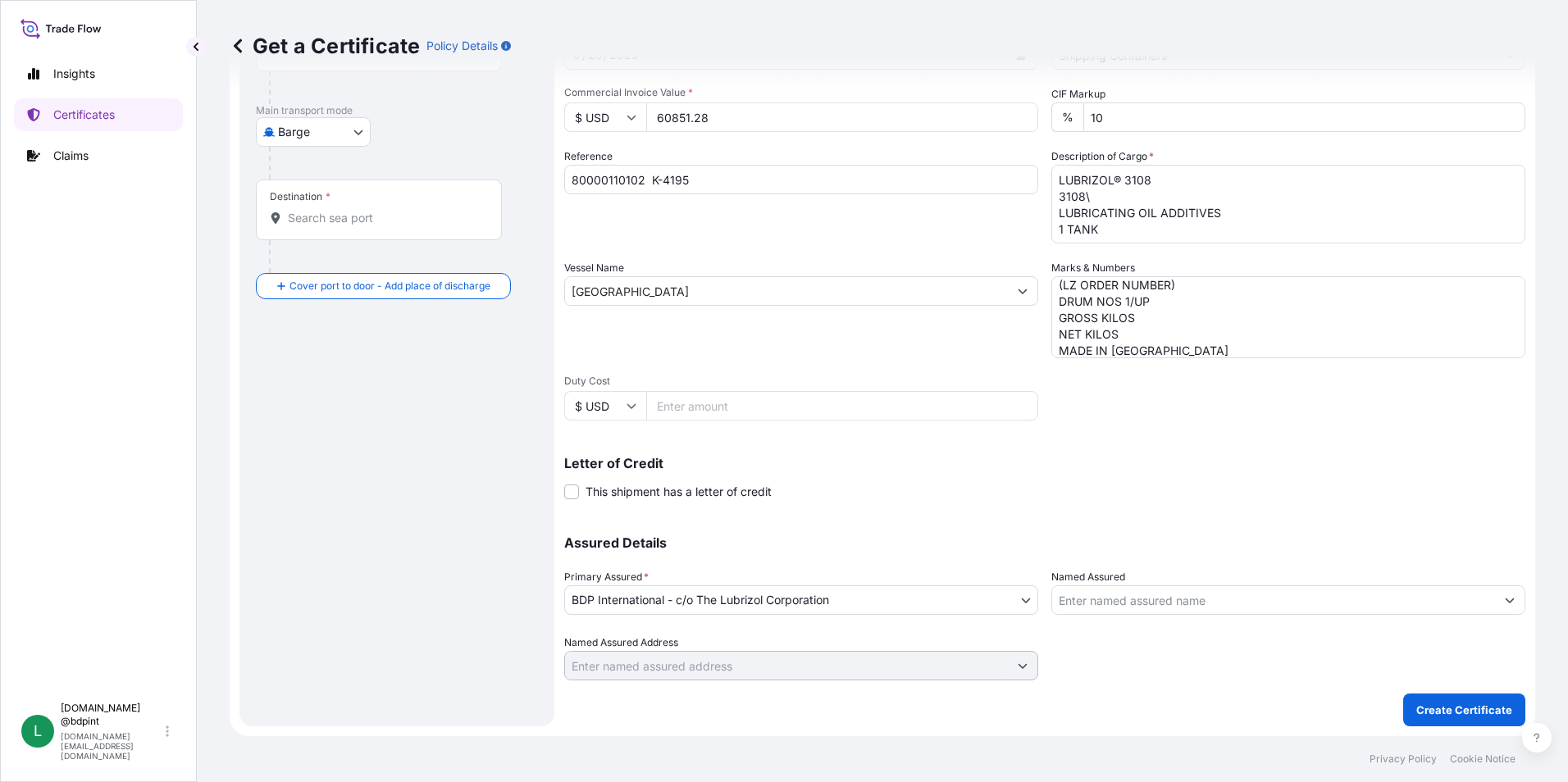
click at [1148, 603] on input "Named Assured" at bounding box center [1274, 600] width 443 height 30
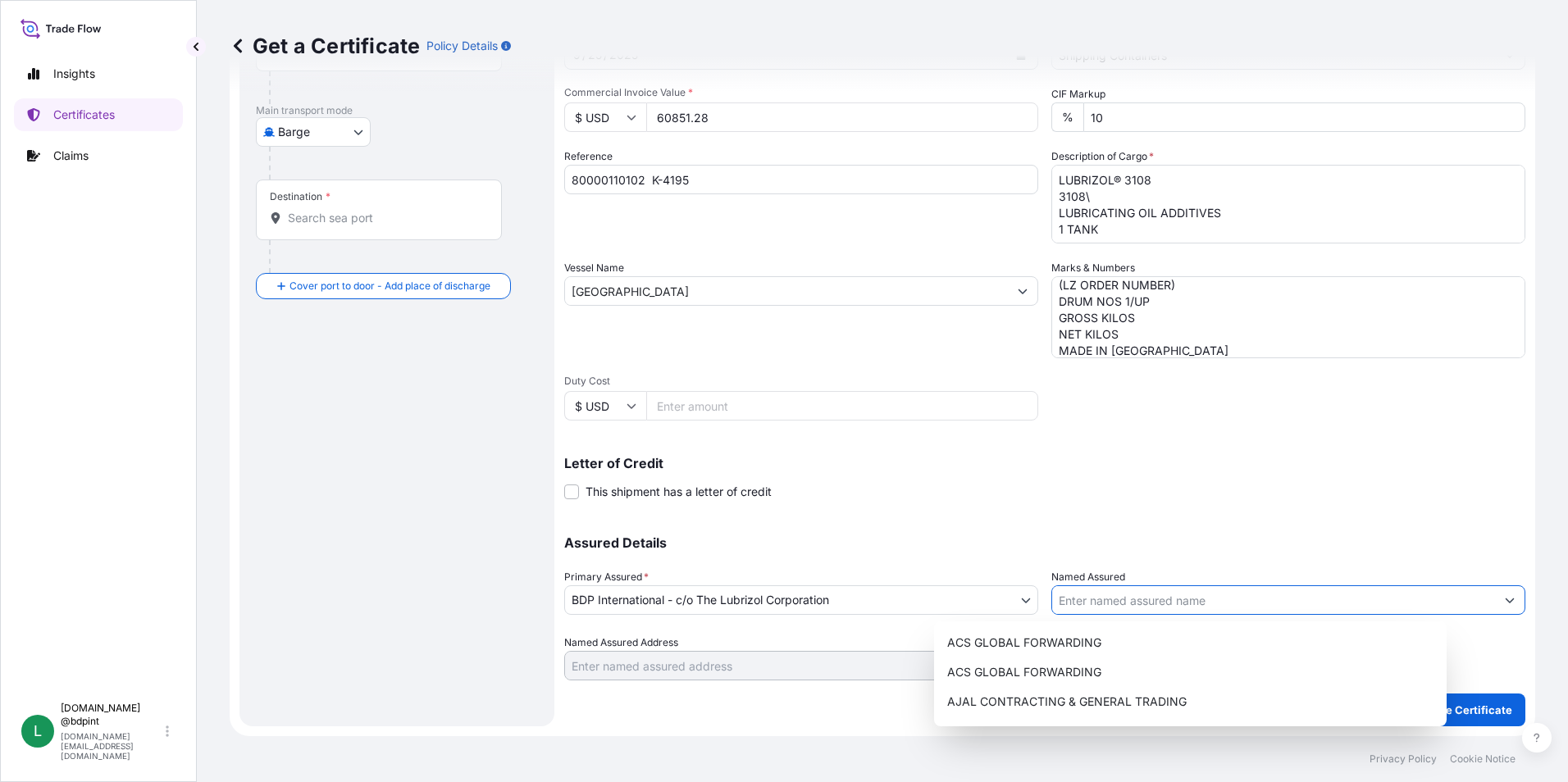
paste input "KEMIZOL SAS"
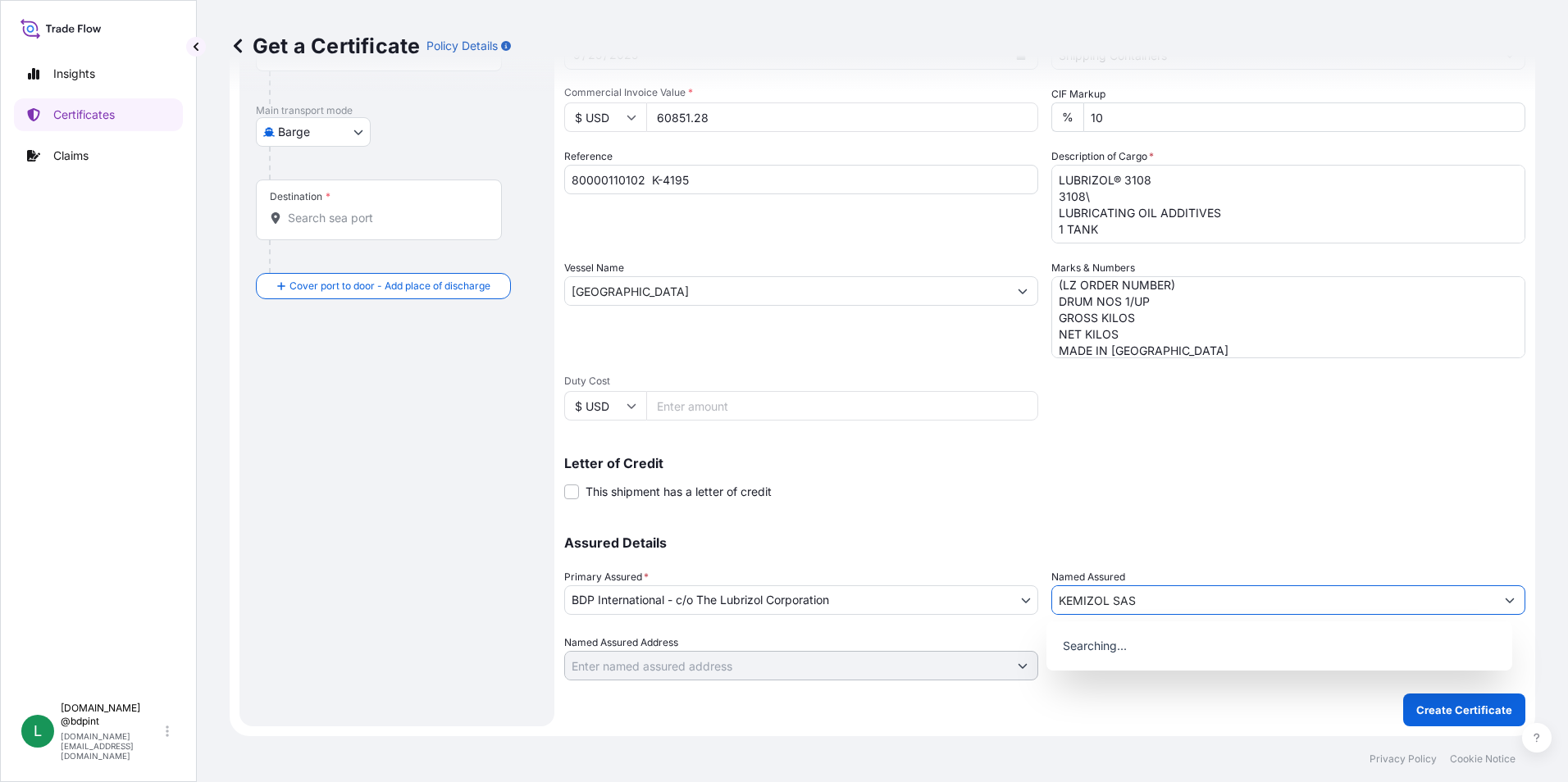
type input "KEMIZOL SAS"
click at [1167, 524] on div "Assured Details Primary Assured * BDP International - c/o The Lubrizol Corporat…" at bounding box center [1044, 598] width 961 height 164
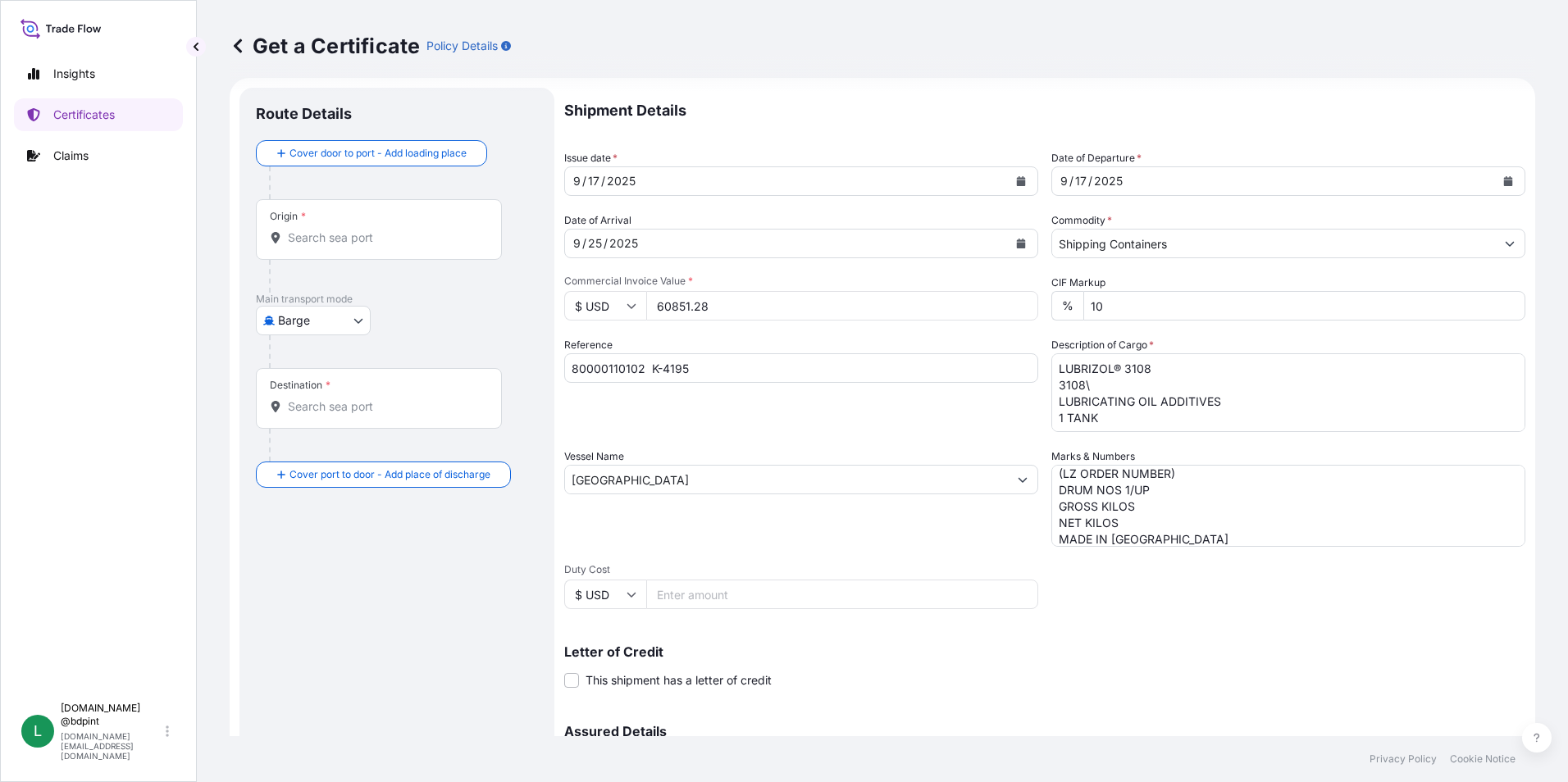
scroll to position [0, 0]
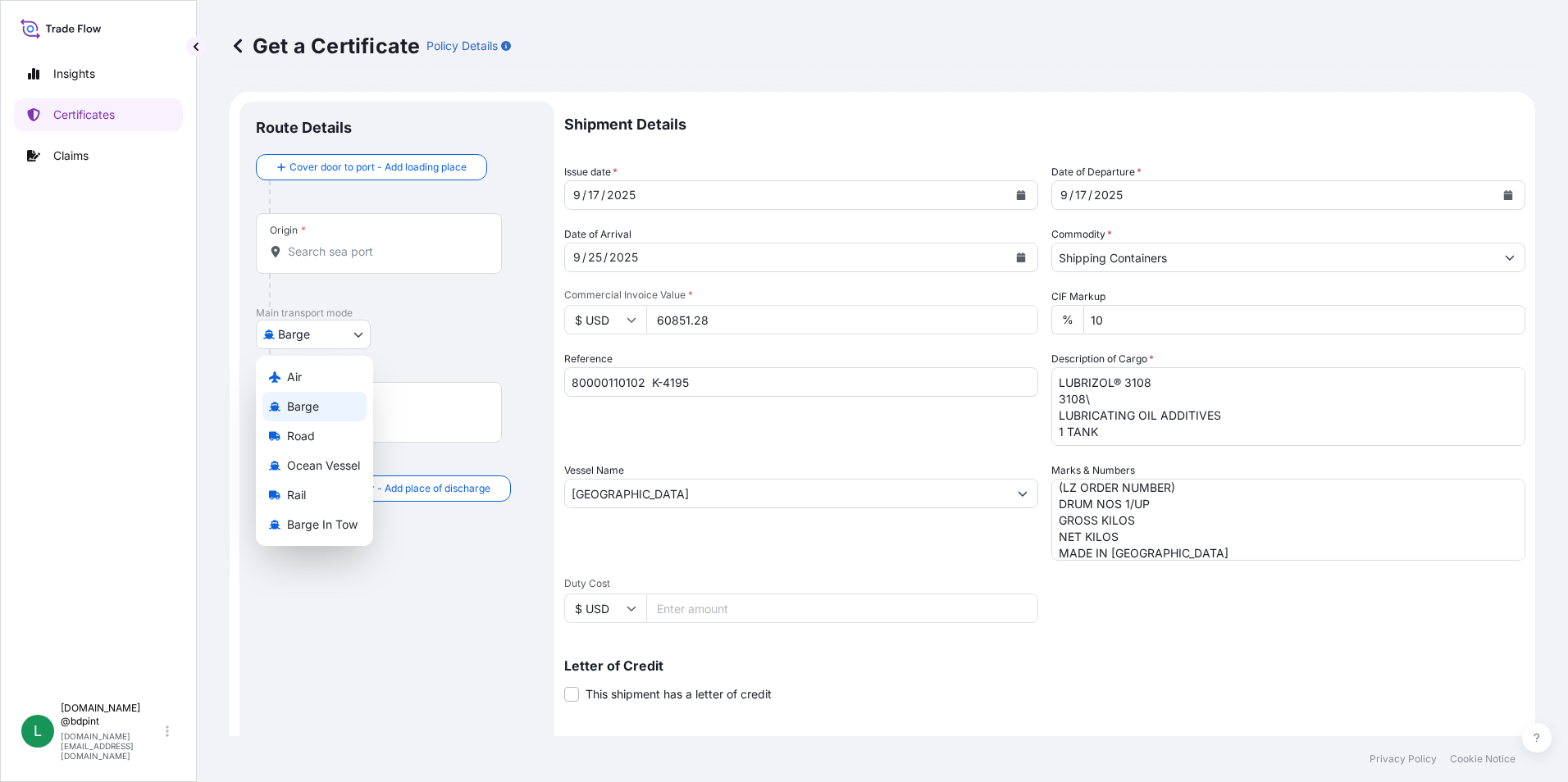
click at [323, 336] on body "15 options available. 0 options available. Insights Certificates Claims L [DOMA…" at bounding box center [784, 391] width 1568 height 782
click at [320, 469] on span "Ocean Vessel" at bounding box center [323, 466] width 73 height 16
select select "Ocean Vessel"
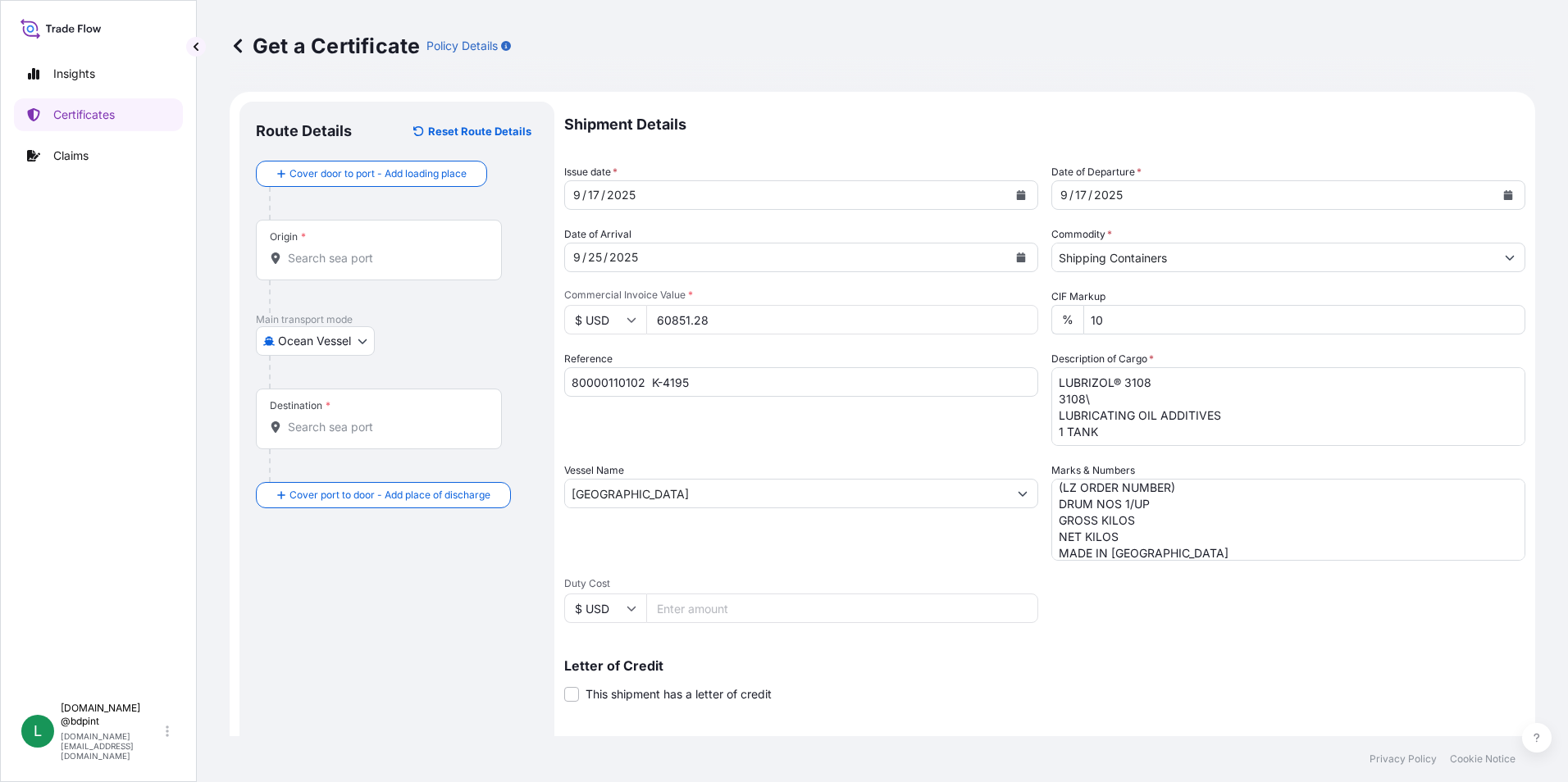
click at [336, 257] on input "Origin *" at bounding box center [384, 257] width 194 height 16
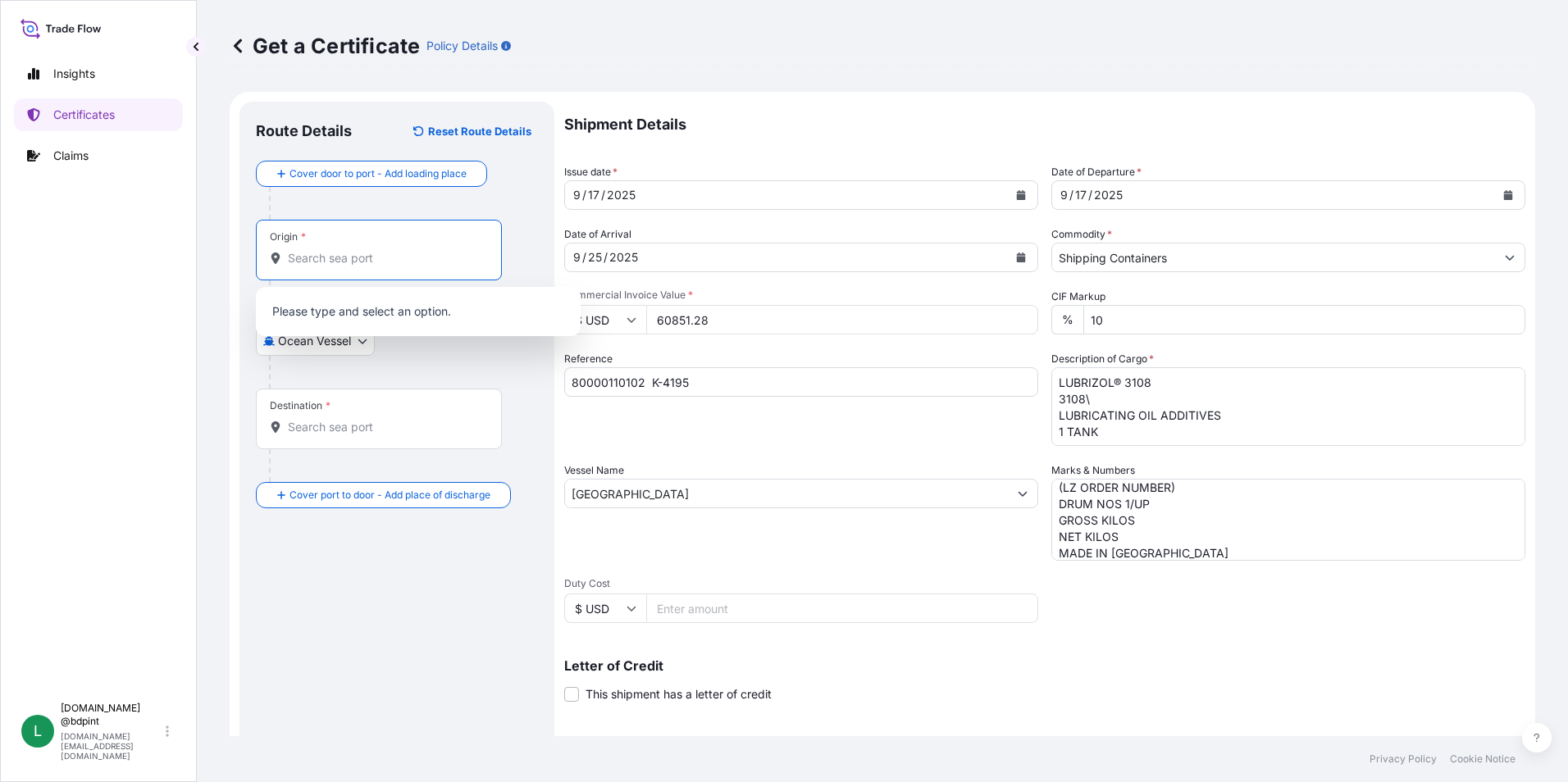
paste input "USHOU"
click at [360, 312] on span "USHOU / IAH - [GEOGRAPHIC_DATA], [GEOGRAPHIC_DATA]" at bounding box center [439, 316] width 256 height 33
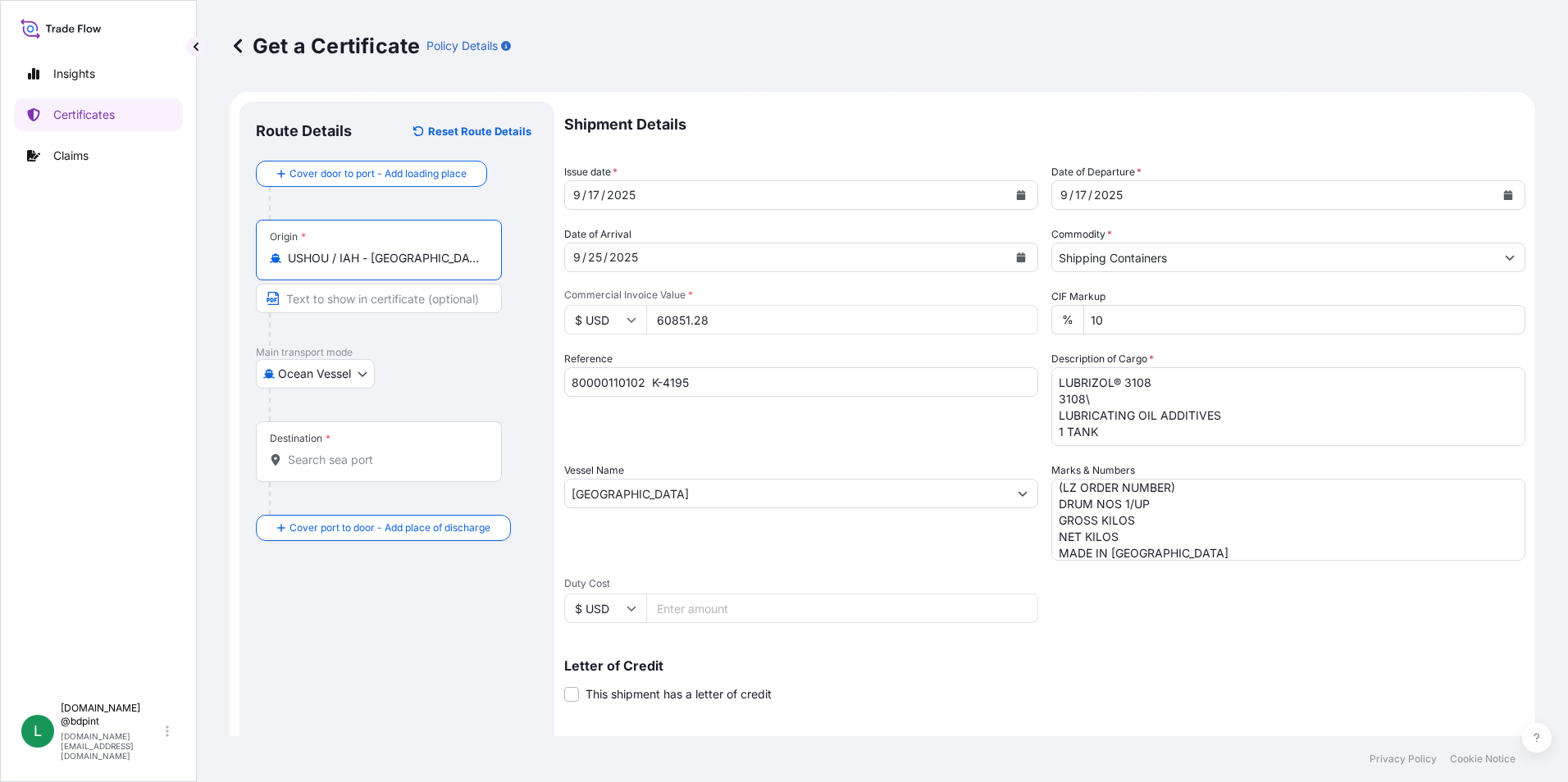
type input "USHOU / IAH - [GEOGRAPHIC_DATA], [GEOGRAPHIC_DATA]"
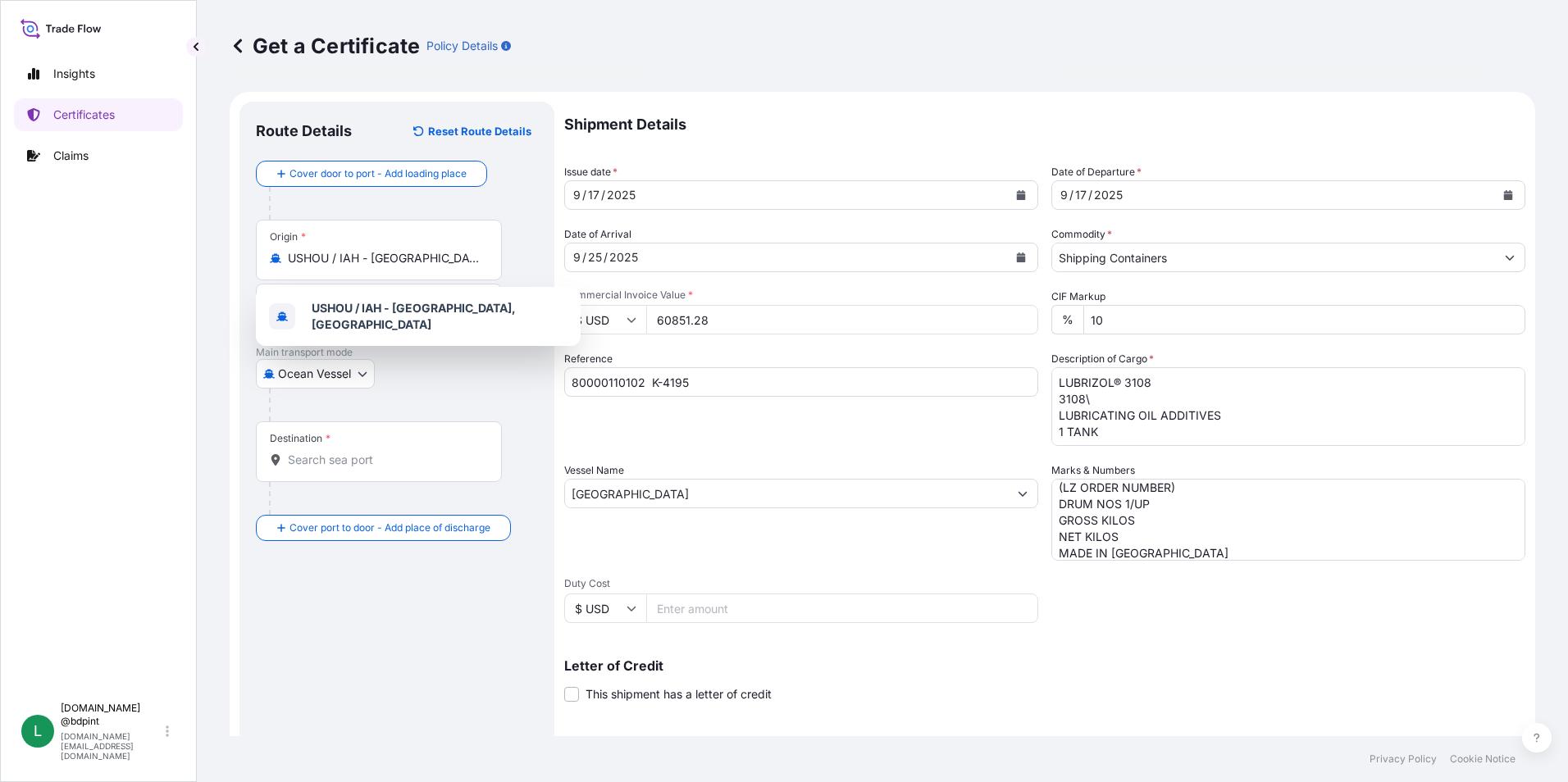
click at [309, 445] on div "Destination *" at bounding box center [378, 452] width 246 height 61
click at [309, 452] on input "Destination *" at bounding box center [384, 460] width 194 height 16
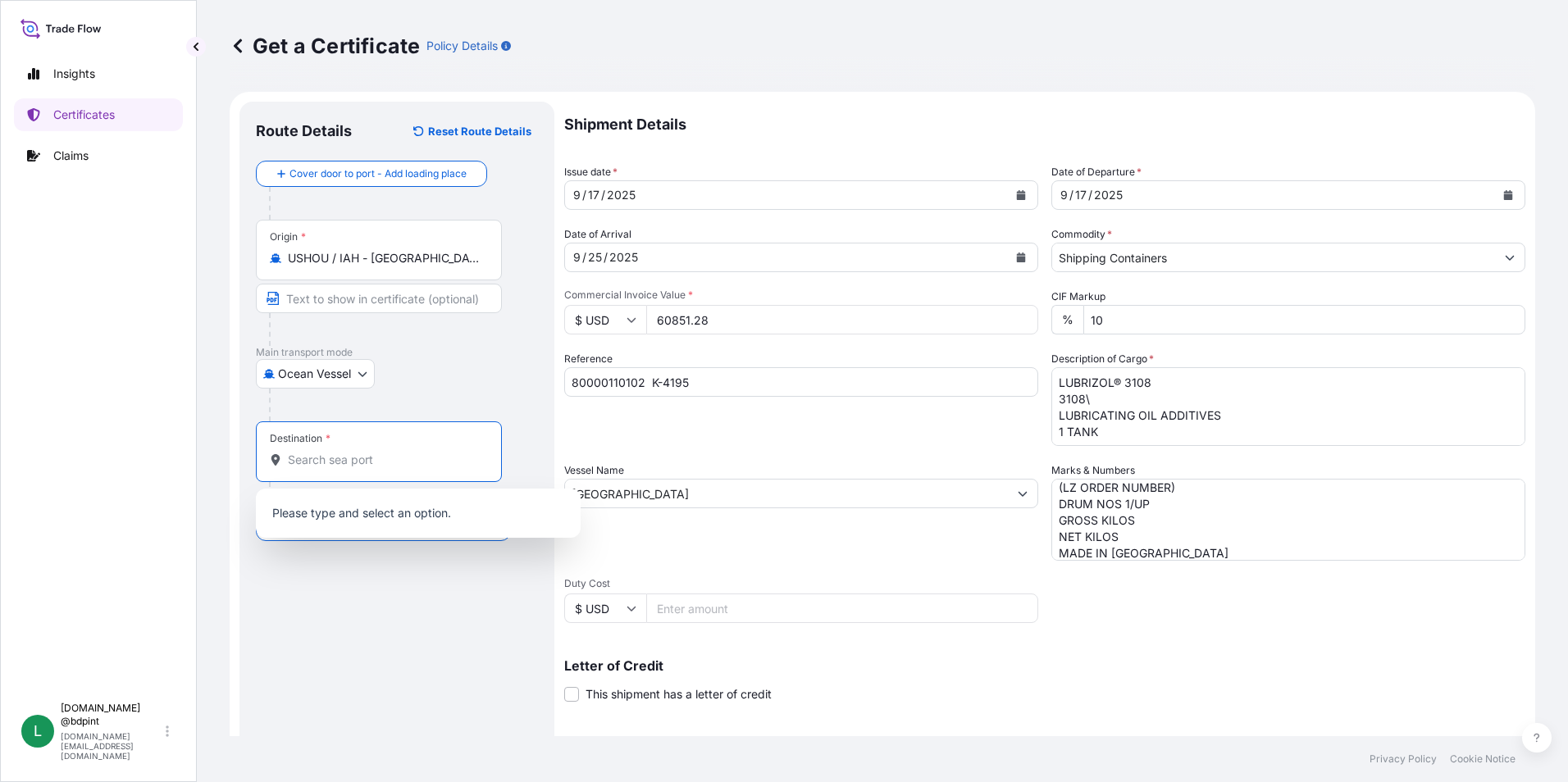
paste input "COCTG"
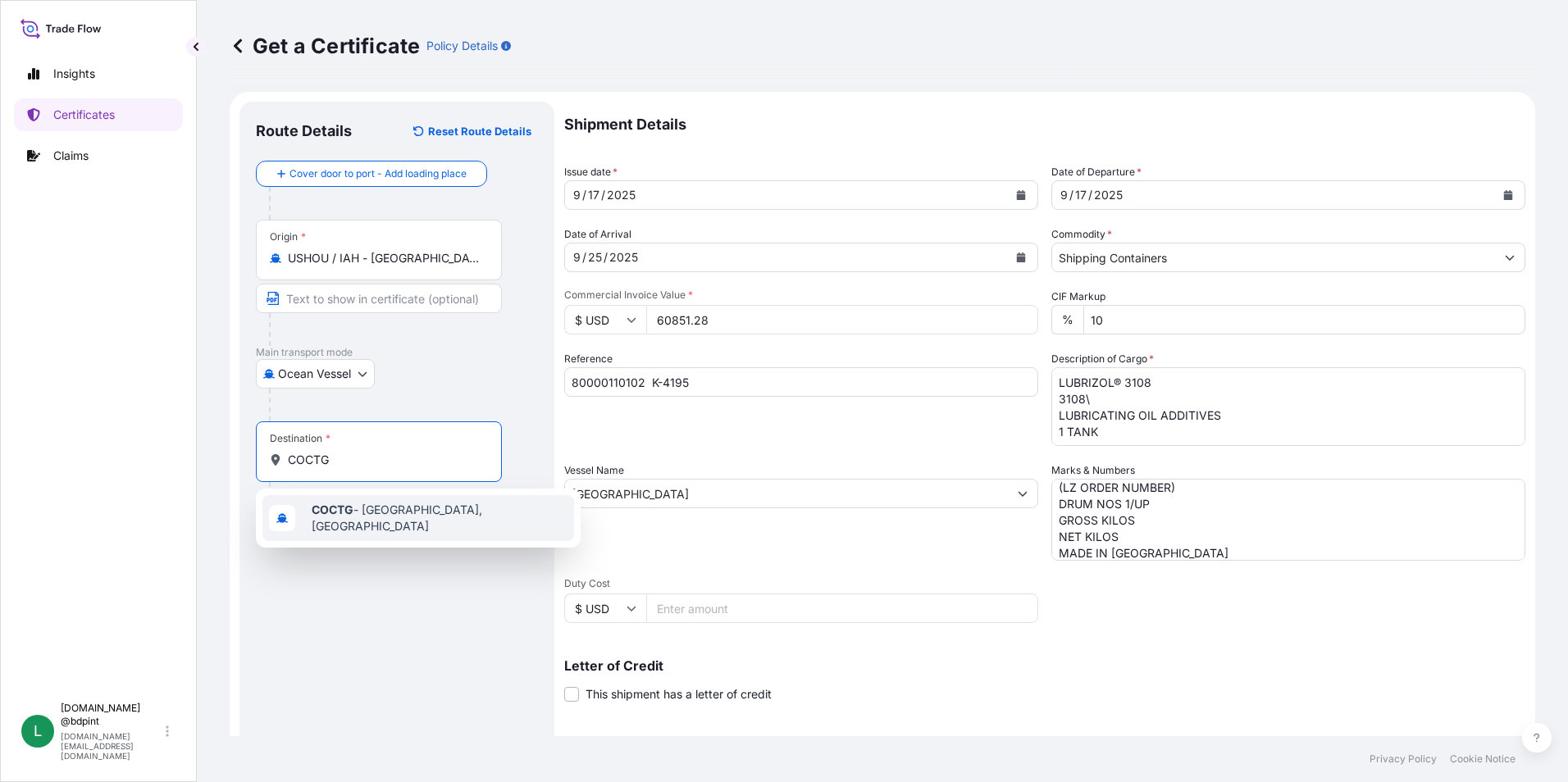
click at [425, 524] on div "COCTG - [GEOGRAPHIC_DATA], [GEOGRAPHIC_DATA]" at bounding box center [418, 518] width 312 height 45
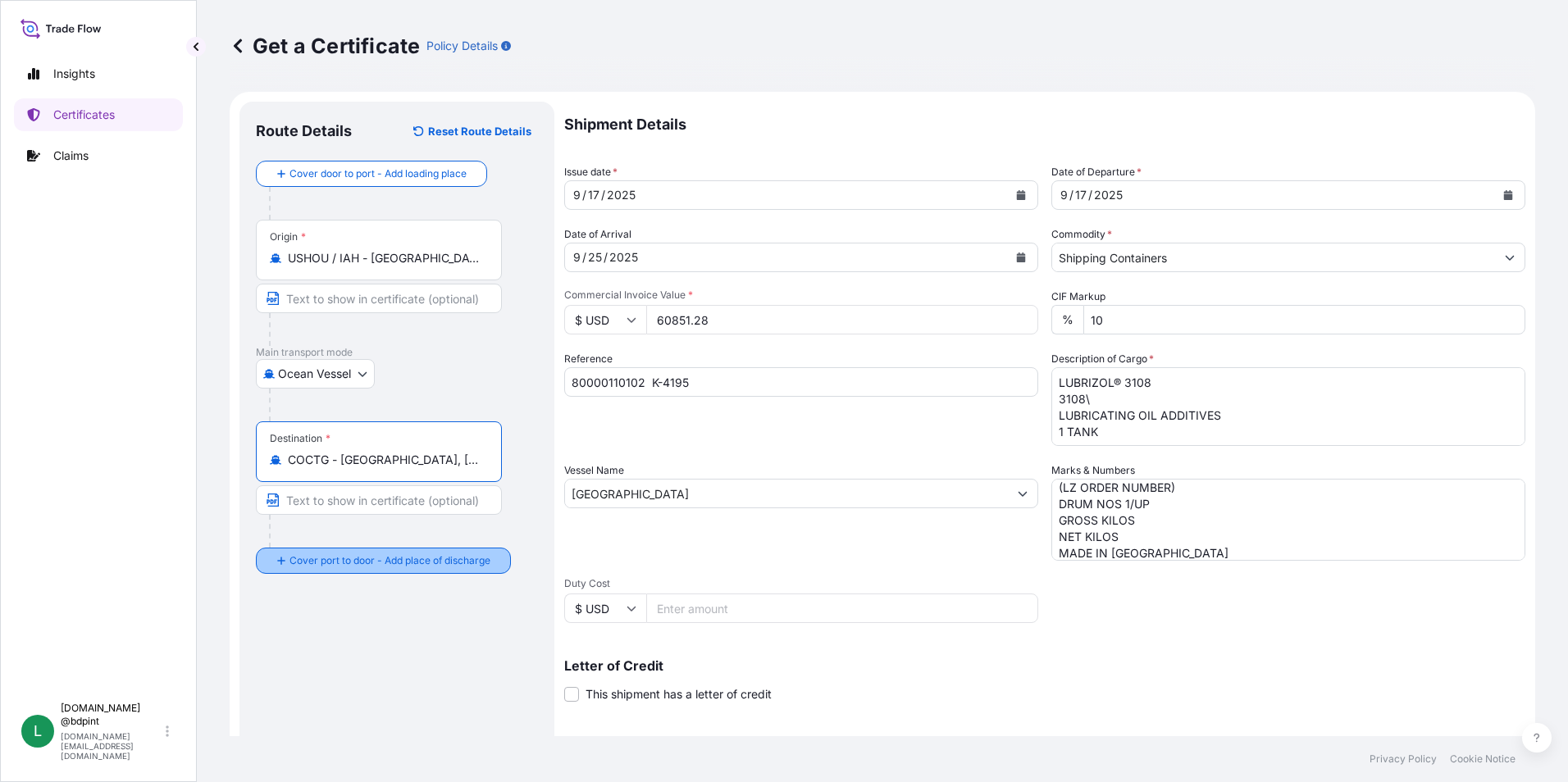
type input "COCTG - [GEOGRAPHIC_DATA], [GEOGRAPHIC_DATA]"
click at [384, 609] on div "Route Details Reset Route Details Cover door to port - Add loading place Place …" at bounding box center [396, 515] width 282 height 795
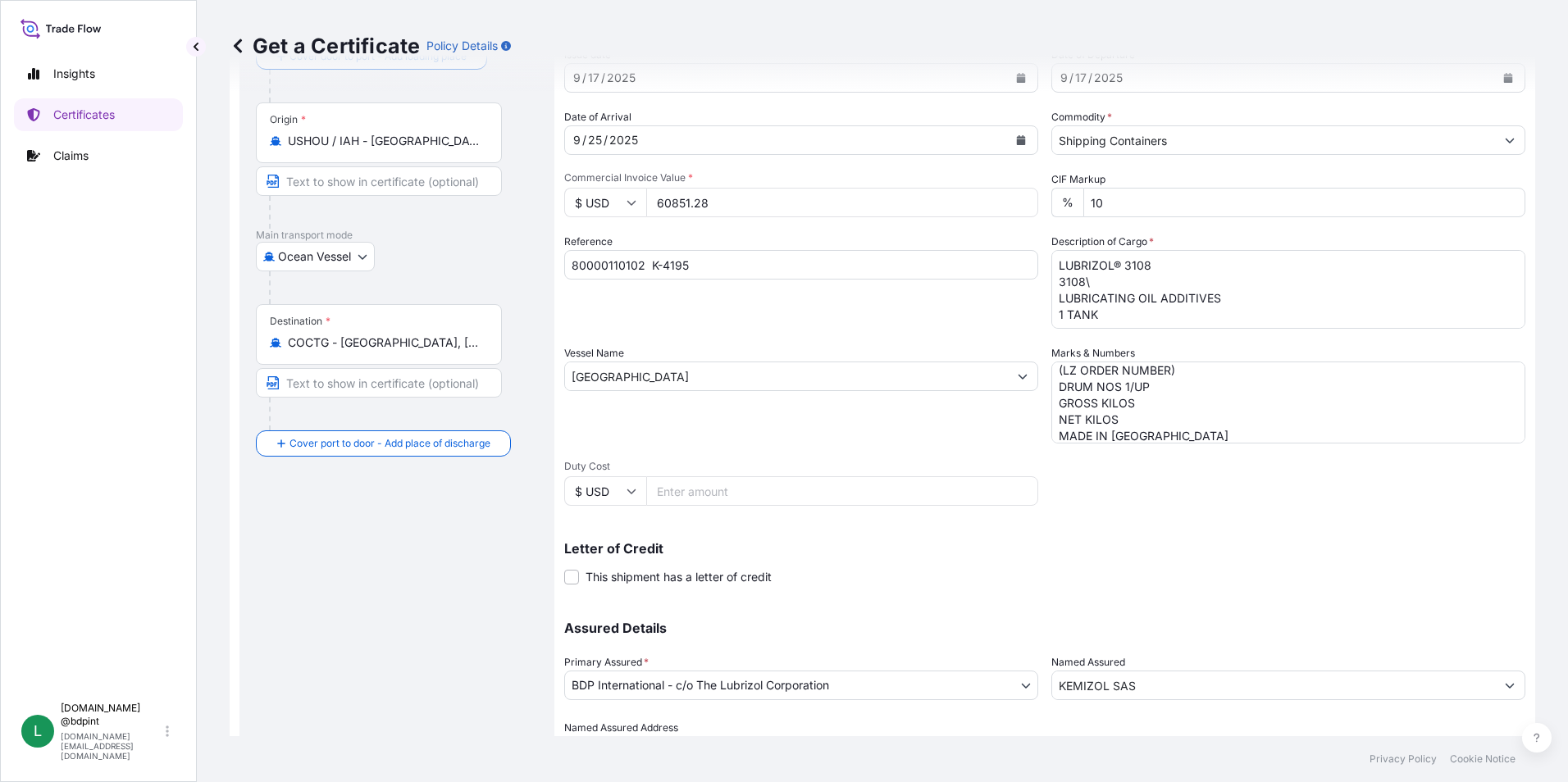
scroll to position [202, 0]
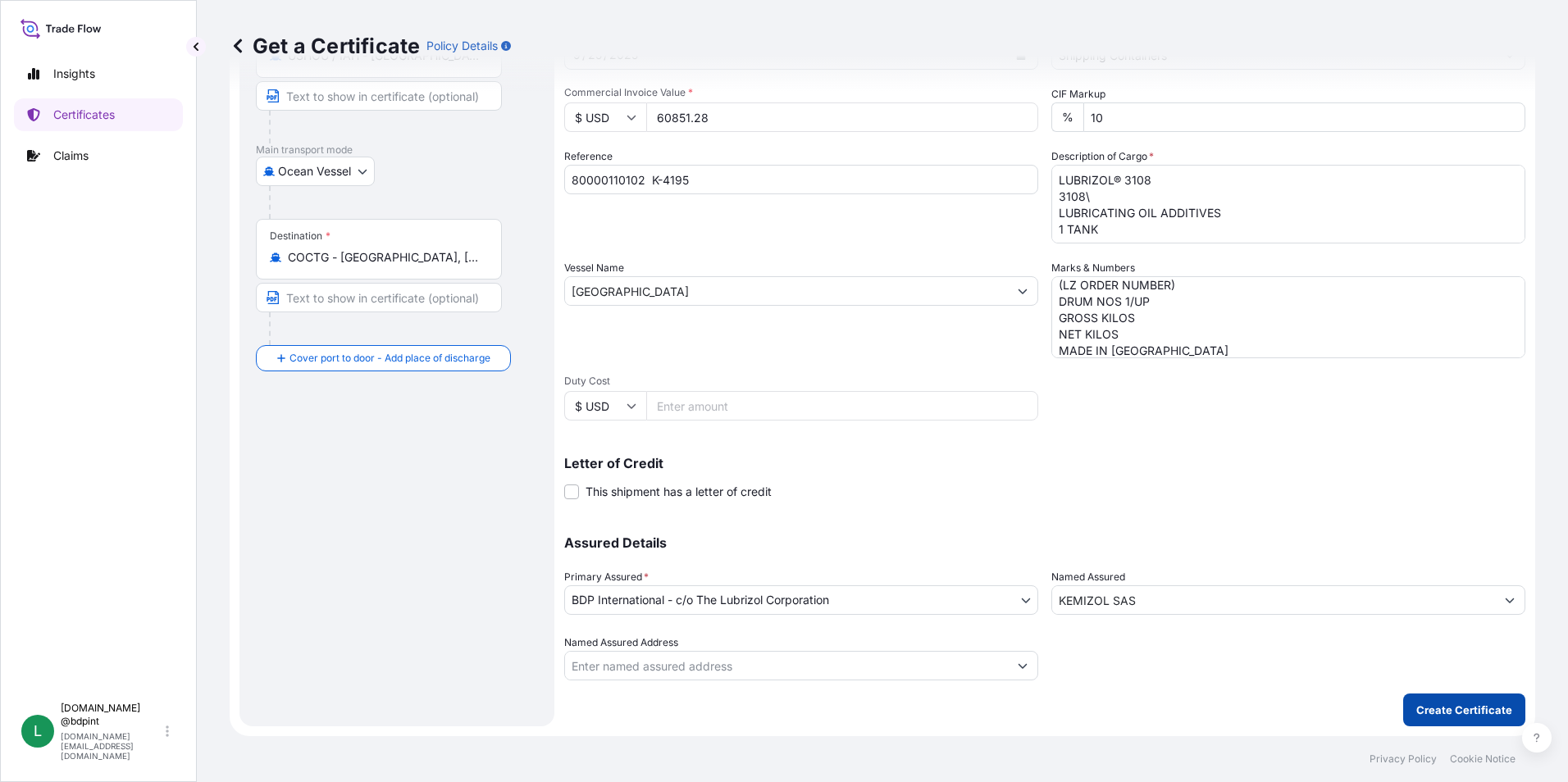
click at [1463, 712] on p "Create Certificate" at bounding box center [1463, 709] width 96 height 16
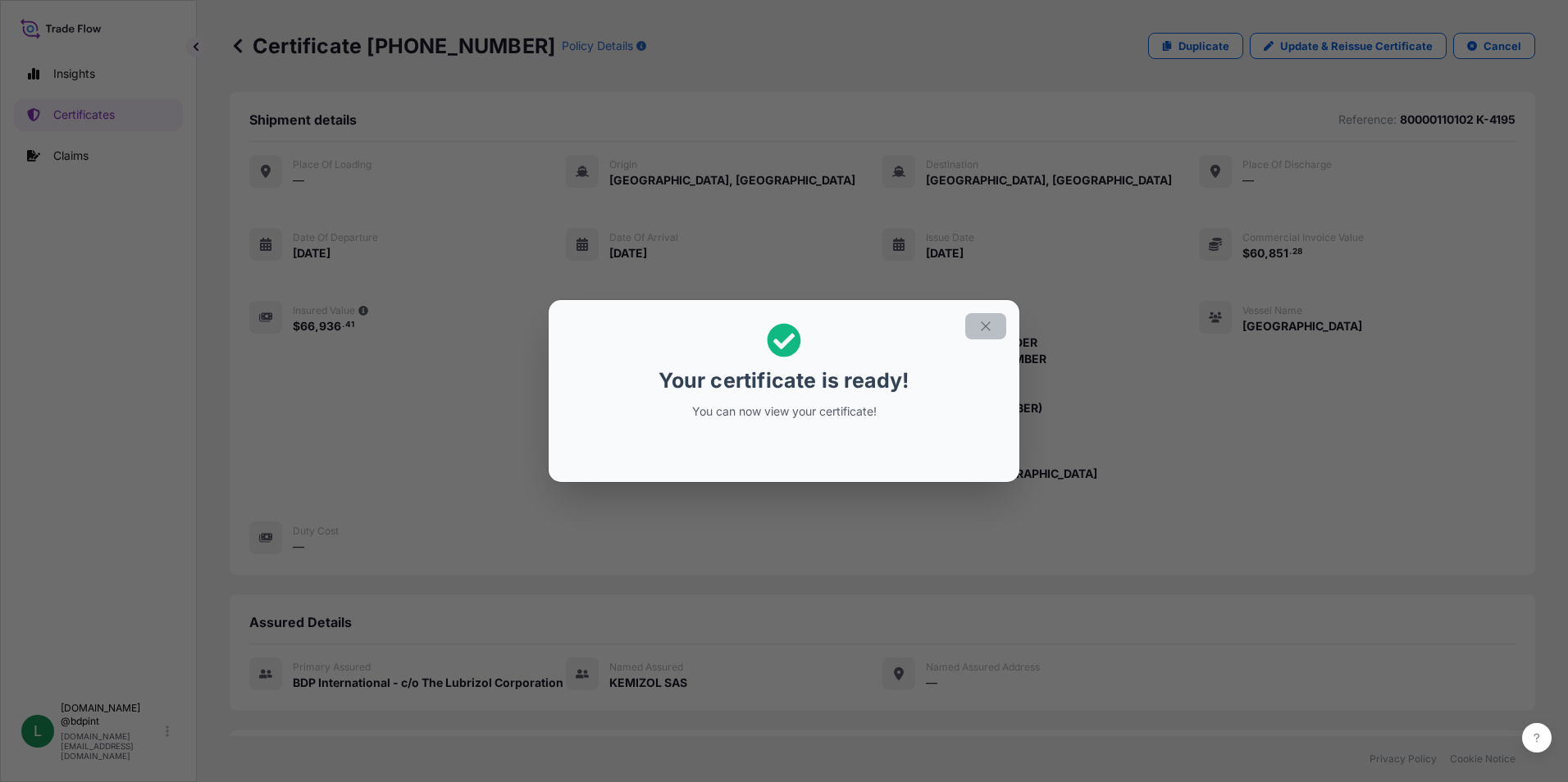
click at [992, 317] on button "button" at bounding box center [985, 326] width 41 height 26
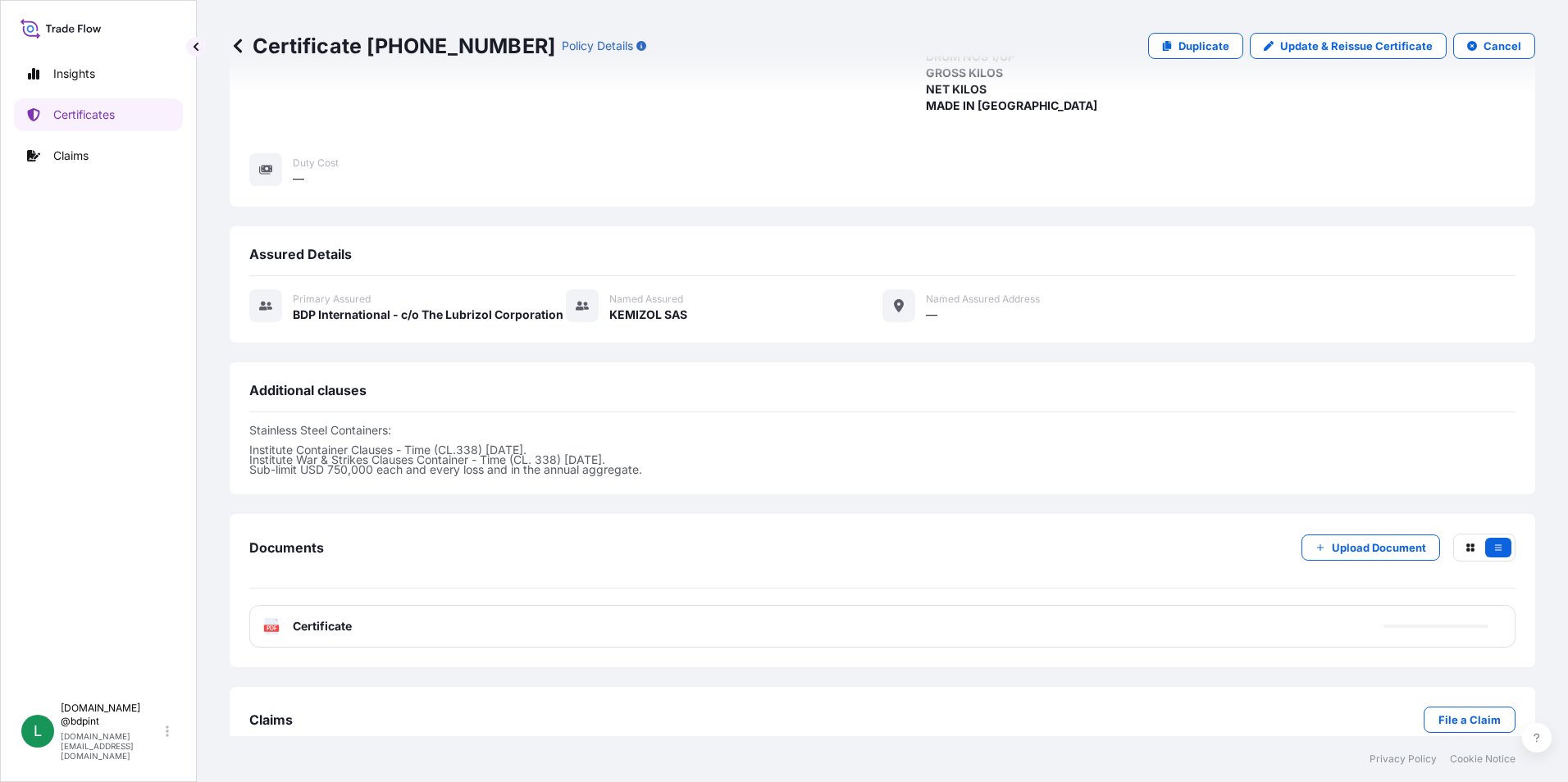
scroll to position [402, 0]
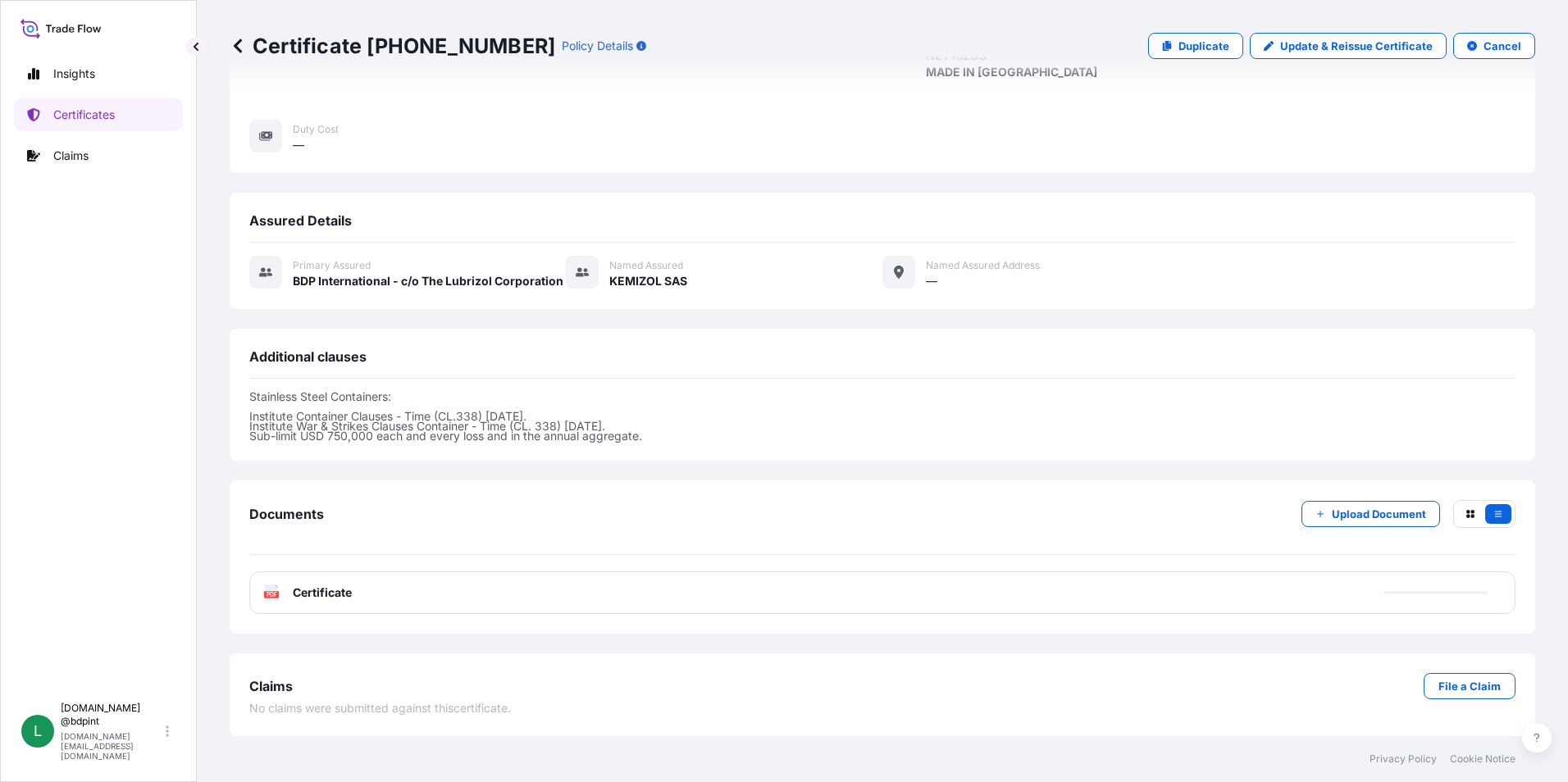
click at [749, 608] on div "PDF Certificate" at bounding box center [883, 593] width 1266 height 43
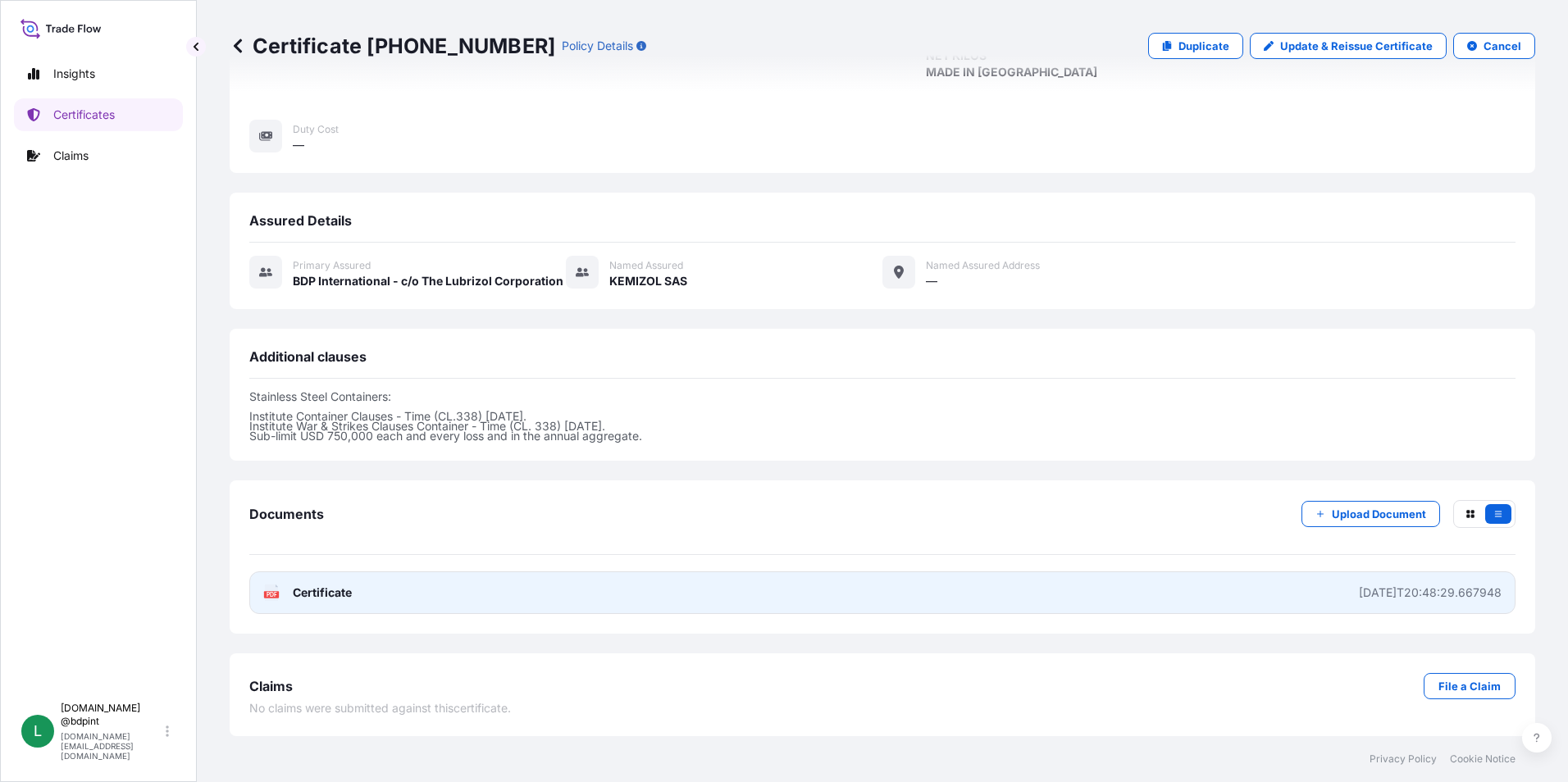
click at [785, 596] on link "PDF Certificate [DATE]T20:48:29.667948" at bounding box center [883, 593] width 1266 height 43
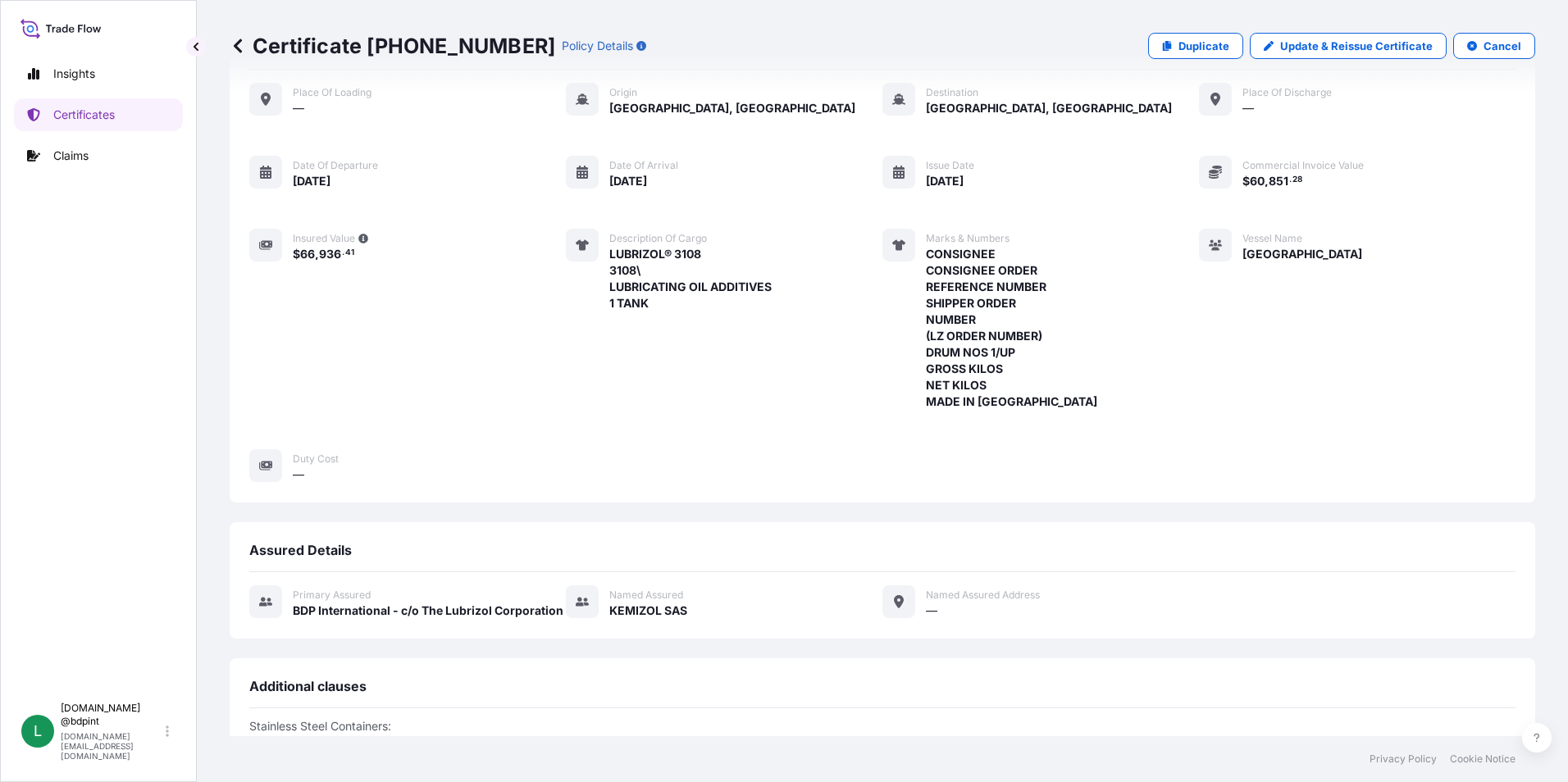
scroll to position [0, 0]
